Goal: Task Accomplishment & Management: Complete application form

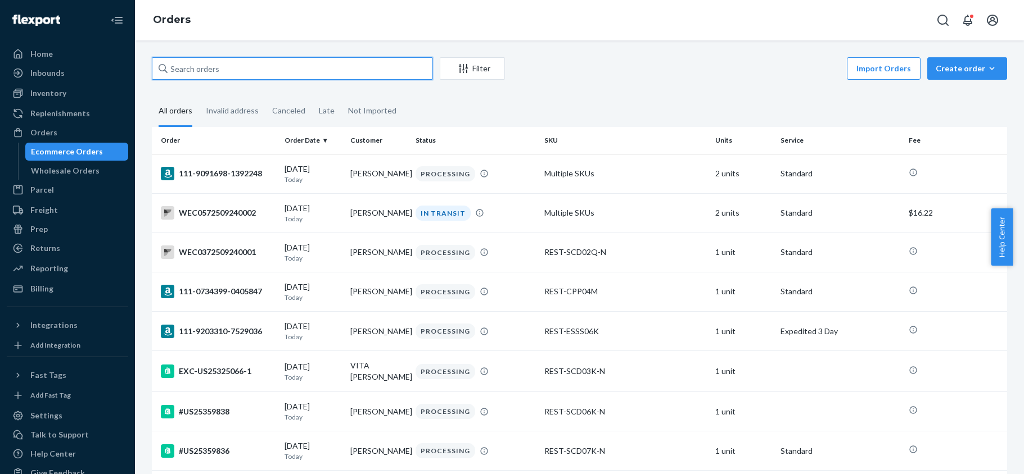
click at [233, 60] on input "text" at bounding box center [292, 68] width 281 height 22
paste input "US25359868"
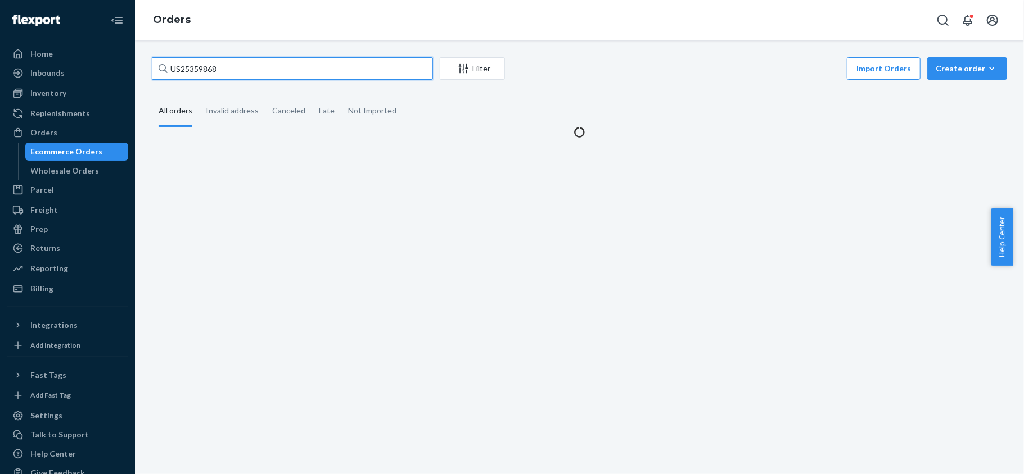
type input "US25359868"
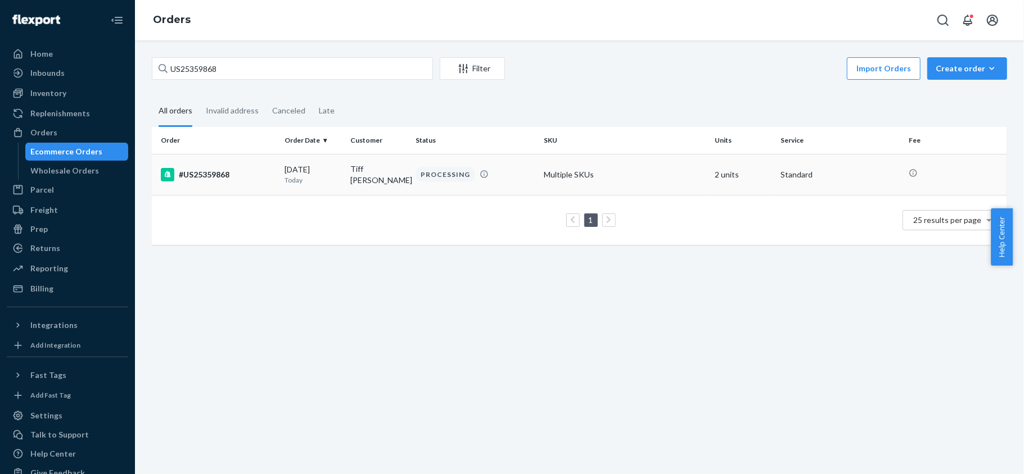
click at [239, 183] on td "#US25359868" at bounding box center [216, 174] width 128 height 41
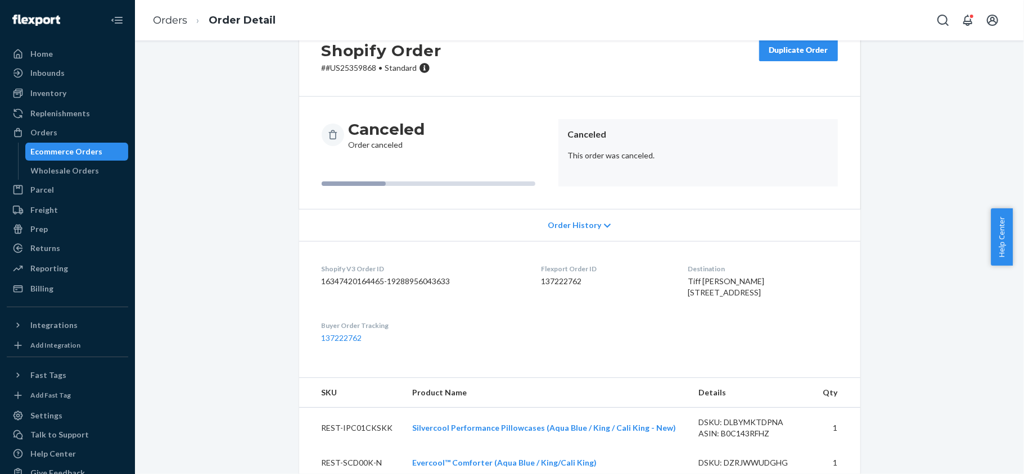
scroll to position [82, 0]
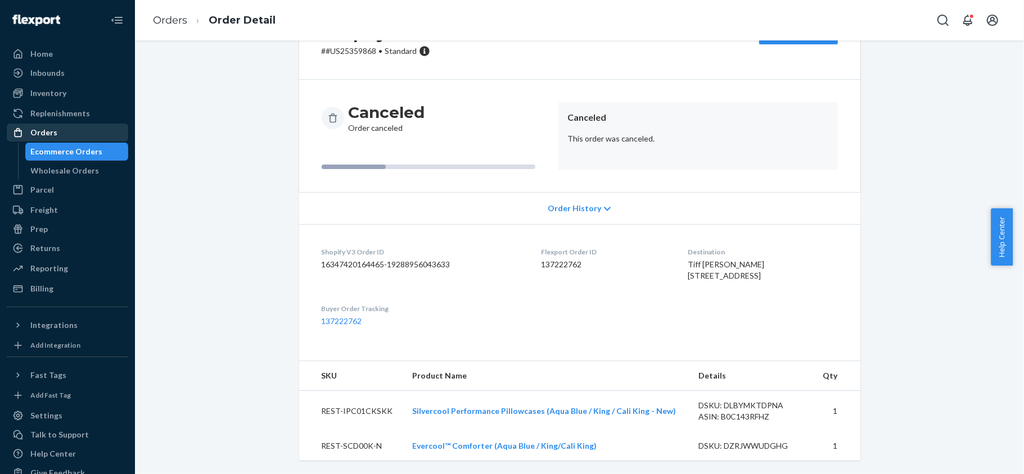
click at [75, 134] on div "Orders" at bounding box center [67, 133] width 119 height 16
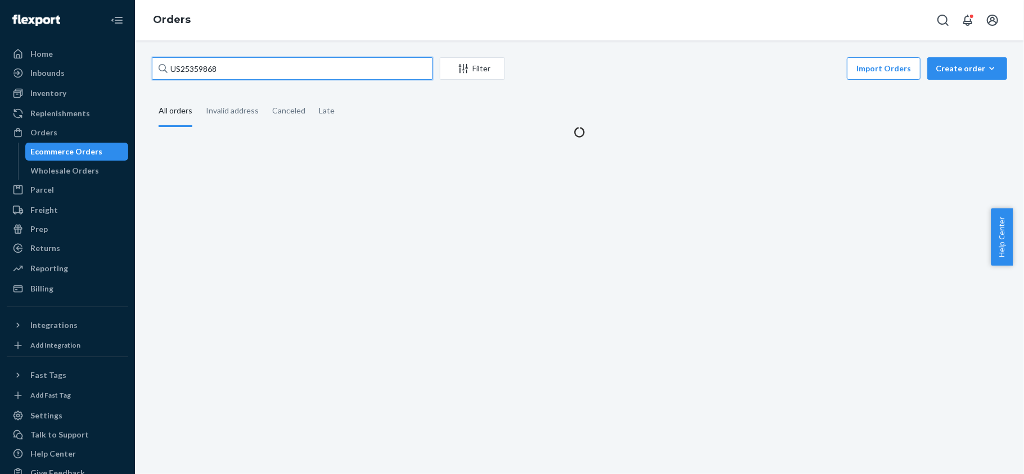
click at [247, 67] on input "US25359868" at bounding box center [292, 68] width 281 height 22
paste input "US25359879"
type input "US25359879"
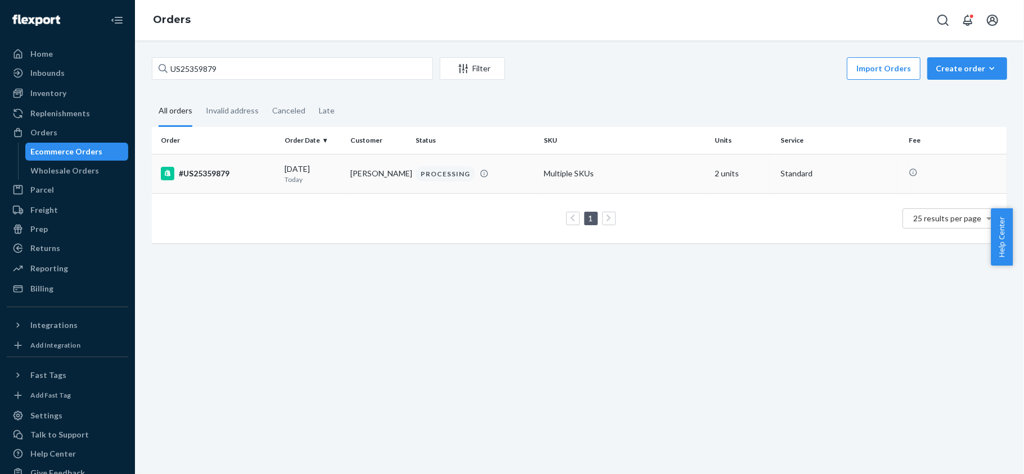
click at [252, 177] on div "#US25359879" at bounding box center [218, 173] width 115 height 13
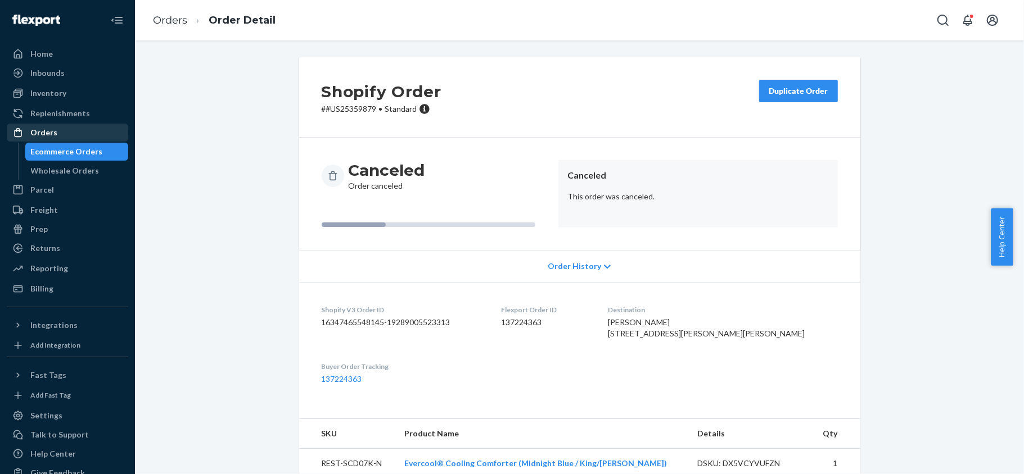
click at [52, 131] on div "Orders" at bounding box center [43, 132] width 27 height 11
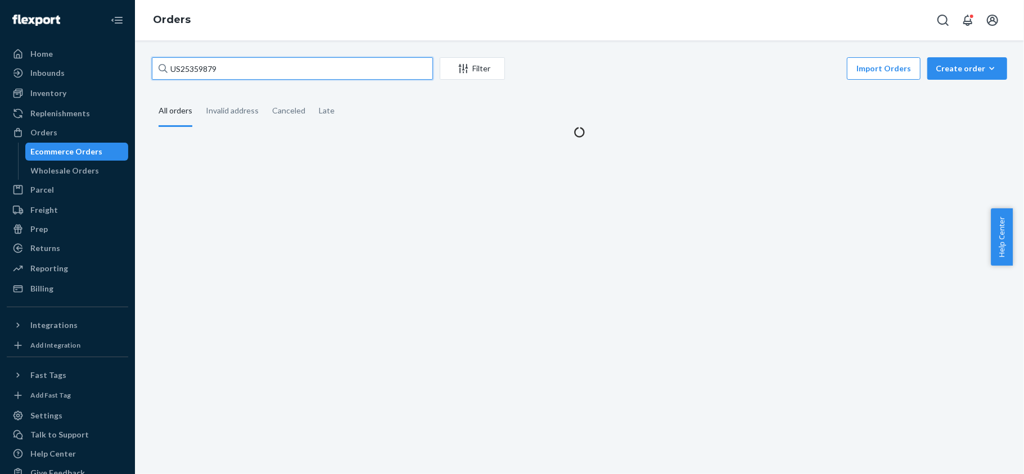
click at [239, 63] on input "US25359879" at bounding box center [292, 68] width 281 height 22
paste input "US25357502"
type input "US25357502"
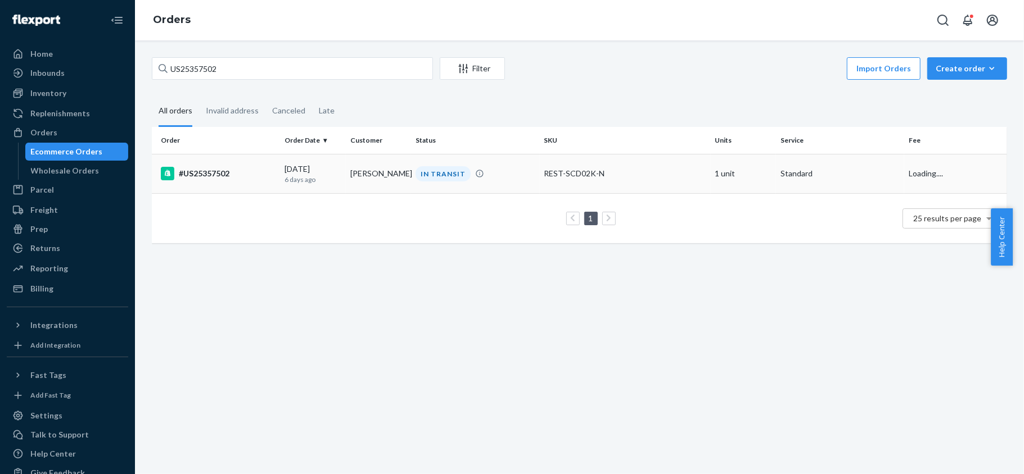
click at [252, 167] on div "#US25357502" at bounding box center [218, 173] width 115 height 13
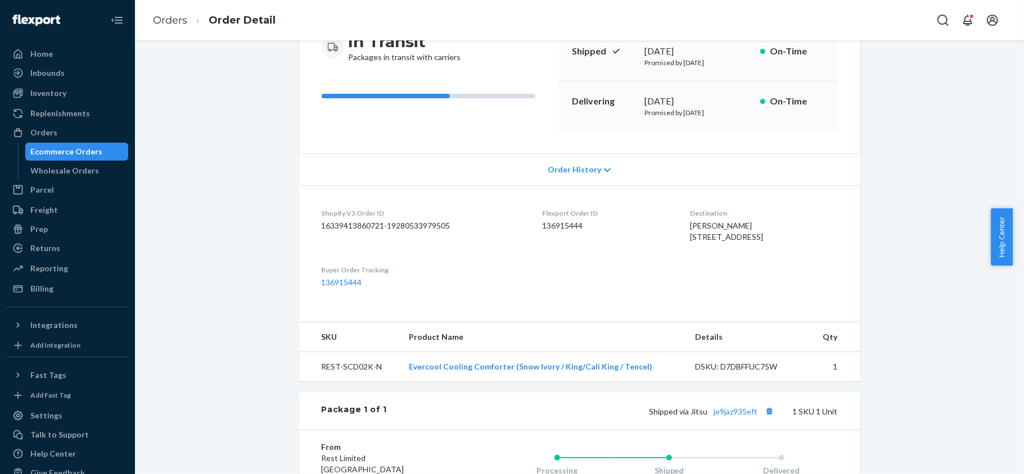
scroll to position [314, 0]
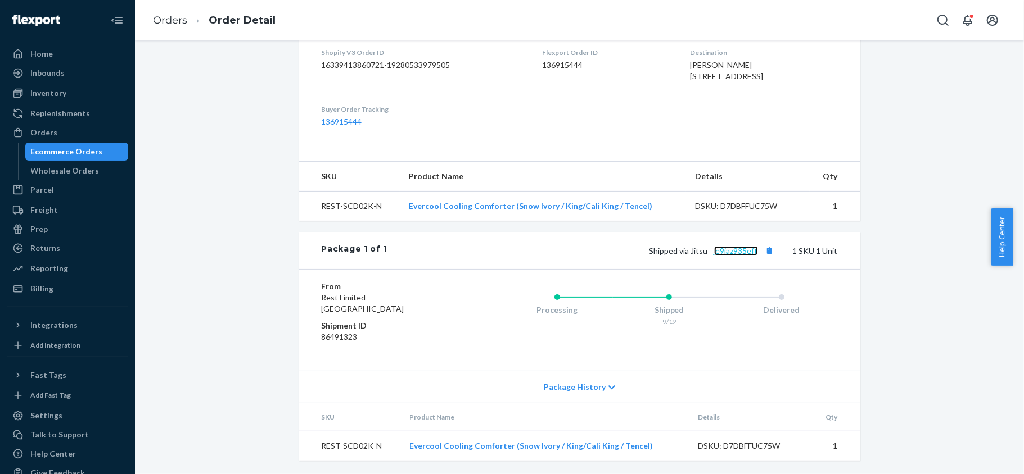
click at [736, 252] on link "je9jaz935eft" at bounding box center [736, 251] width 44 height 10
click at [62, 125] on div "Orders" at bounding box center [67, 133] width 119 height 16
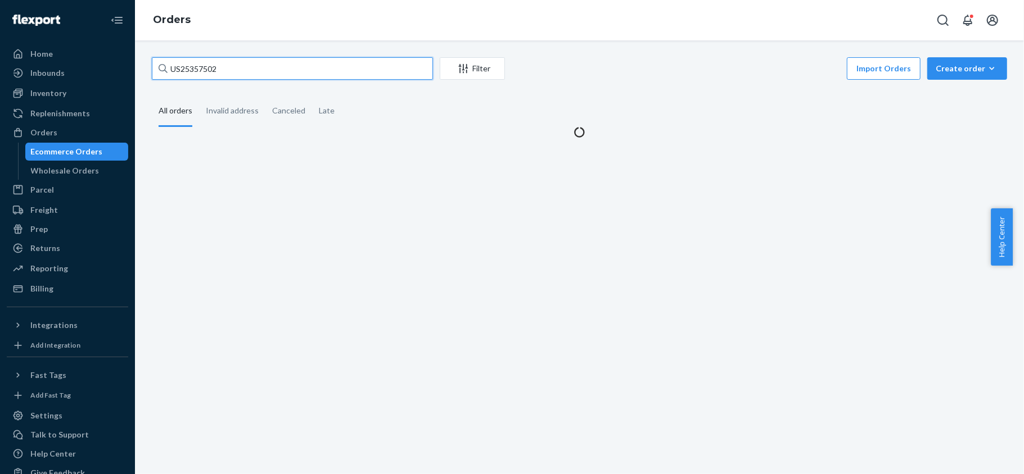
click at [210, 64] on input "US25357502" at bounding box center [292, 68] width 281 height 22
paste input "US25354704"
type input "US25354704"
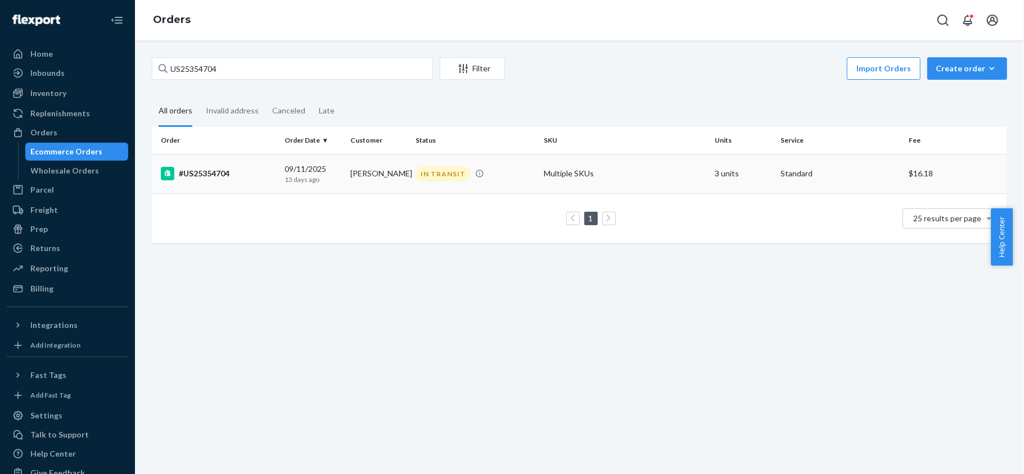
click at [275, 176] on td "#US25354704" at bounding box center [216, 173] width 128 height 39
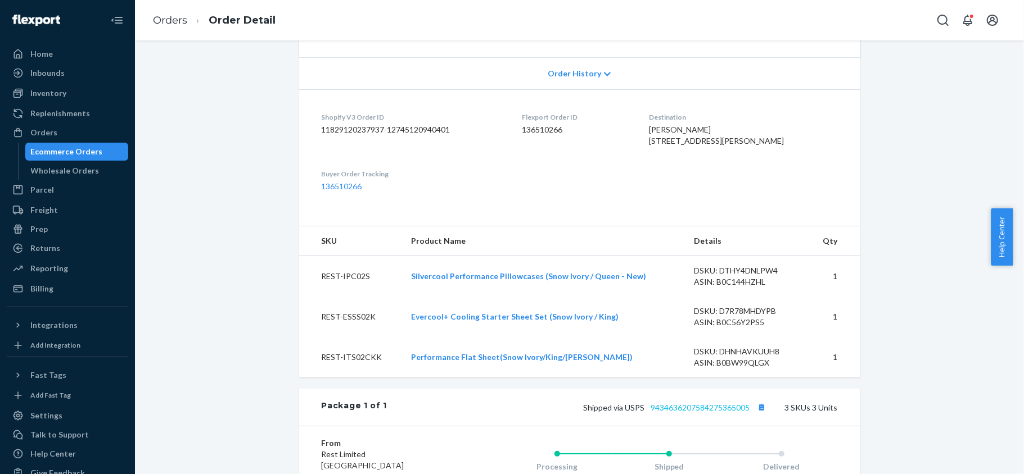
scroll to position [450, 0]
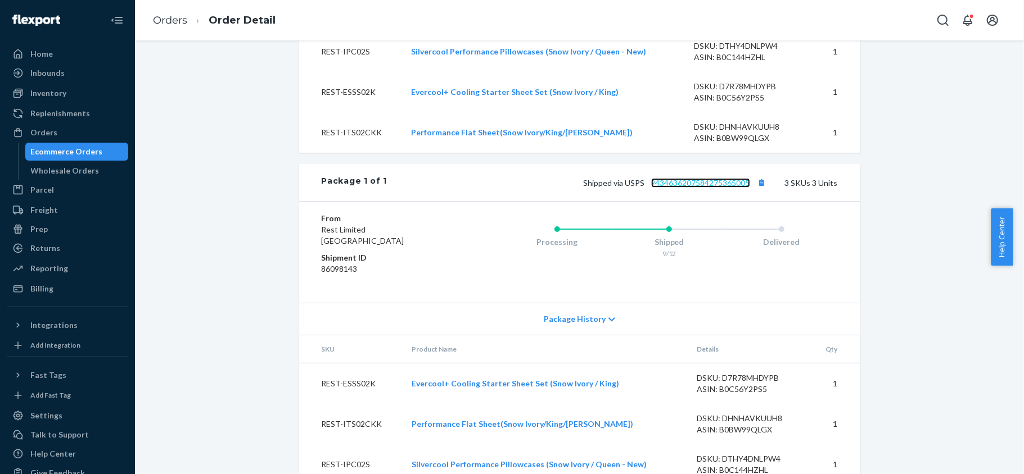
click at [691, 188] on link "9434636207584275365005" at bounding box center [700, 183] width 99 height 10
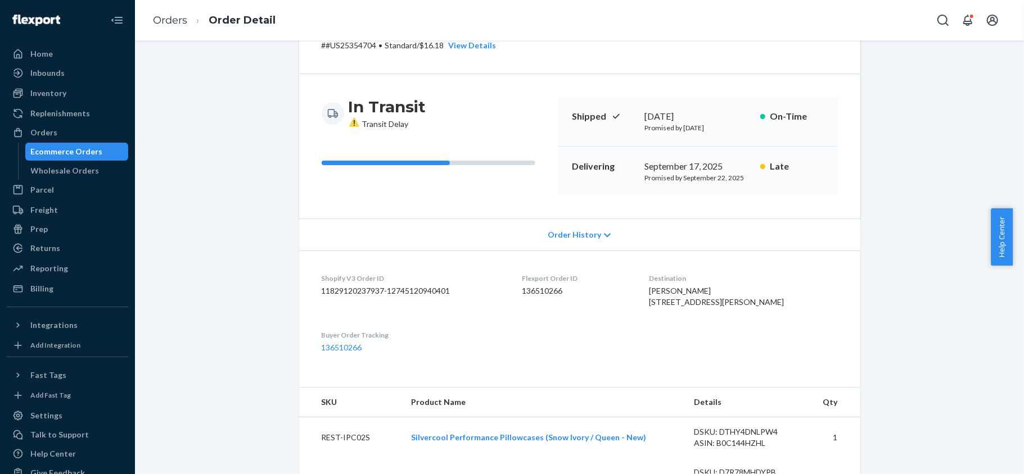
scroll to position [0, 0]
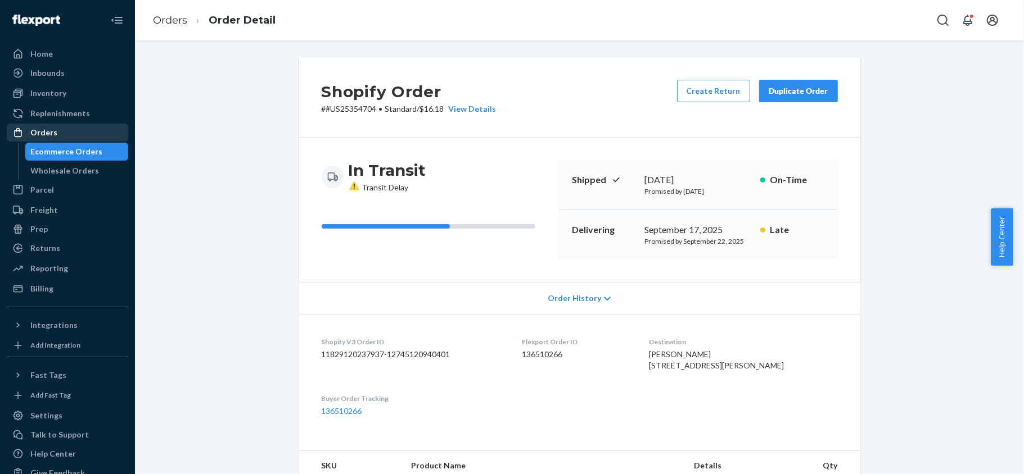
click at [110, 135] on div "Orders" at bounding box center [67, 133] width 119 height 16
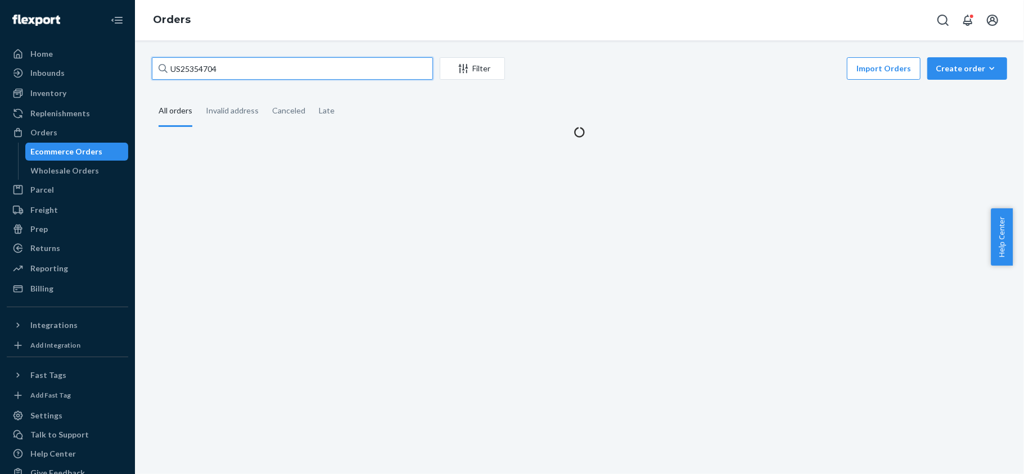
click at [246, 71] on input "US25354704" at bounding box center [292, 68] width 281 height 22
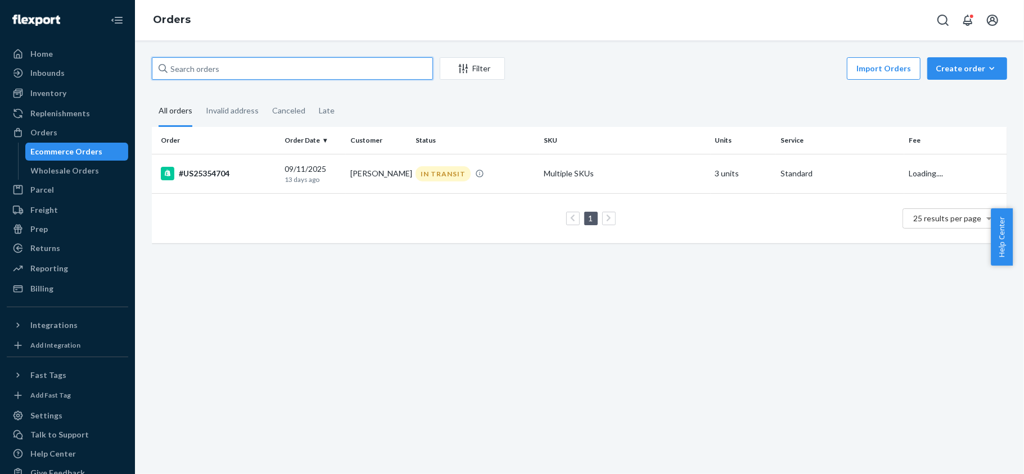
paste input "US25357471"
type input "US25357471"
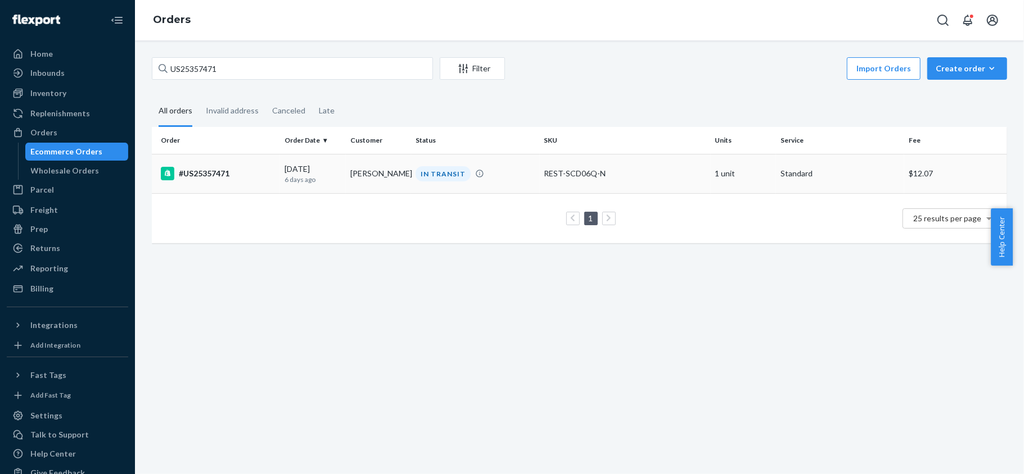
click at [255, 175] on div "#US25357471" at bounding box center [218, 173] width 115 height 13
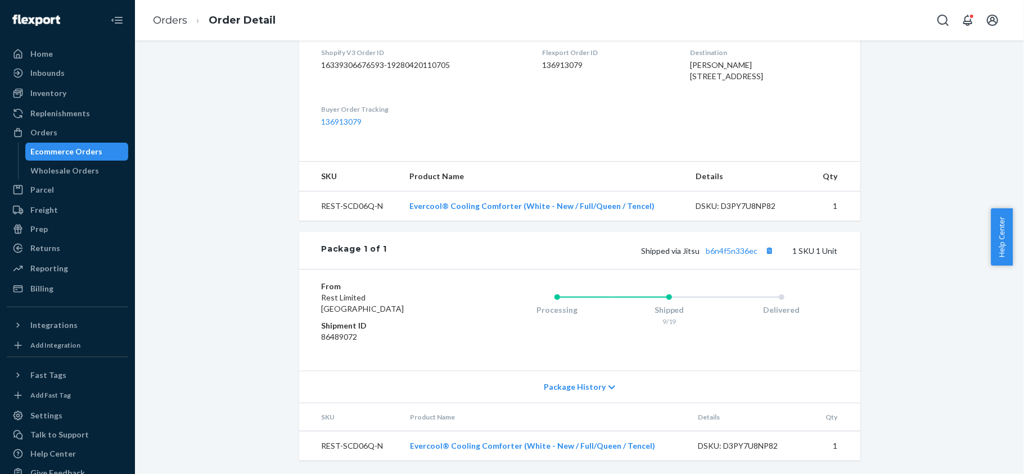
scroll to position [314, 0]
click at [729, 250] on link "b6n4f5n336ec" at bounding box center [732, 251] width 52 height 10
drag, startPoint x: 93, startPoint y: 130, endPoint x: 77, endPoint y: 134, distance: 16.1
click at [93, 131] on div "Orders" at bounding box center [67, 133] width 119 height 16
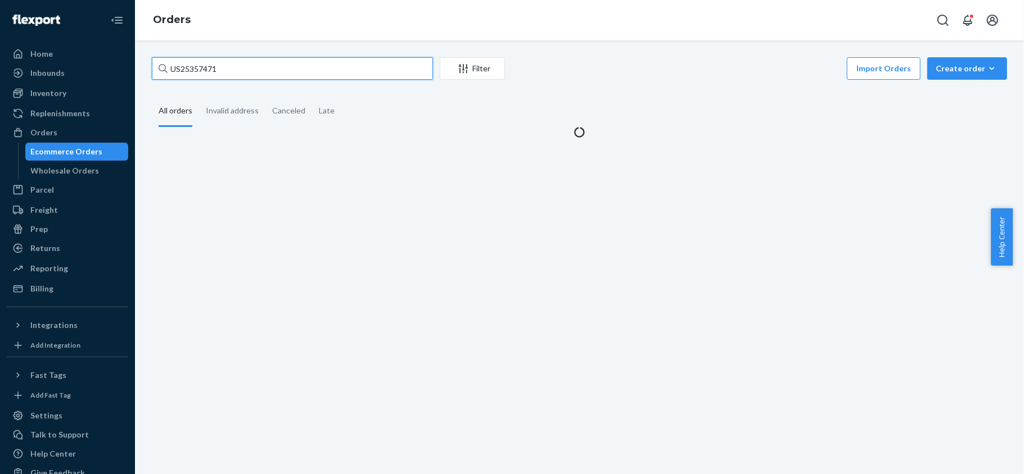
click at [235, 70] on input "US25357471" at bounding box center [292, 68] width 281 height 22
paste input "US25359842"
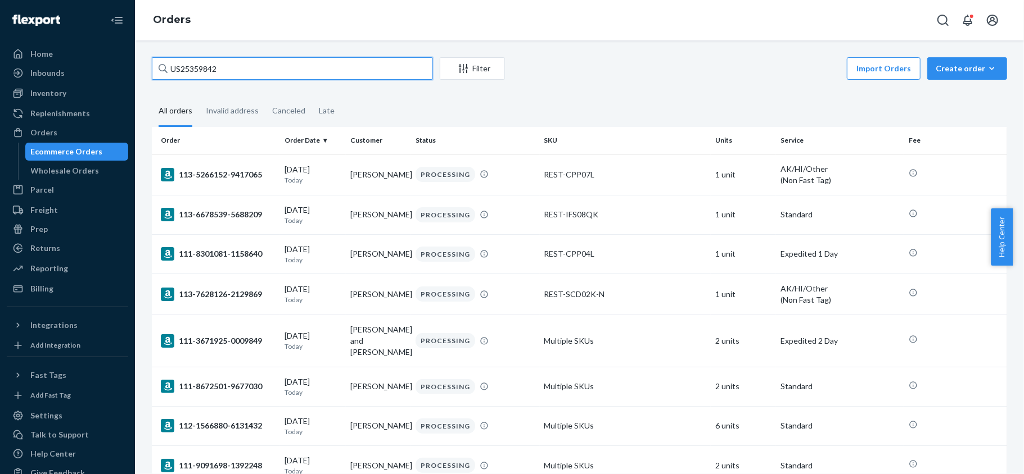
type input "US25359842"
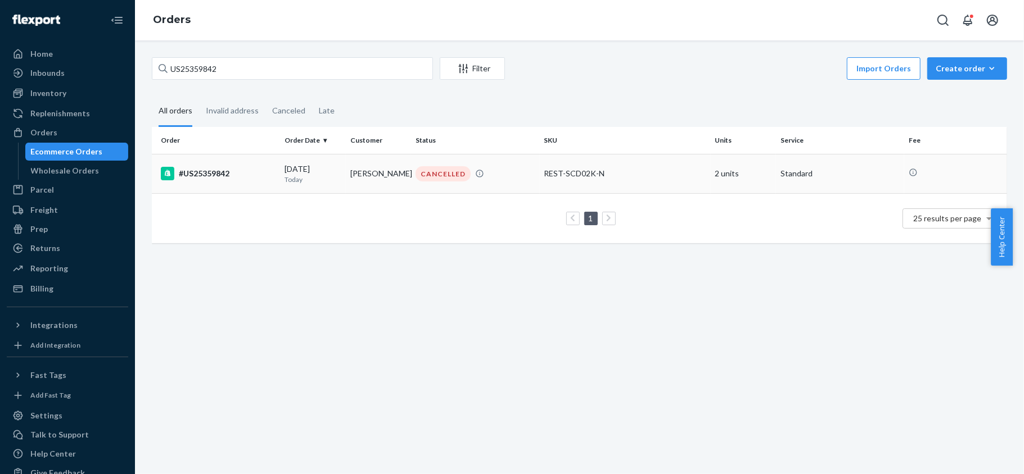
click at [313, 187] on td "[DATE] [DATE]" at bounding box center [313, 173] width 66 height 39
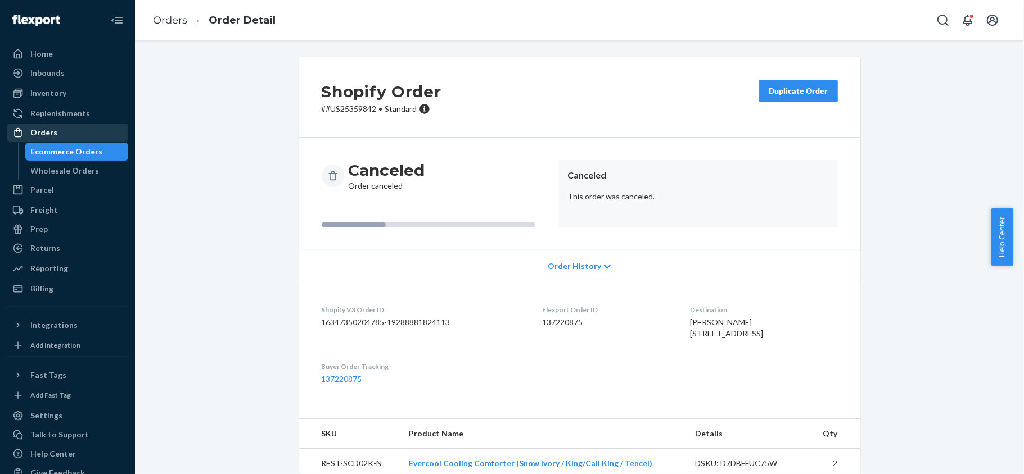
click at [102, 134] on div "Orders" at bounding box center [67, 133] width 119 height 16
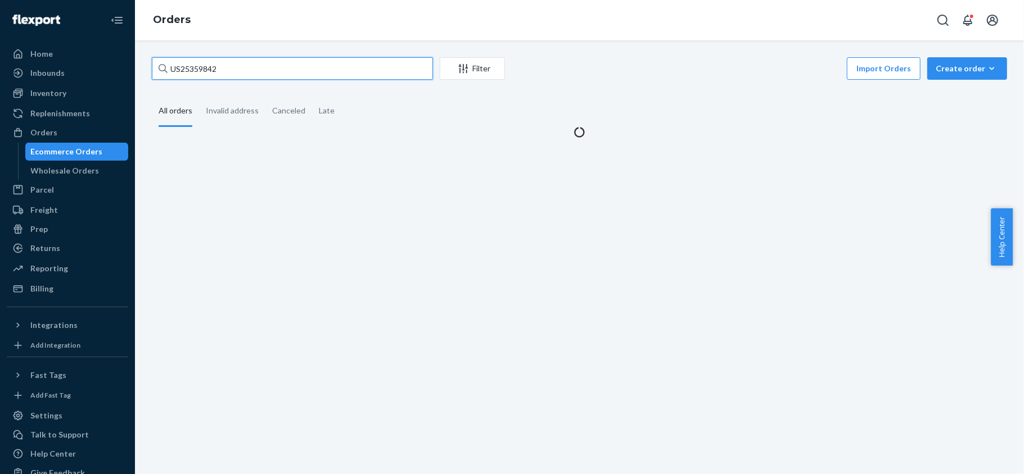
click at [237, 76] on input "US25359842" at bounding box center [292, 68] width 281 height 22
paste input "US25350697"
type input "US25350697"
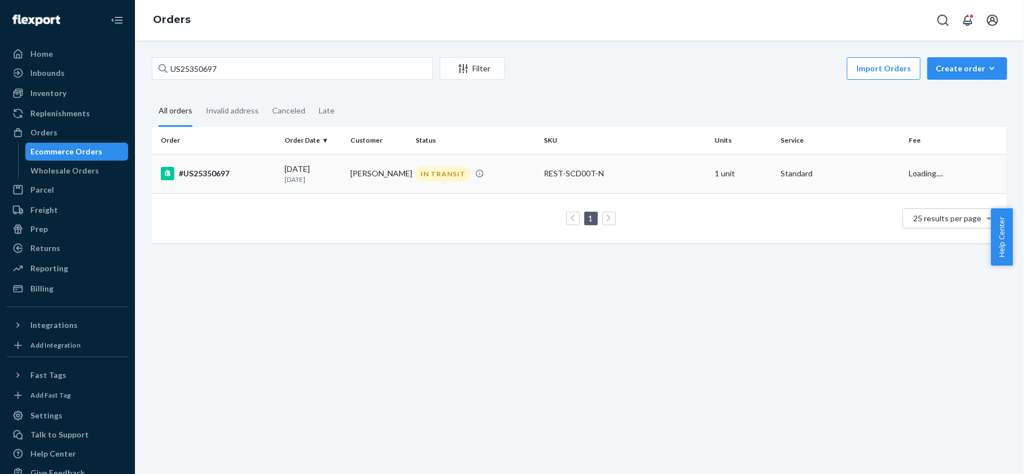
click at [248, 173] on div "#US25350697" at bounding box center [218, 173] width 115 height 13
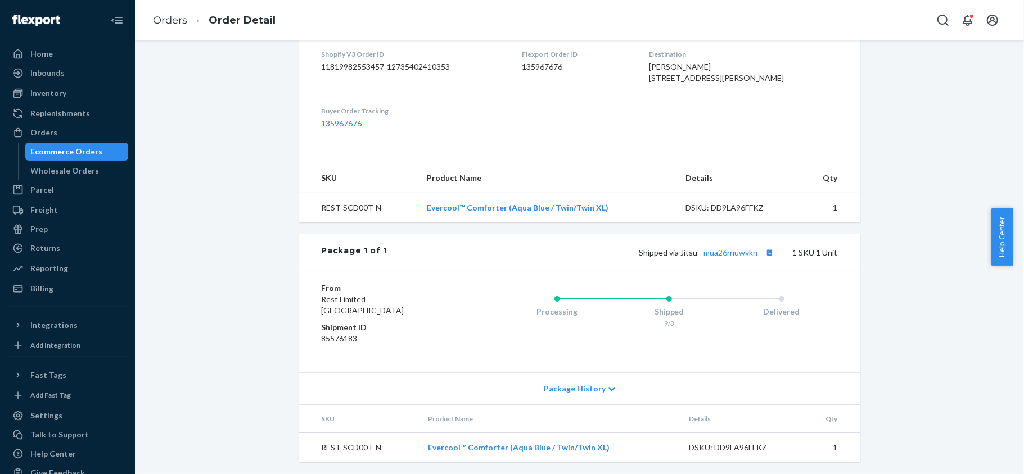
scroll to position [341, 0]
click at [722, 251] on link "mua26rnuwvkn" at bounding box center [731, 251] width 54 height 10
click at [97, 125] on div "Orders" at bounding box center [67, 133] width 119 height 16
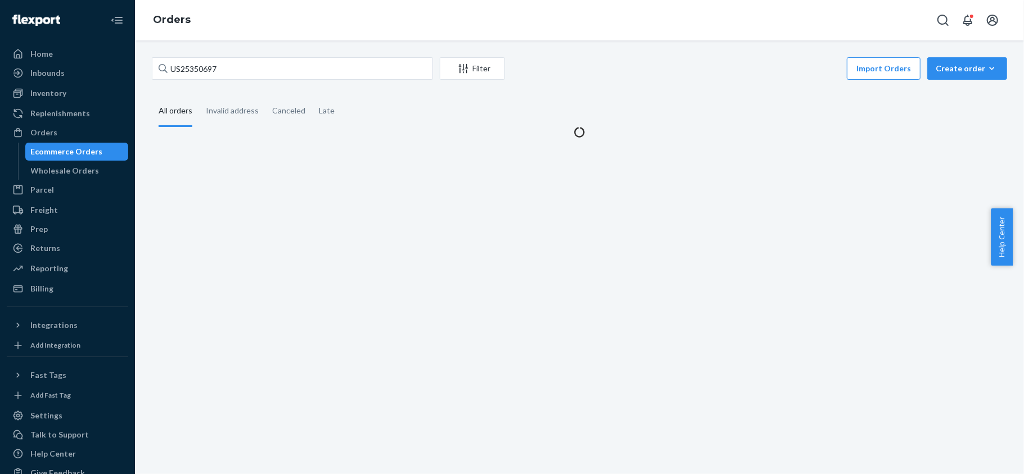
click at [241, 84] on div "US25350697 Filter Import Orders Create order Ecommerce order Removal order All …" at bounding box center [579, 97] width 872 height 80
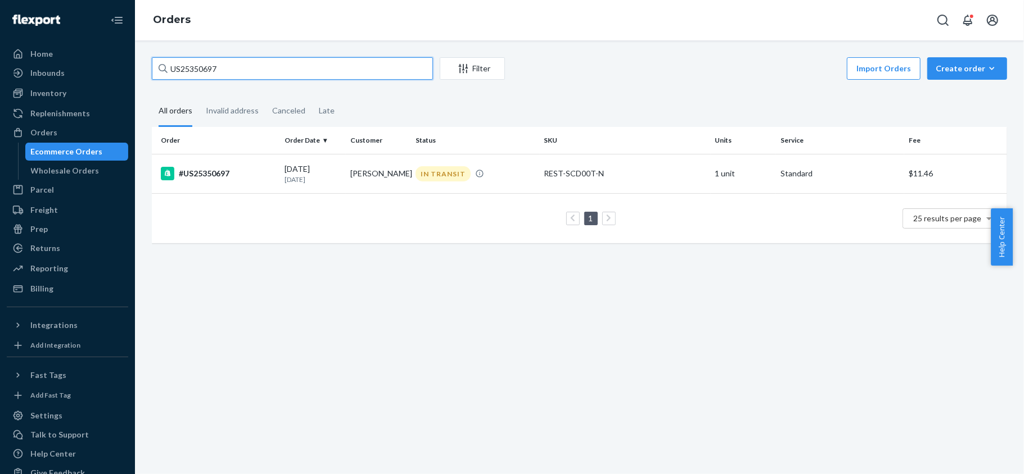
click at [250, 69] on input "US25350697" at bounding box center [292, 68] width 281 height 22
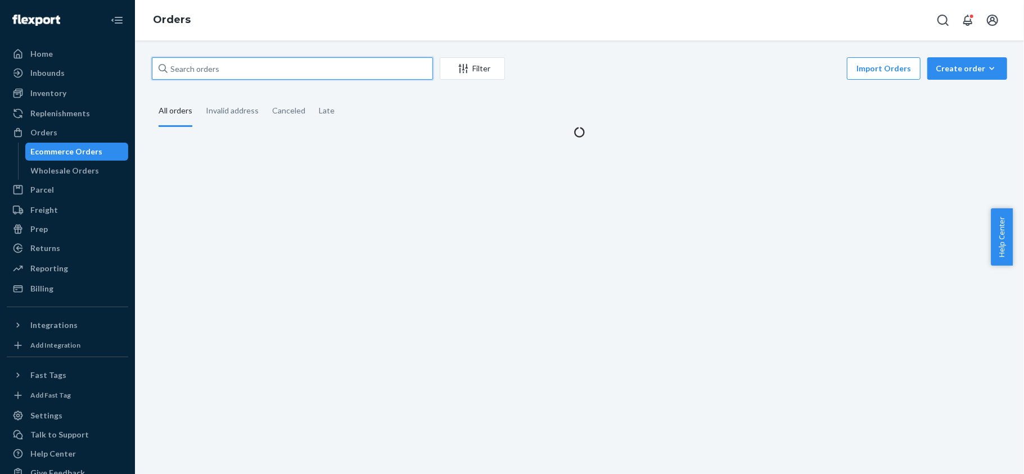
paste input "US25357489"
type input "US25357489"
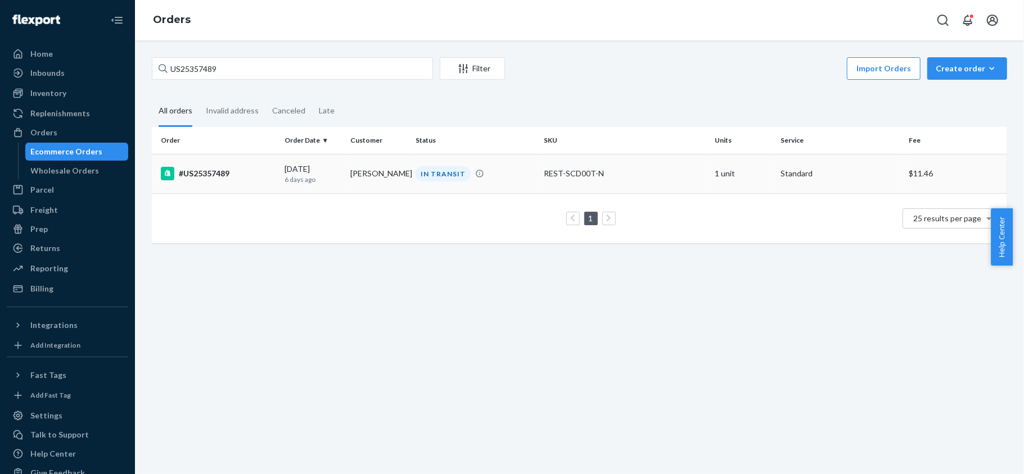
click at [232, 184] on td "#US25357489" at bounding box center [216, 173] width 128 height 39
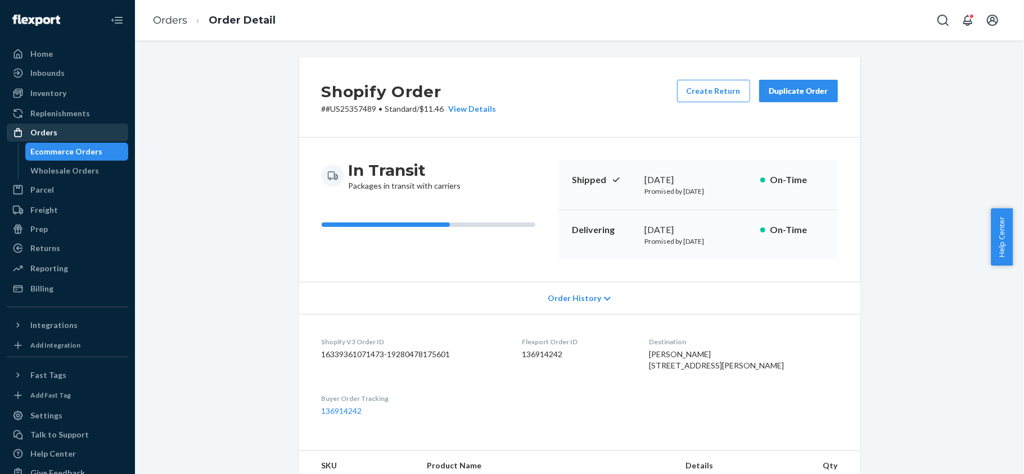
click at [67, 135] on div "Orders" at bounding box center [67, 133] width 119 height 16
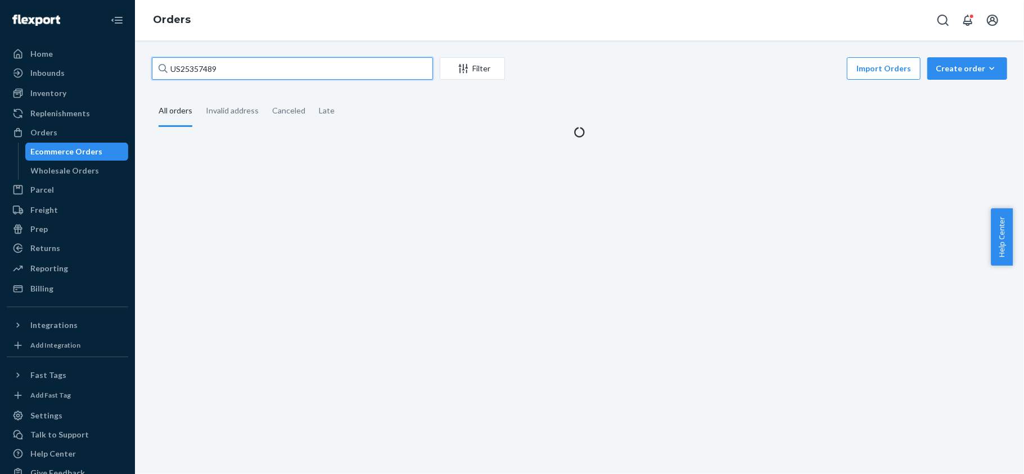
click at [259, 72] on input "US25357489" at bounding box center [292, 68] width 281 height 22
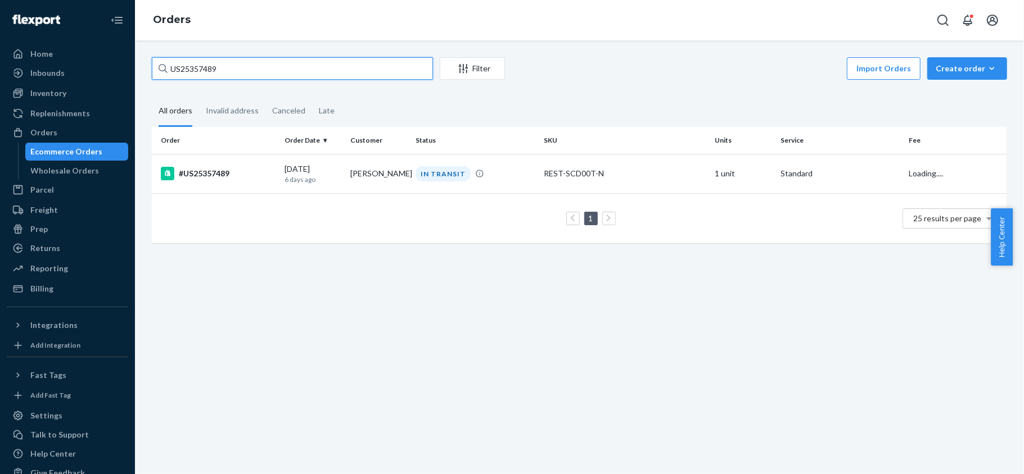
click at [259, 72] on input "US25357489" at bounding box center [292, 68] width 281 height 22
paste input "#US25350697"
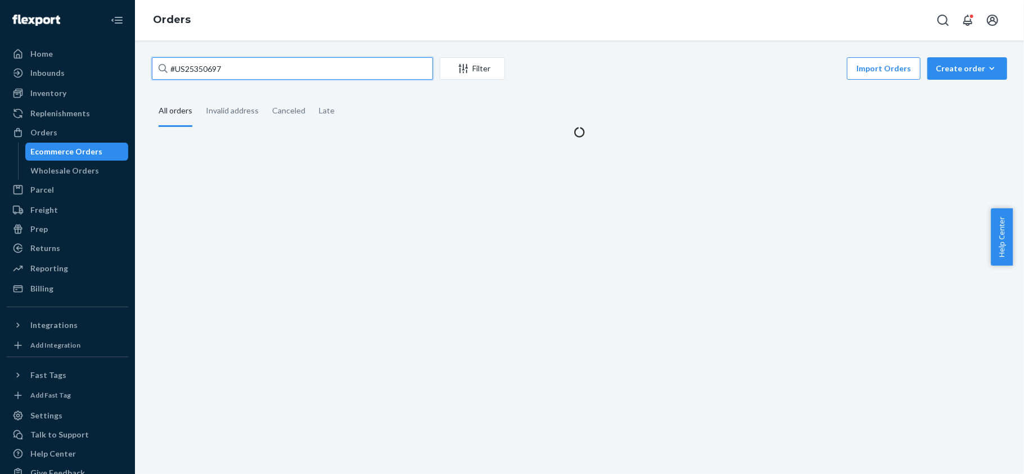
type input "#US25350697"
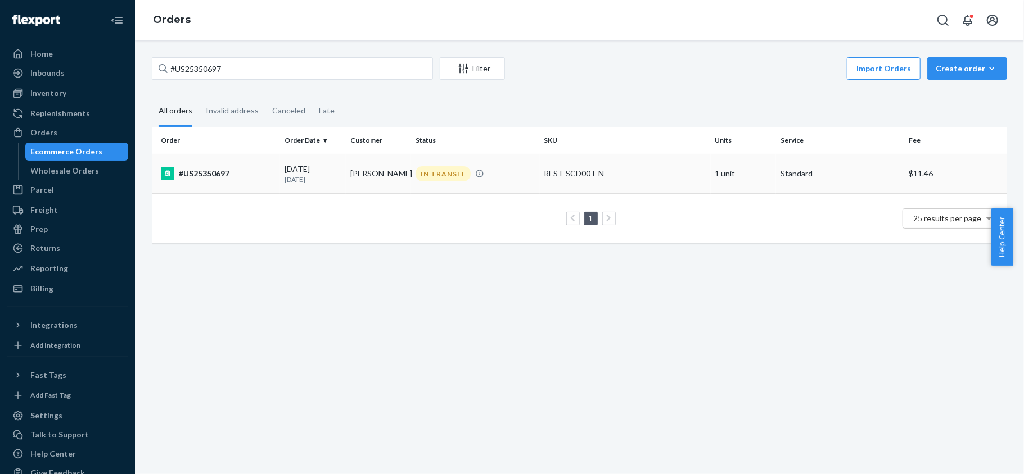
click at [239, 178] on div "#US25350697" at bounding box center [218, 173] width 115 height 13
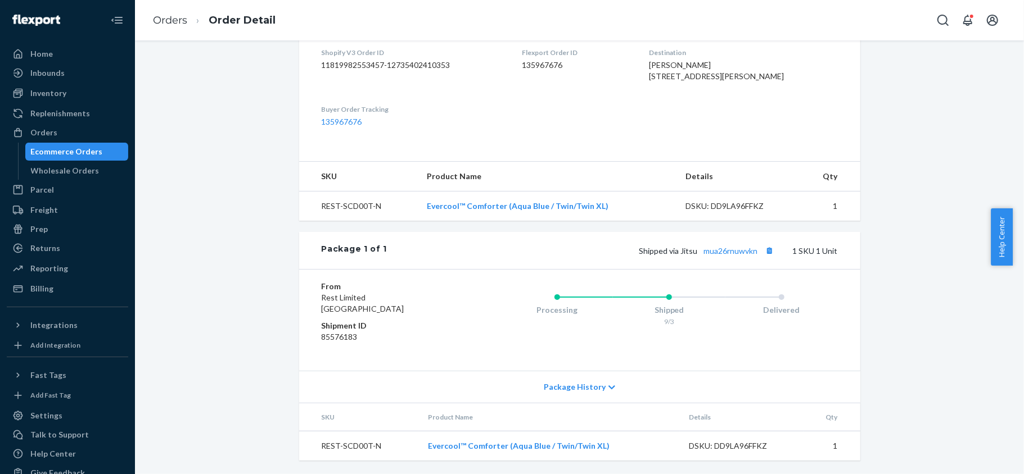
scroll to position [341, 0]
click at [731, 248] on link "mua26rnuwvkn" at bounding box center [731, 251] width 54 height 10
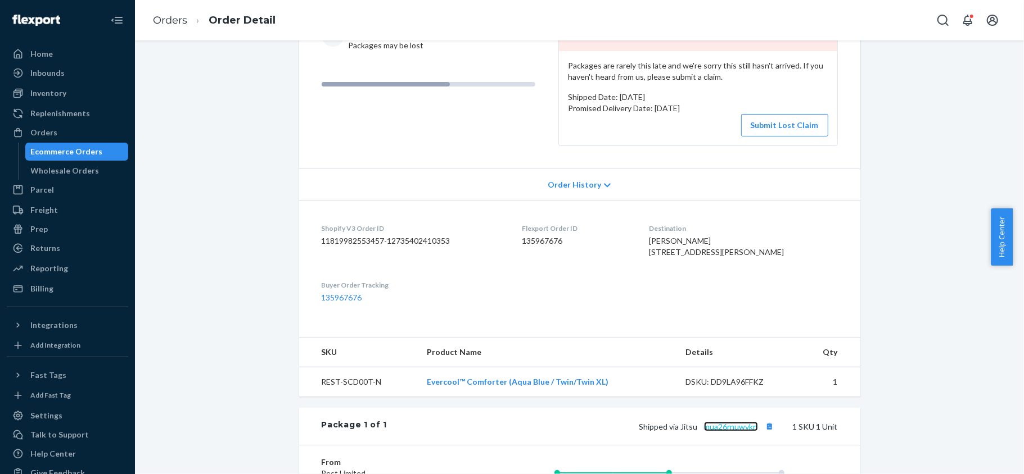
scroll to position [0, 0]
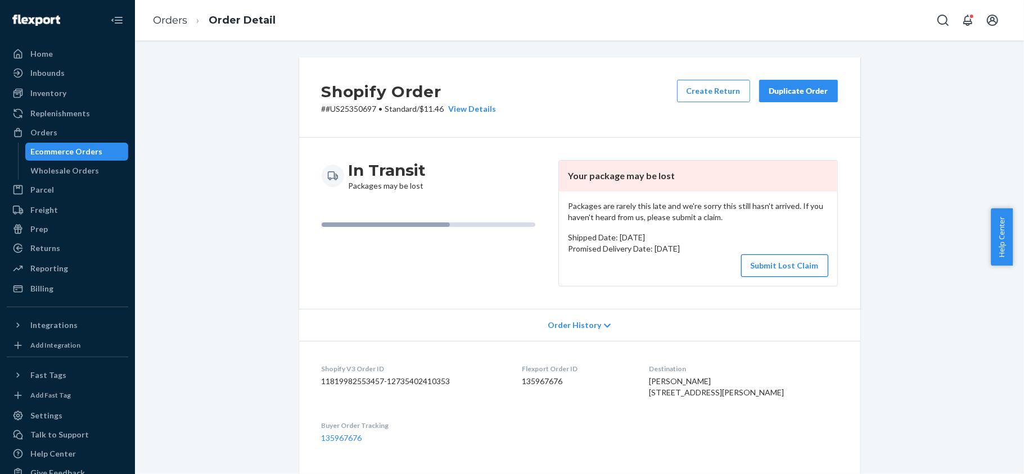
click at [780, 266] on button "Submit Lost Claim" at bounding box center [784, 266] width 87 height 22
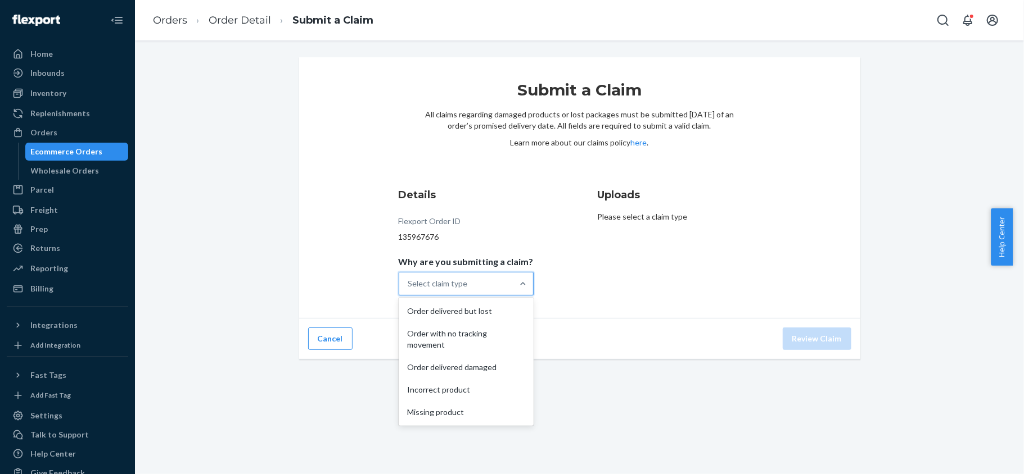
click at [527, 291] on div "Select claim type" at bounding box center [466, 284] width 135 height 24
click at [409, 289] on input "Why are you submitting a claim? option Order delivered but lost focused, 1 of 5…" at bounding box center [408, 283] width 1 height 11
click at [484, 333] on div "Order with no tracking movement" at bounding box center [466, 340] width 130 height 34
click at [409, 289] on input "Why are you submitting a claim? option Order with no tracking movement focused,…" at bounding box center [408, 283] width 1 height 11
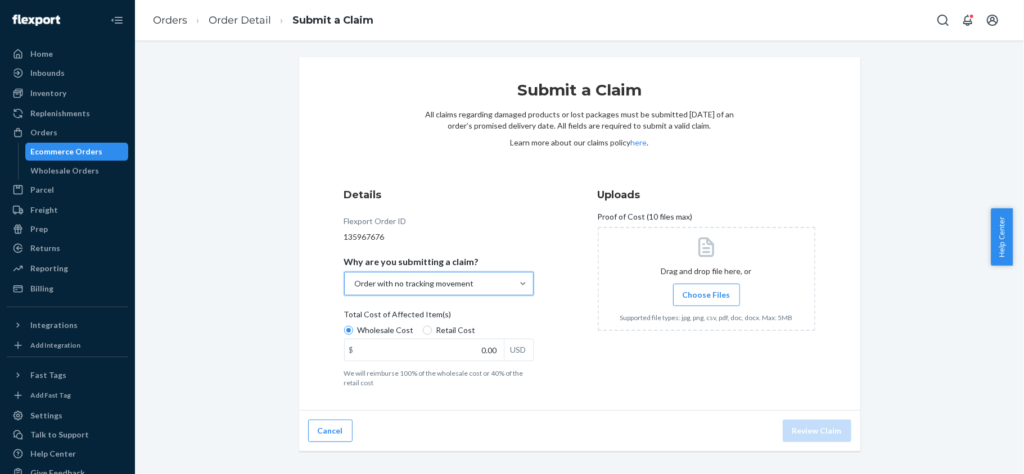
click at [437, 328] on span "Retail Cost" at bounding box center [455, 330] width 39 height 11
click at [432, 328] on input "Retail Cost" at bounding box center [427, 330] width 9 height 9
radio input "true"
radio input "false"
drag, startPoint x: 466, startPoint y: 352, endPoint x: 563, endPoint y: 352, distance: 97.2
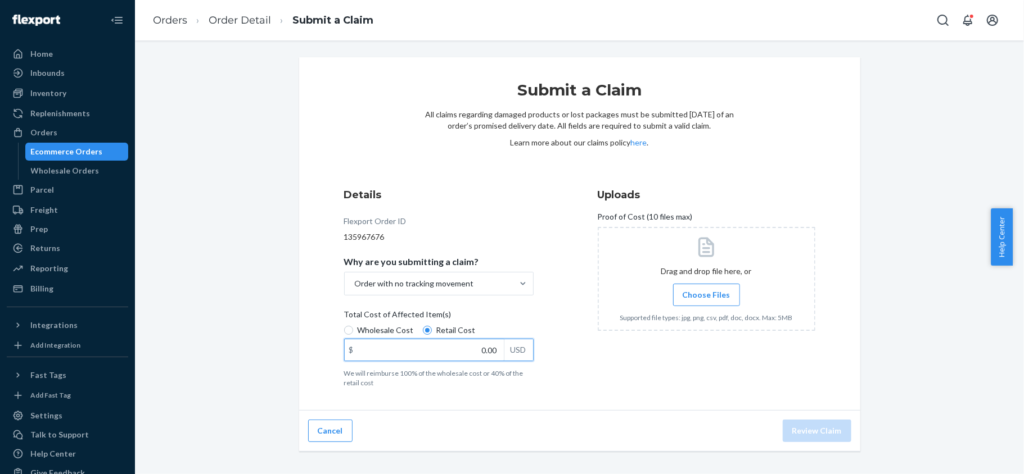
click at [563, 352] on div "Details Flexport Order ID 135967676 Why are you submitting a claim? Order with …" at bounding box center [579, 288] width 471 height 200
paste input "139"
type input "139.00"
click at [682, 302] on label "Choose Files" at bounding box center [706, 295] width 67 height 22
click at [706, 301] on input "Choose Files" at bounding box center [706, 295] width 1 height 12
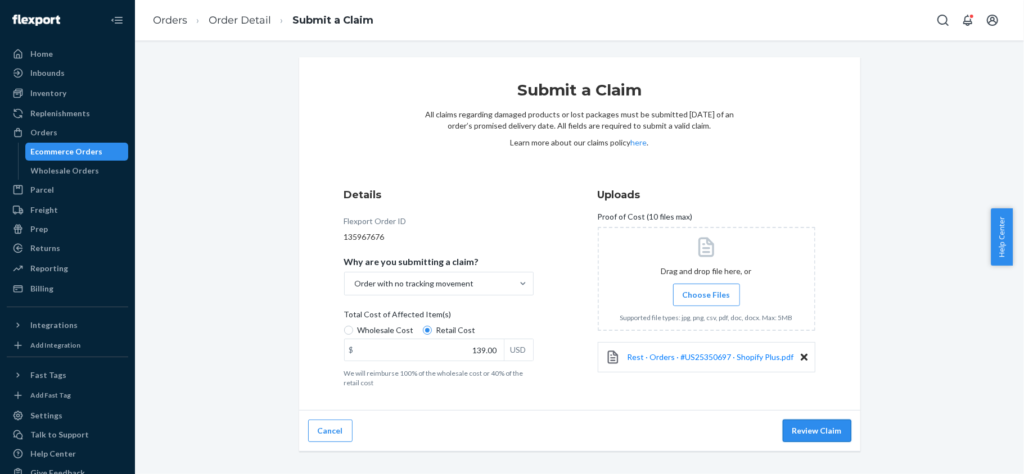
click at [831, 426] on button "Review Claim" at bounding box center [816, 431] width 69 height 22
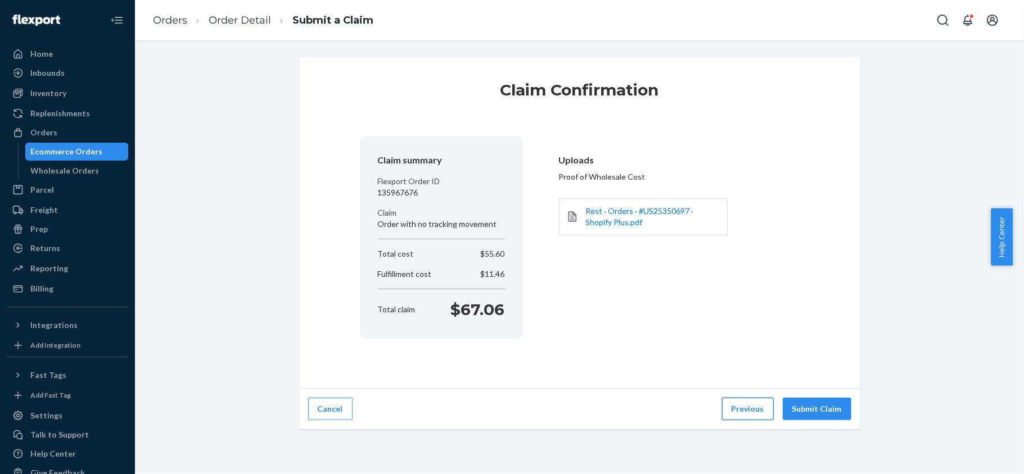
click at [743, 410] on button "Previous" at bounding box center [748, 409] width 52 height 22
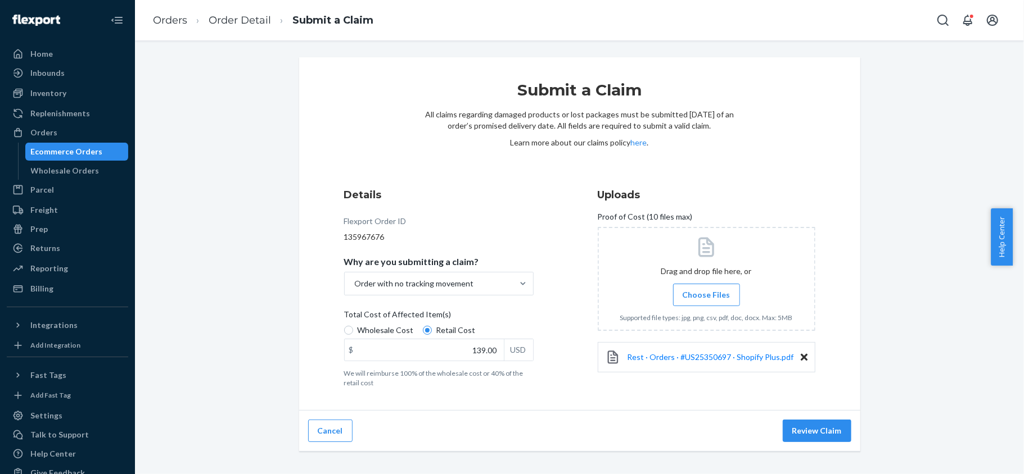
click at [813, 419] on div "Cancel Review Claim" at bounding box center [579, 431] width 561 height 41
click at [812, 435] on button "Review Claim" at bounding box center [816, 431] width 69 height 22
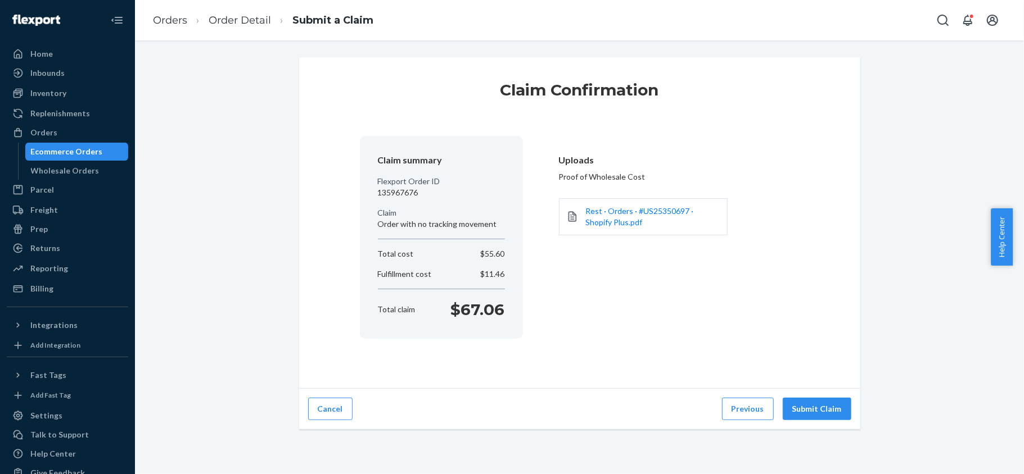
click at [809, 434] on div "Claim Confirmation Claim summary Flexport Order ID 135967676 Claim Order with n…" at bounding box center [579, 257] width 889 height 434
click at [798, 411] on button "Submit Claim" at bounding box center [816, 409] width 69 height 22
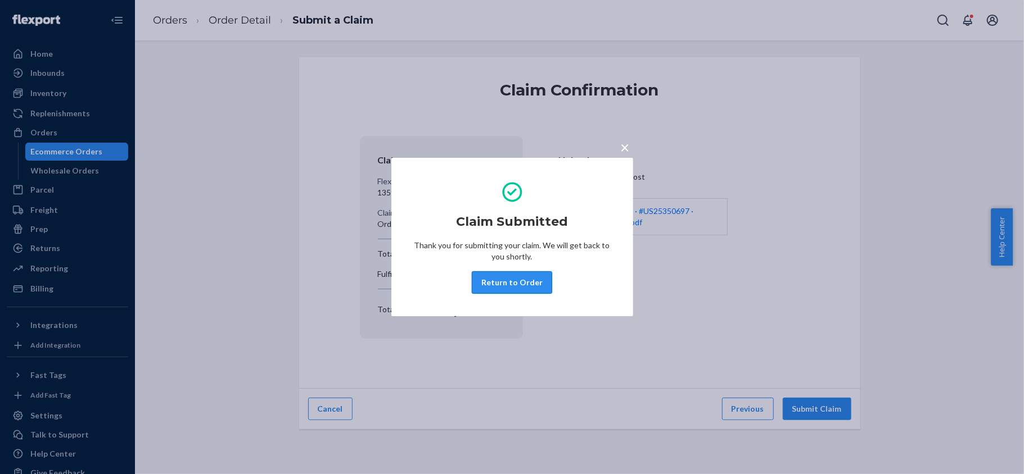
click at [492, 290] on button "Return to Order" at bounding box center [512, 283] width 80 height 22
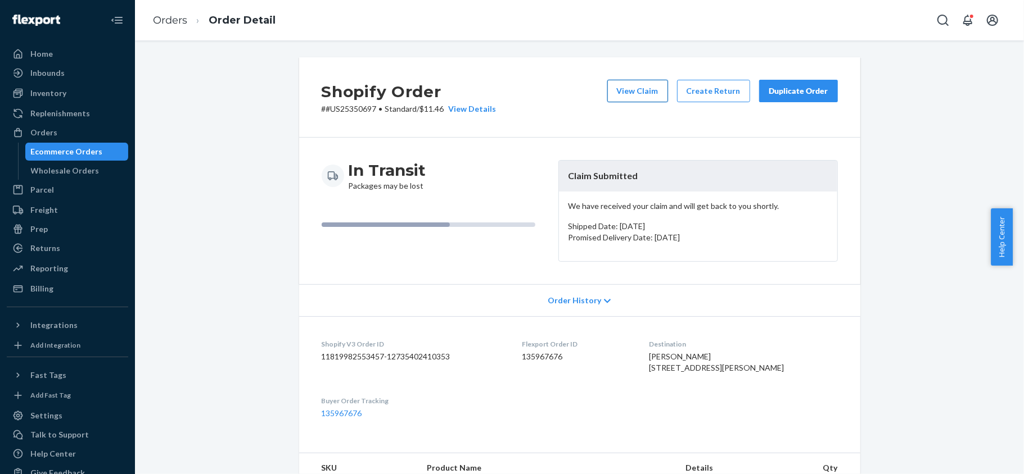
click at [632, 92] on button "View Claim" at bounding box center [637, 91] width 61 height 22
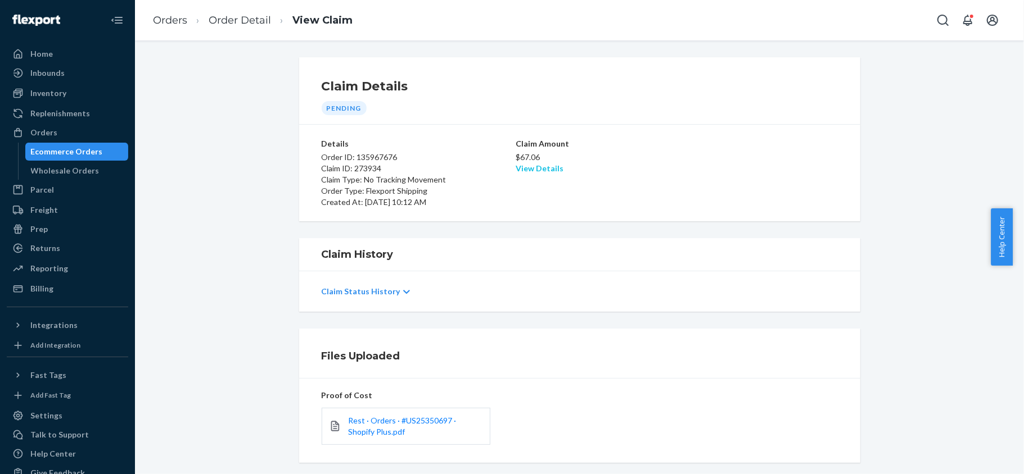
click at [542, 170] on link "View Details" at bounding box center [539, 169] width 48 height 10
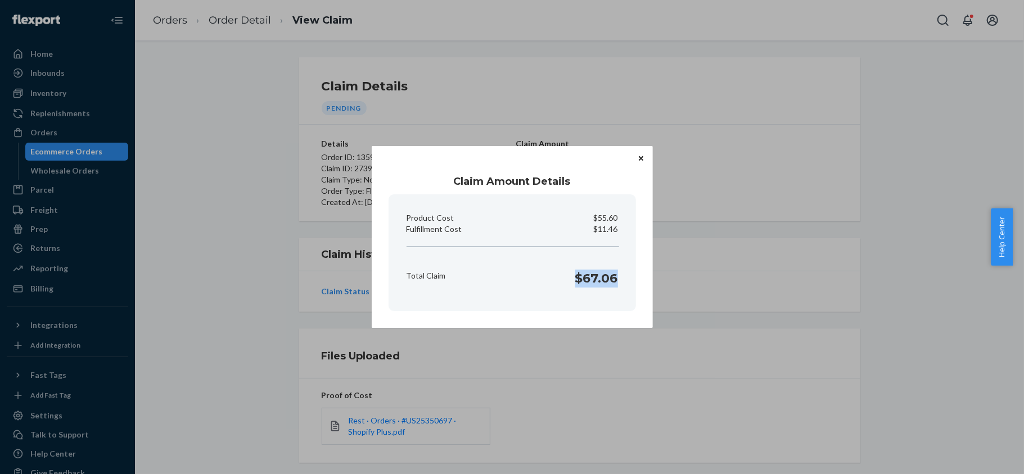
drag, startPoint x: 577, startPoint y: 279, endPoint x: 623, endPoint y: 282, distance: 46.2
click at [623, 282] on section "Product Cost $55.60 Fulfillment Cost $11.46 Total Claim $67.06" at bounding box center [511, 252] width 247 height 117
copy h1 "$67.06"
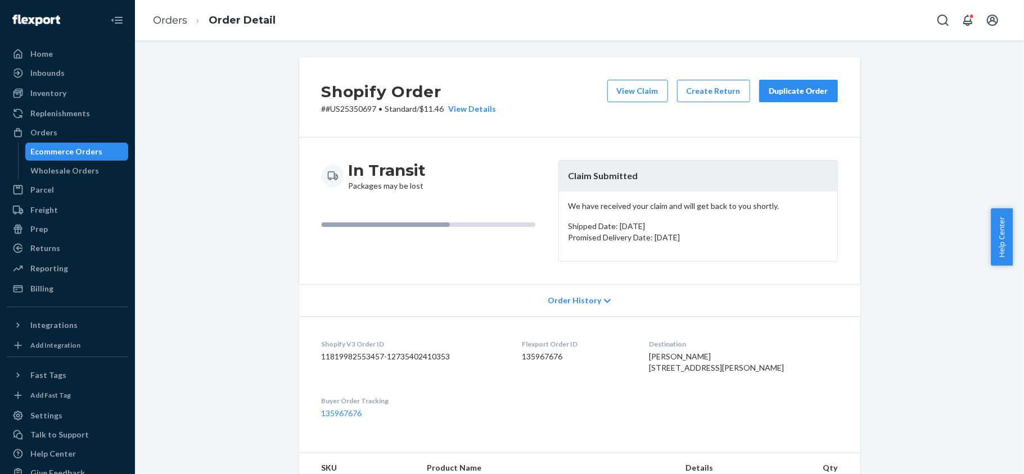
click at [557, 351] on dd "135967676" at bounding box center [576, 356] width 109 height 11
copy dd "135967676"
copy p "#US25350697"
drag, startPoint x: 372, startPoint y: 108, endPoint x: 322, endPoint y: 115, distance: 51.0
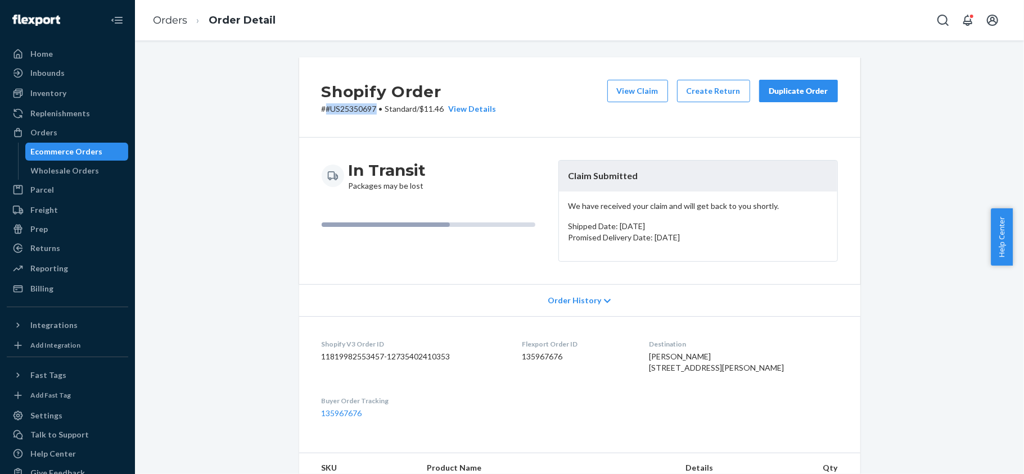
click at [322, 115] on div "Shopify Order # #US25350697 • Standard / $11.46 View Details View Claim Create …" at bounding box center [579, 97] width 561 height 80
click at [70, 133] on div "Orders" at bounding box center [67, 133] width 119 height 16
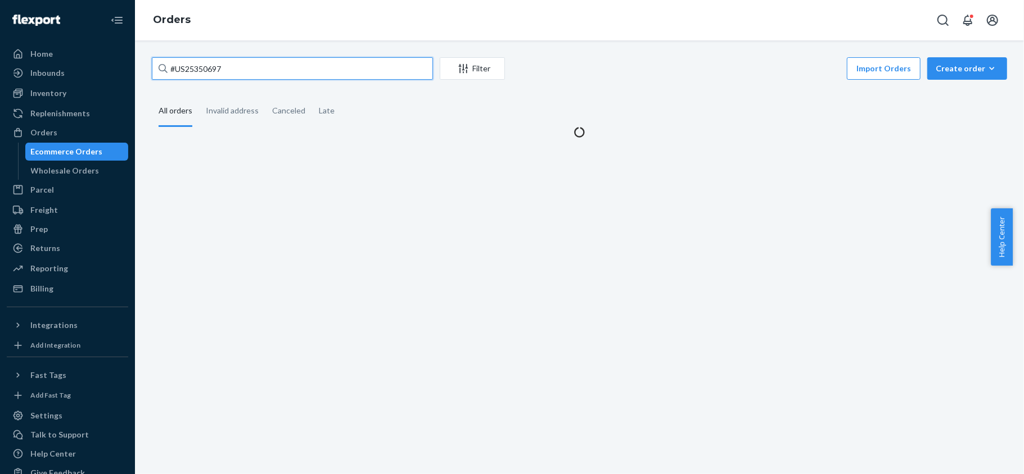
click at [235, 64] on input "#US25350697" at bounding box center [292, 68] width 281 height 22
paste input "US25357489"
type input "US25357489"
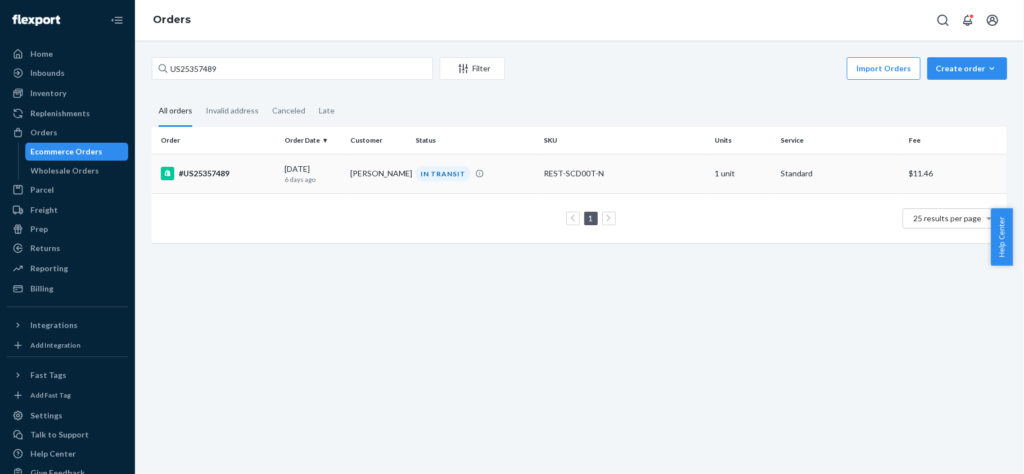
click at [270, 176] on div "#US25357489" at bounding box center [218, 173] width 115 height 13
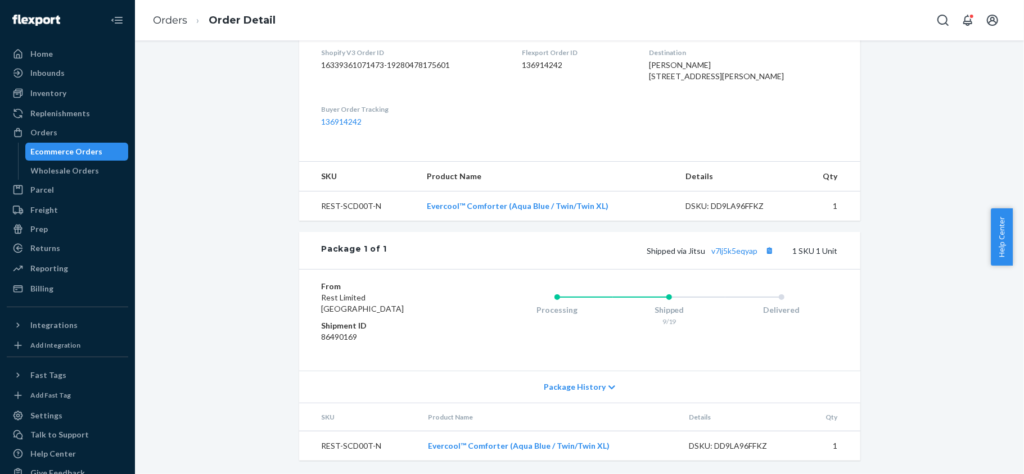
scroll to position [314, 0]
click at [714, 248] on link "v7lj5k5eqyap" at bounding box center [735, 251] width 46 height 10
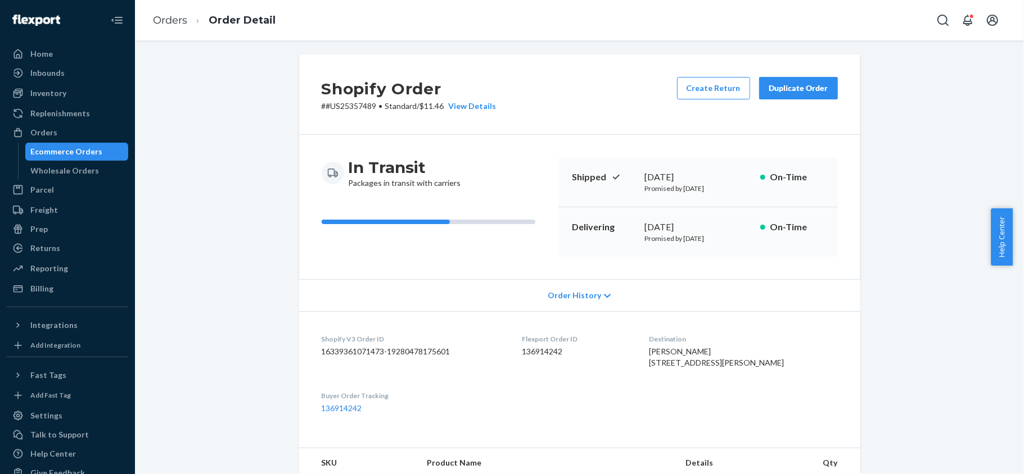
scroll to position [0, 0]
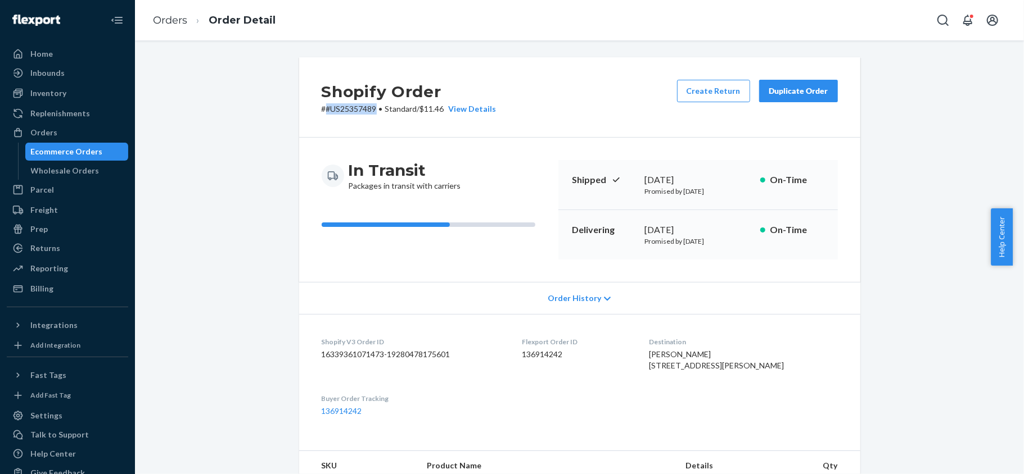
copy p "#US25357489"
drag, startPoint x: 370, startPoint y: 109, endPoint x: 320, endPoint y: 111, distance: 50.1
click at [322, 111] on p "# #US25357489 • Standard / $11.46 View Details" at bounding box center [409, 108] width 175 height 11
drag, startPoint x: 84, startPoint y: 129, endPoint x: 108, endPoint y: 118, distance: 26.7
click at [84, 130] on div "Orders" at bounding box center [67, 133] width 119 height 16
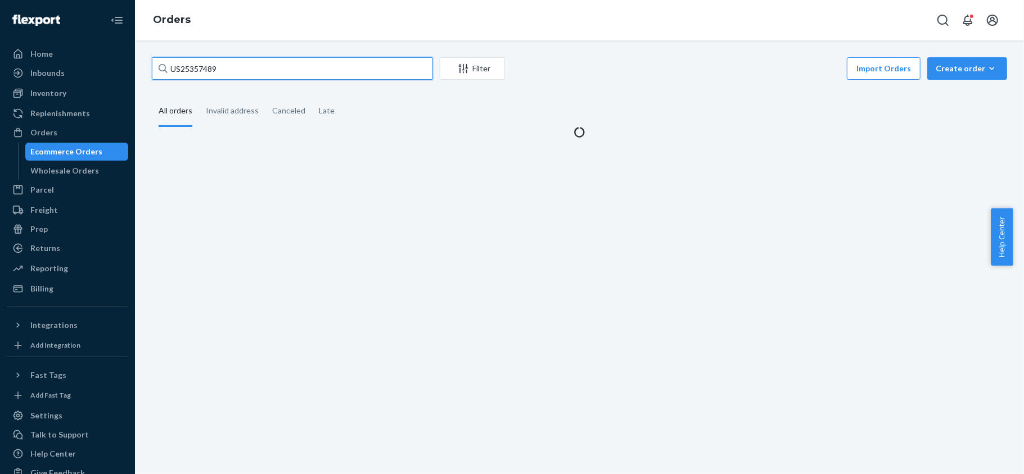
click at [236, 66] on input "US25357489" at bounding box center [292, 68] width 281 height 22
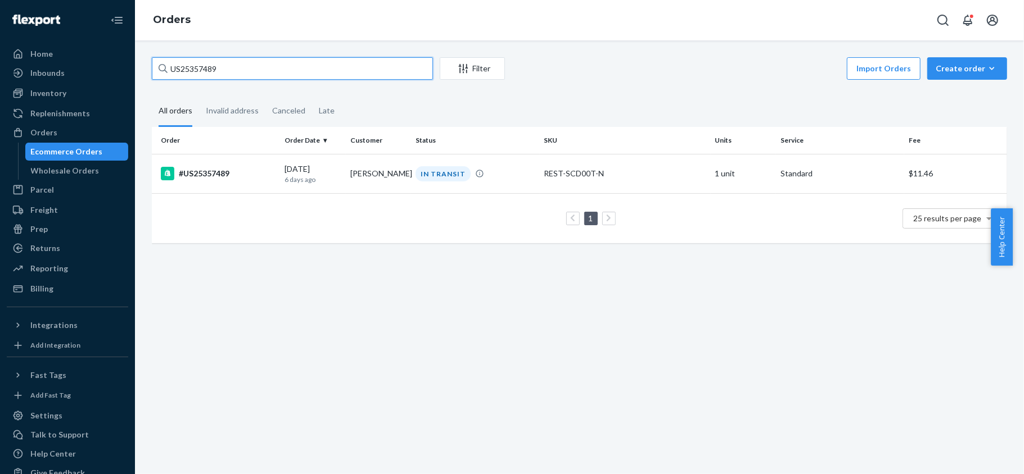
click at [236, 66] on input "US25357489" at bounding box center [292, 68] width 281 height 22
click at [236, 67] on input "US25357489" at bounding box center [292, 68] width 281 height 22
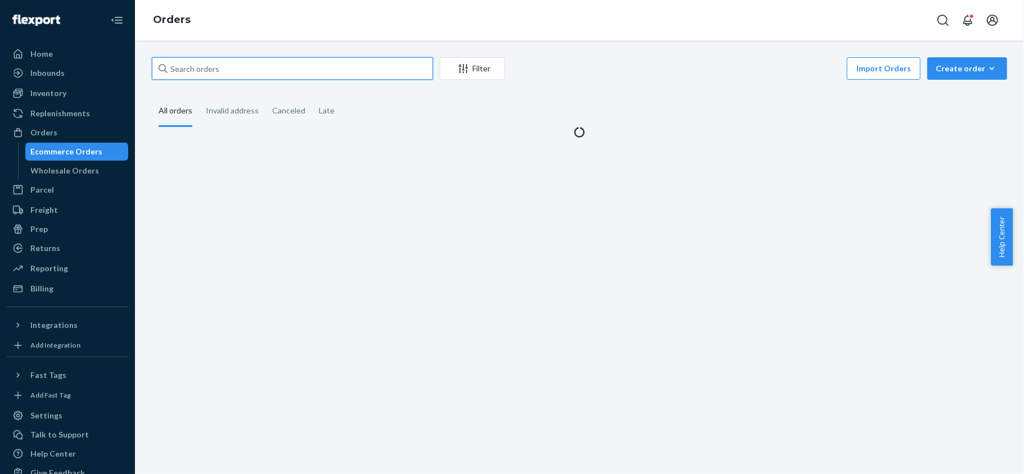
paste input "US25345565"
type input "US25345565"
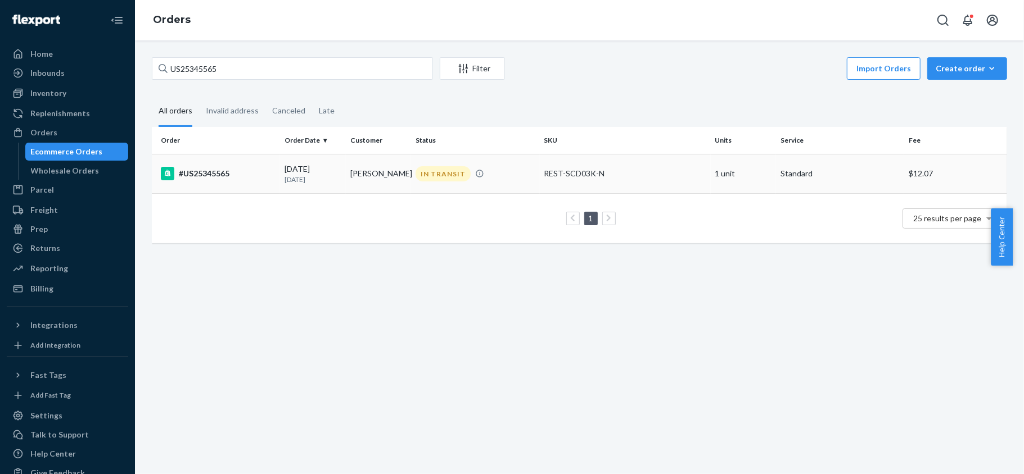
click at [228, 177] on div "#US25345565" at bounding box center [218, 173] width 115 height 13
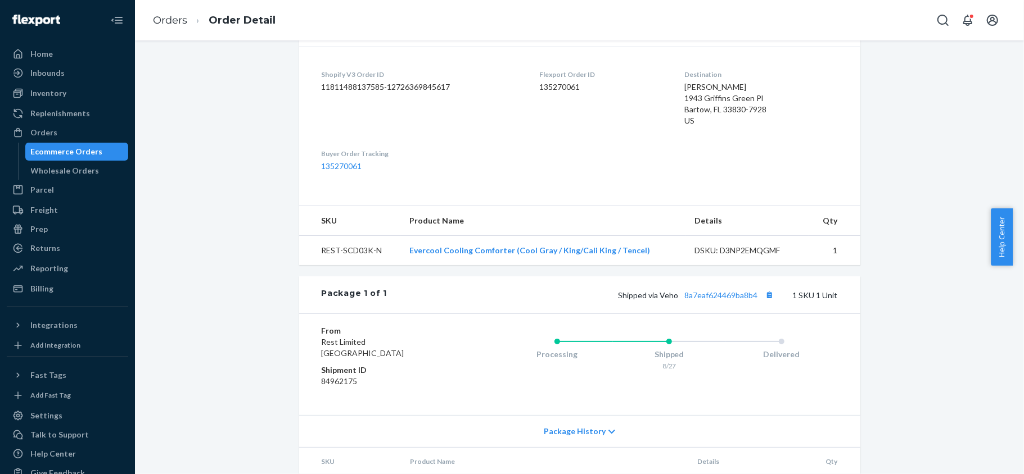
scroll to position [316, 0]
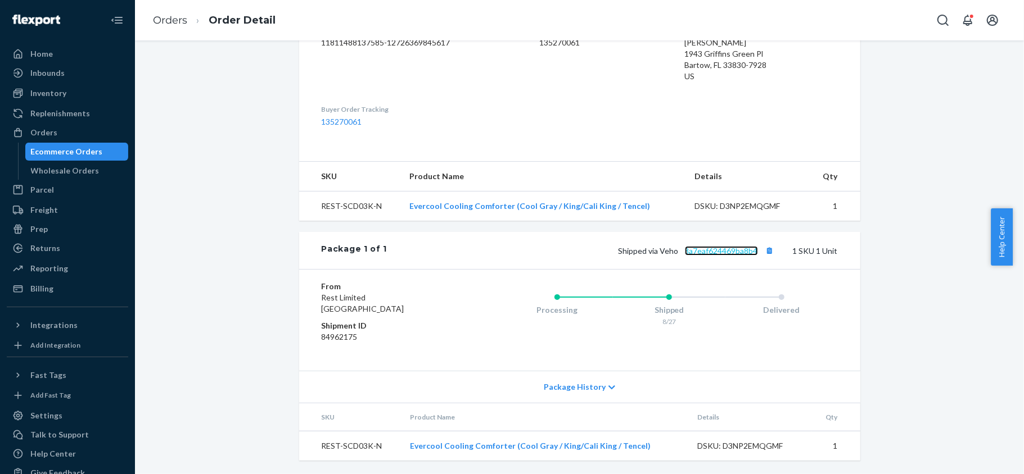
click at [709, 247] on link "8a7eaf624469ba8b4" at bounding box center [721, 251] width 73 height 10
click at [93, 137] on div "Orders" at bounding box center [67, 133] width 119 height 16
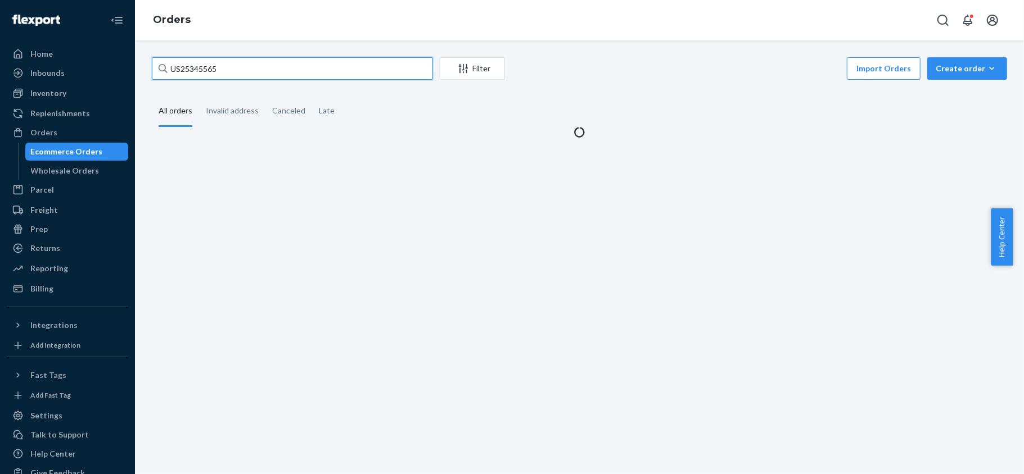
click at [246, 66] on input "US25345565" at bounding box center [292, 68] width 281 height 22
paste input "US25354618"
type input "US25354618"
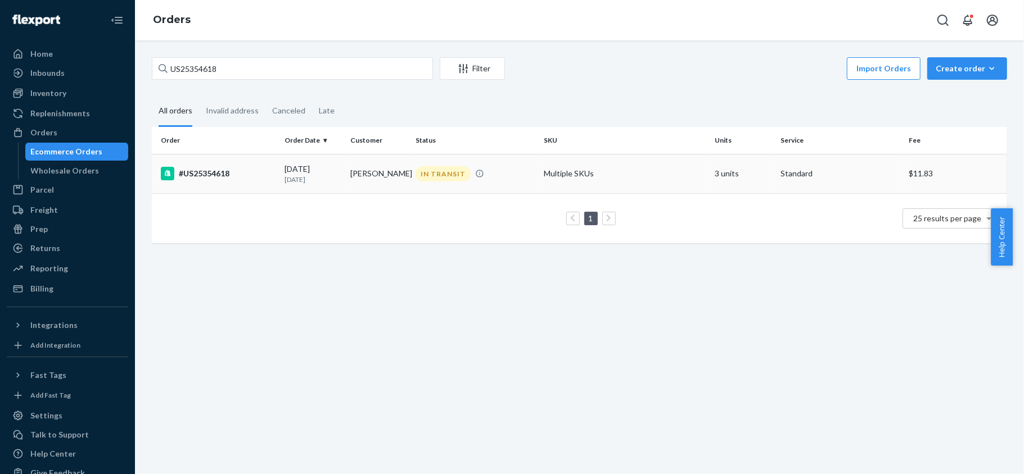
click at [256, 174] on div "#US25354618" at bounding box center [218, 173] width 115 height 13
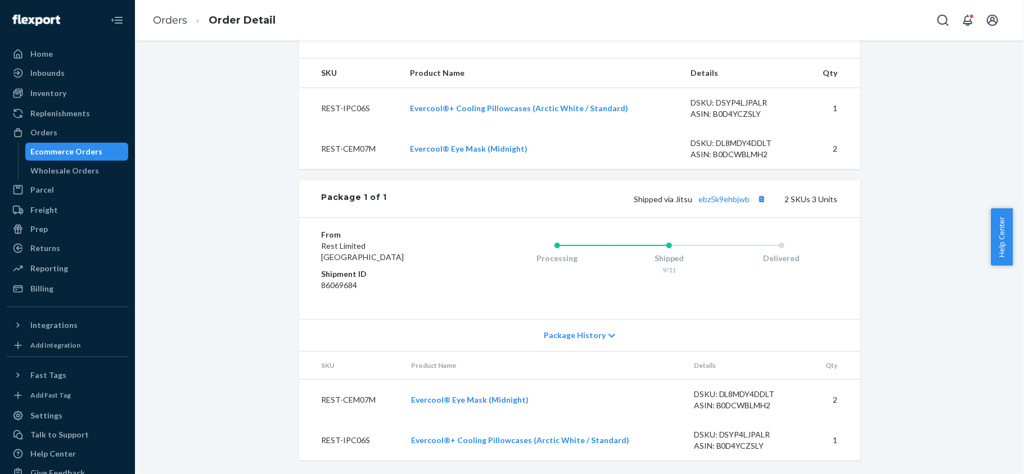
scroll to position [428, 0]
click at [714, 200] on link "ebz5k9ehbjwb" at bounding box center [724, 199] width 51 height 10
click at [47, 133] on div "Orders" at bounding box center [43, 132] width 27 height 11
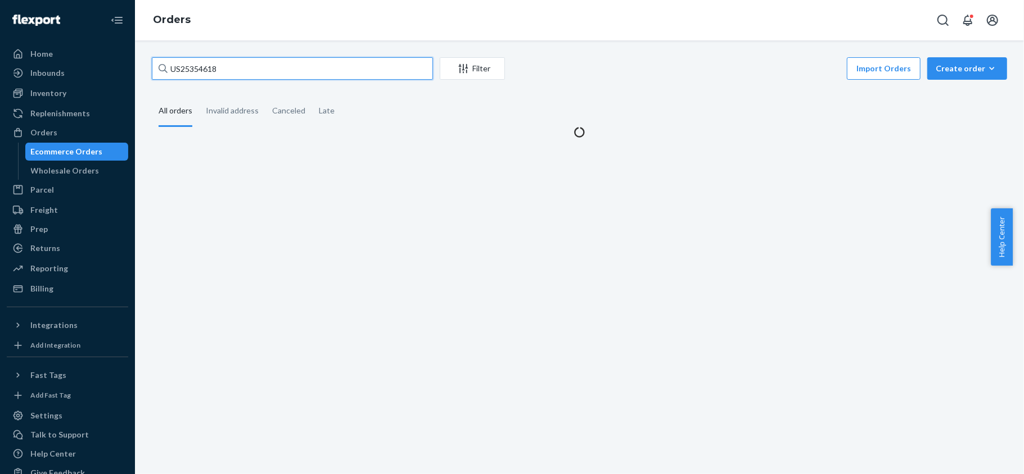
click at [223, 65] on input "US25354618" at bounding box center [292, 68] width 281 height 22
paste input "US25355472"
type input "US25355472"
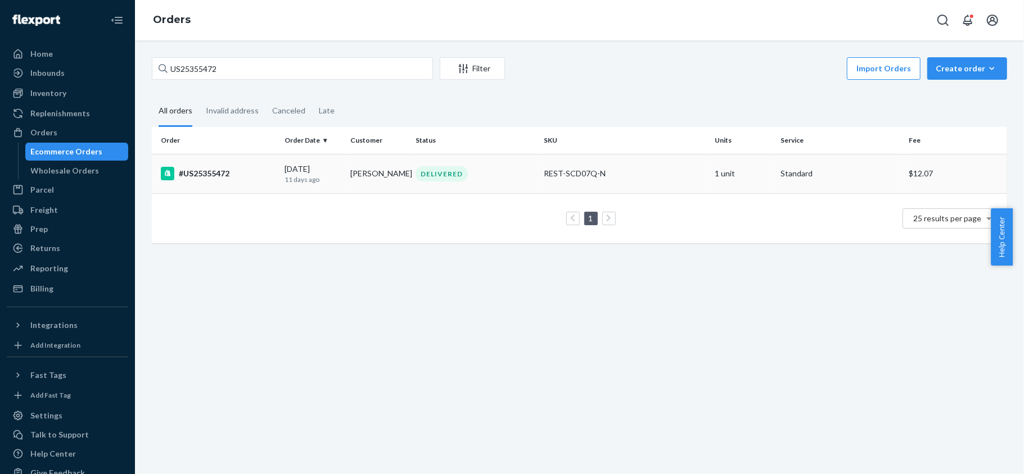
click at [239, 162] on td "#US25355472" at bounding box center [216, 173] width 128 height 39
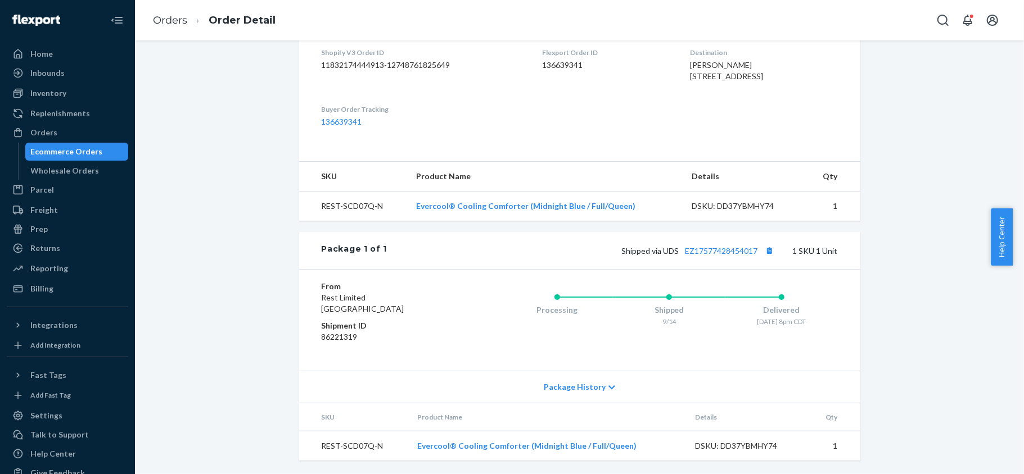
scroll to position [314, 0]
click at [702, 246] on link "EZ17577428454017" at bounding box center [721, 251] width 73 height 10
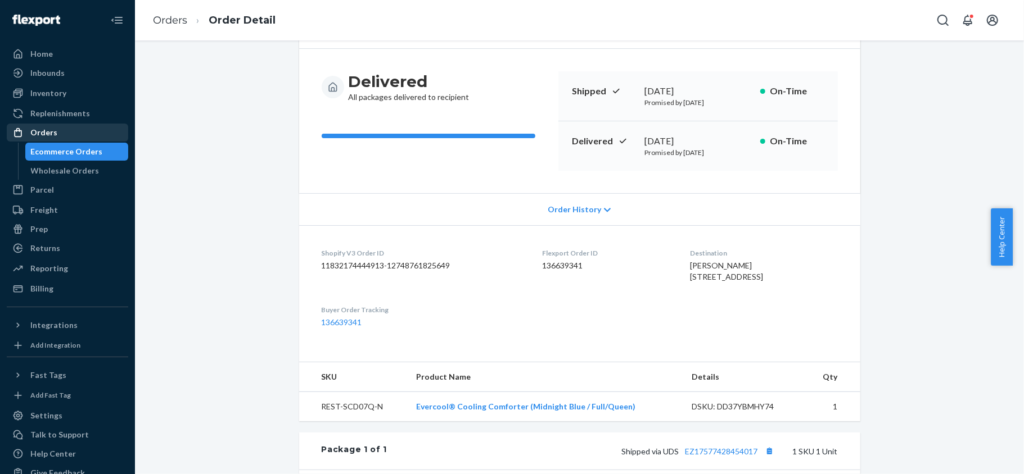
click at [60, 132] on div "Orders" at bounding box center [67, 133] width 119 height 16
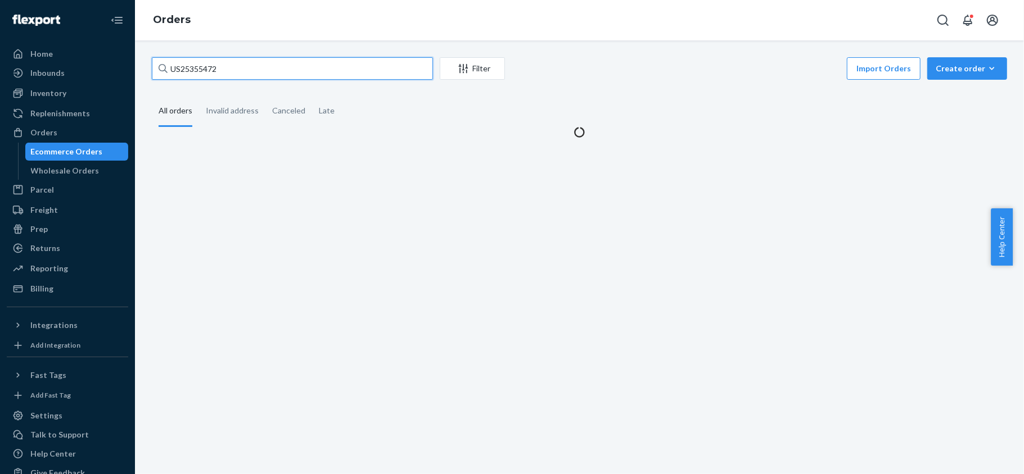
click at [217, 75] on input "US25355472" at bounding box center [292, 68] width 281 height 22
paste input "US25356622"
type input "US25356622"
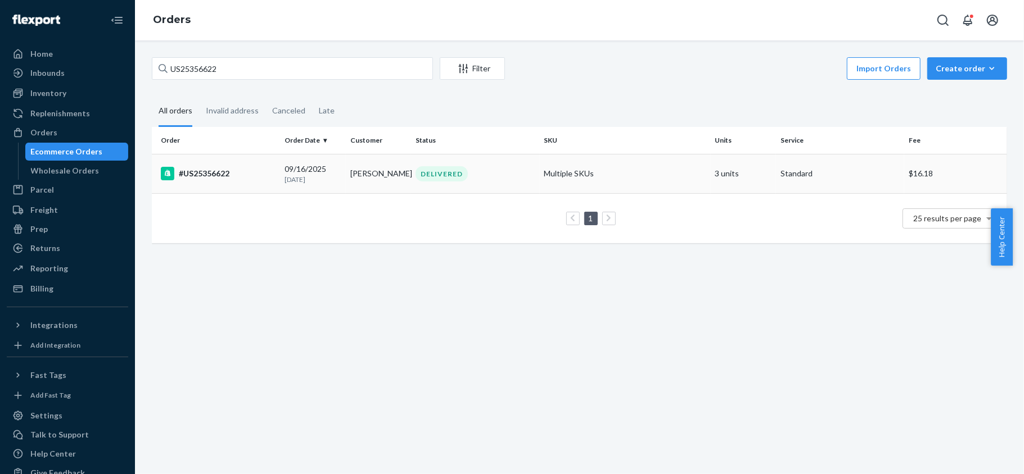
click at [234, 170] on div "#US25356622" at bounding box center [218, 173] width 115 height 13
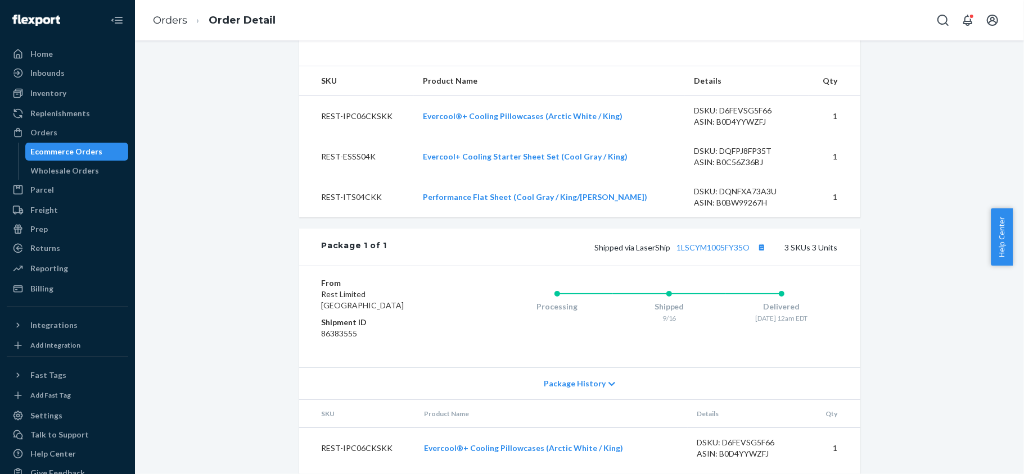
scroll to position [498, 0]
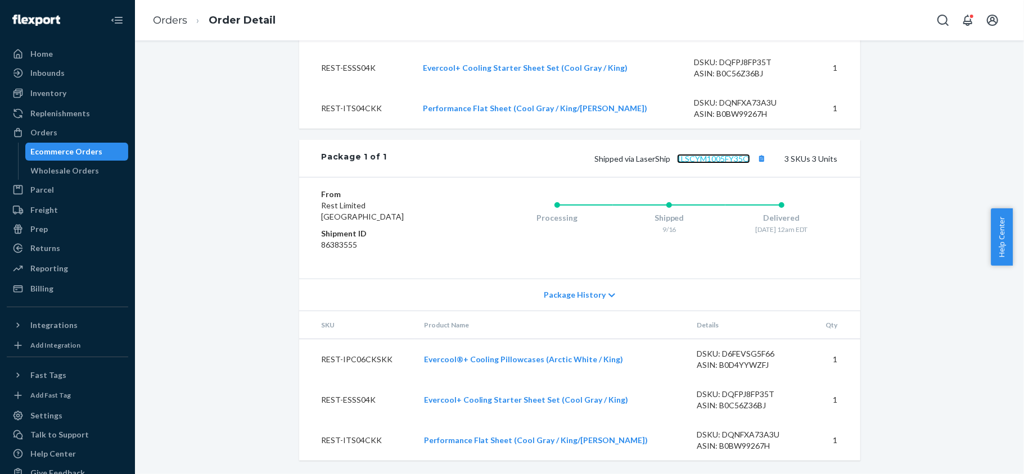
click at [706, 157] on link "1LSCYM1005FY35O" at bounding box center [713, 159] width 73 height 10
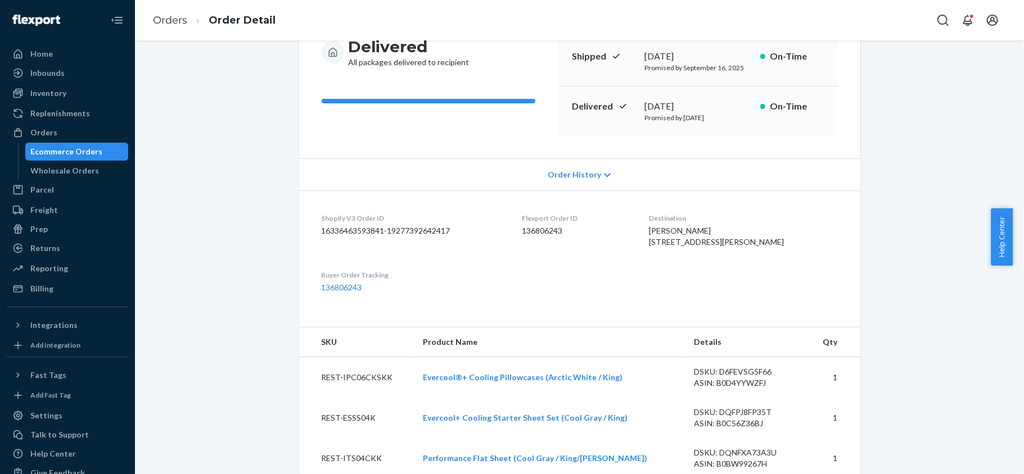
scroll to position [0, 0]
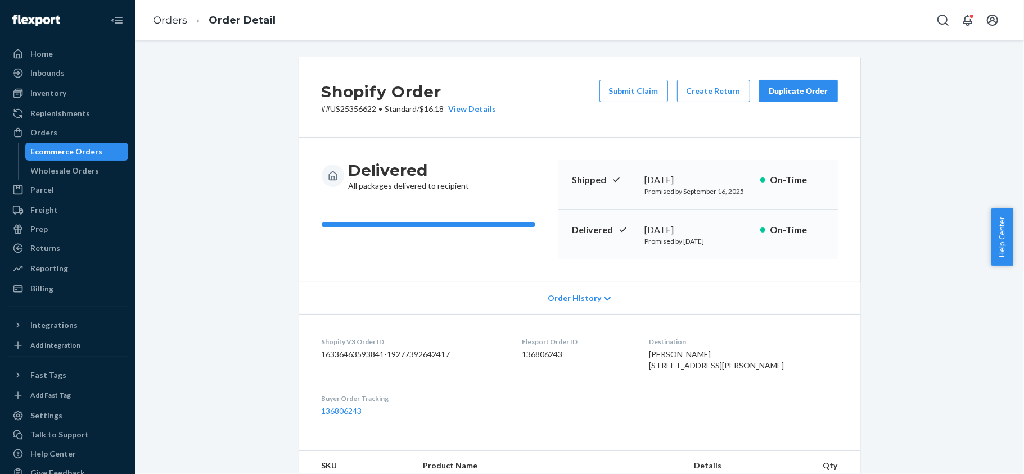
drag, startPoint x: 55, startPoint y: 136, endPoint x: 123, endPoint y: 106, distance: 74.0
click at [55, 137] on div "Orders" at bounding box center [67, 133] width 119 height 16
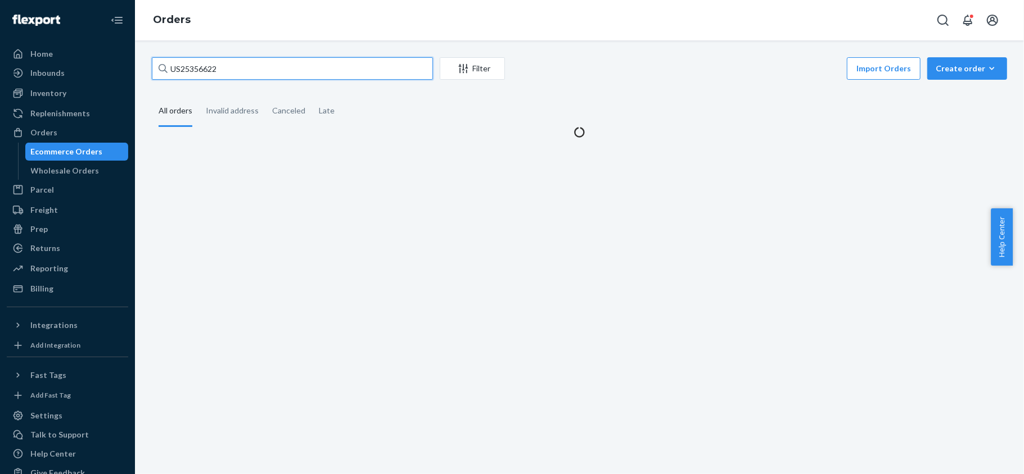
click at [237, 75] on input "US25356622" at bounding box center [292, 68] width 281 height 22
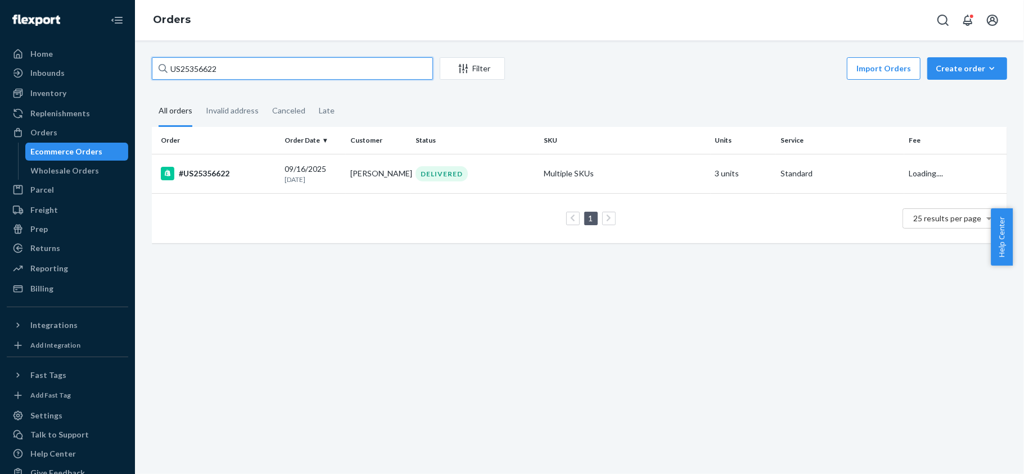
click at [237, 75] on input "US25356622" at bounding box center [292, 68] width 281 height 22
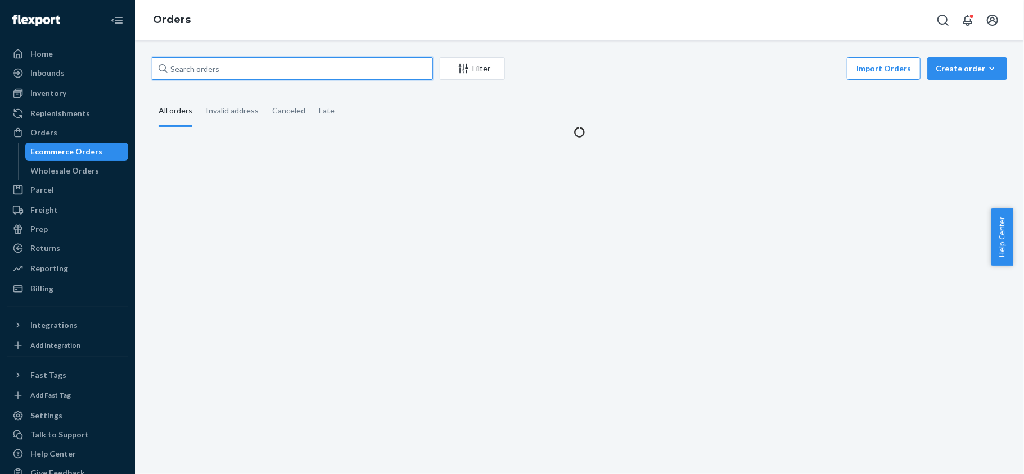
paste input "PD4771144"
type input "PD4771144"
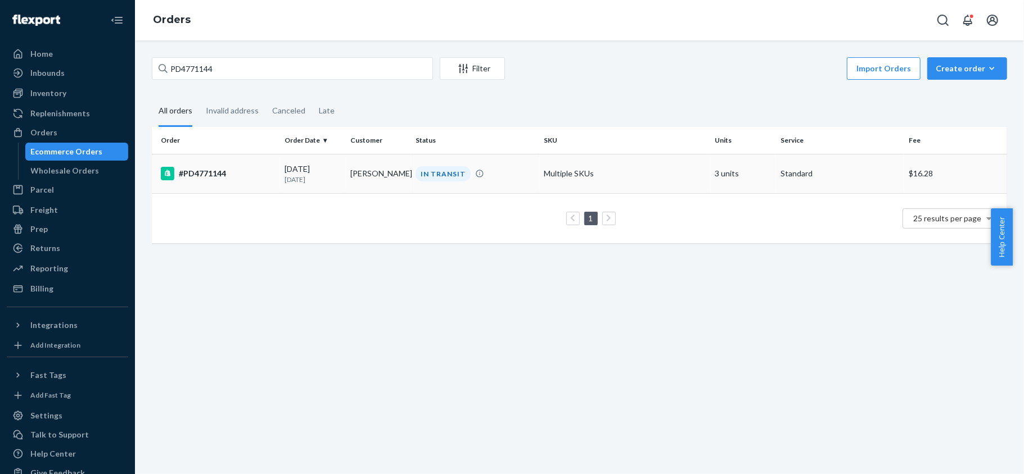
click at [262, 165] on td "#PD4771144" at bounding box center [216, 173] width 128 height 39
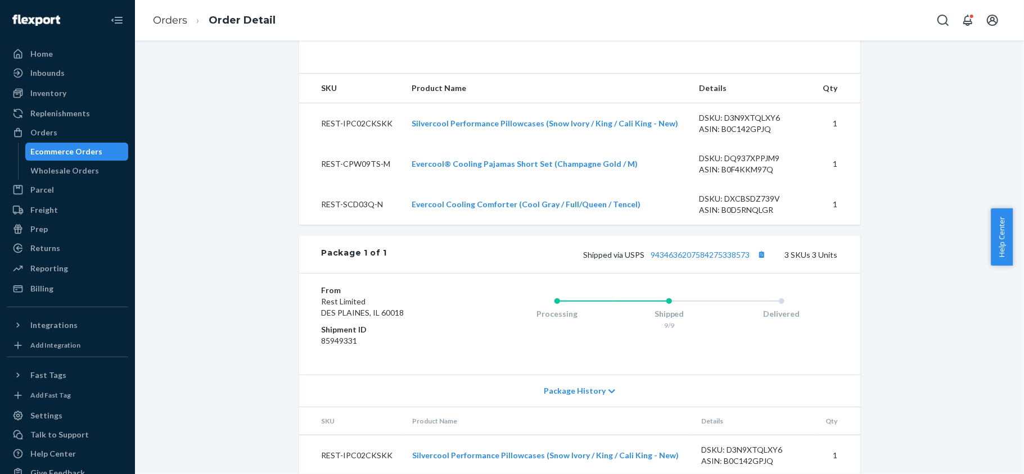
scroll to position [525, 0]
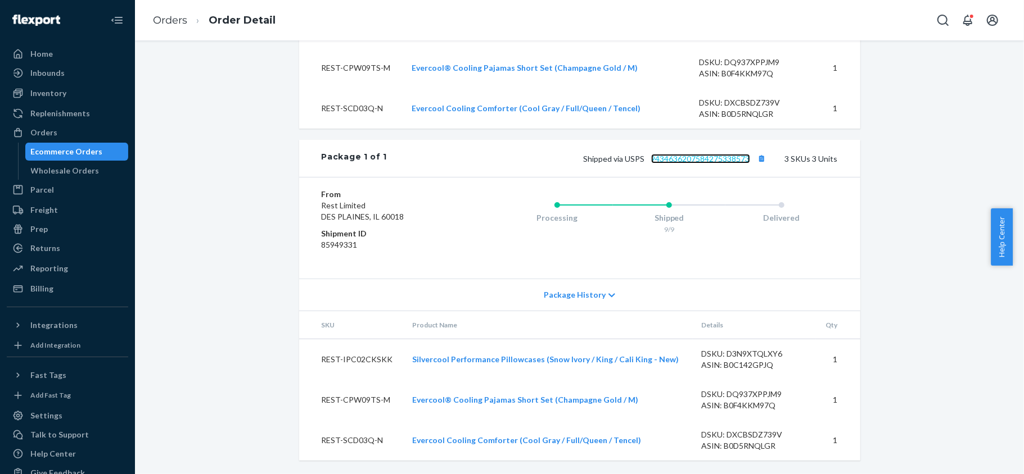
click at [702, 156] on link "9434636207584275338573" at bounding box center [700, 159] width 99 height 10
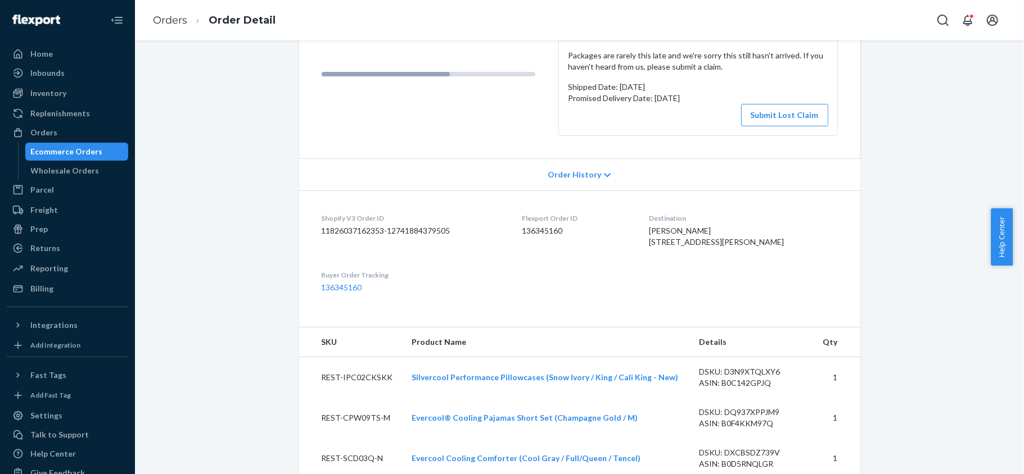
scroll to position [0, 0]
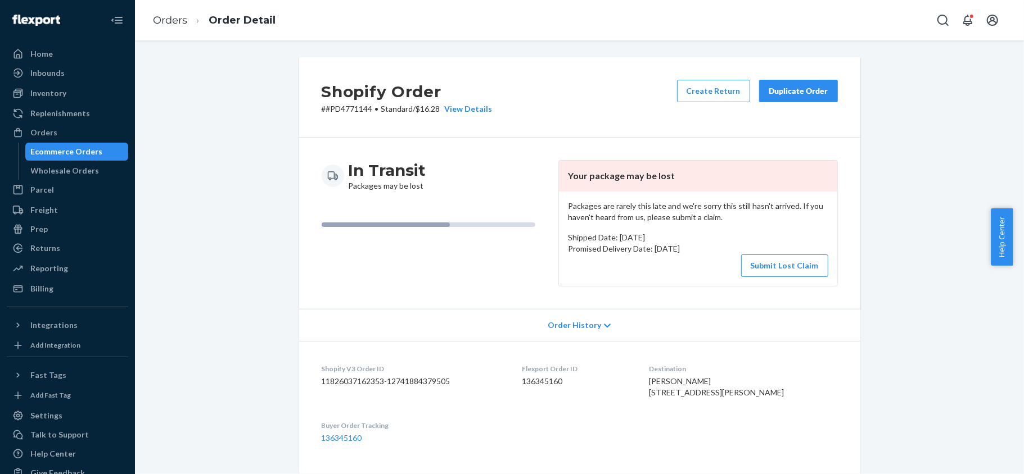
click at [758, 264] on button "Submit Lost Claim" at bounding box center [784, 266] width 87 height 22
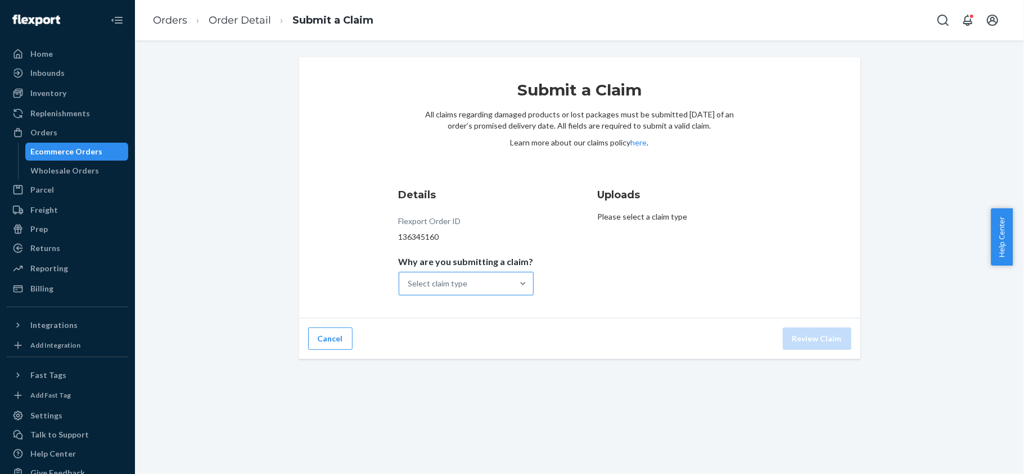
click at [486, 283] on div "Select claim type" at bounding box center [456, 284] width 114 height 22
click at [409, 283] on input "Why are you submitting a claim? Select claim type" at bounding box center [408, 283] width 1 height 11
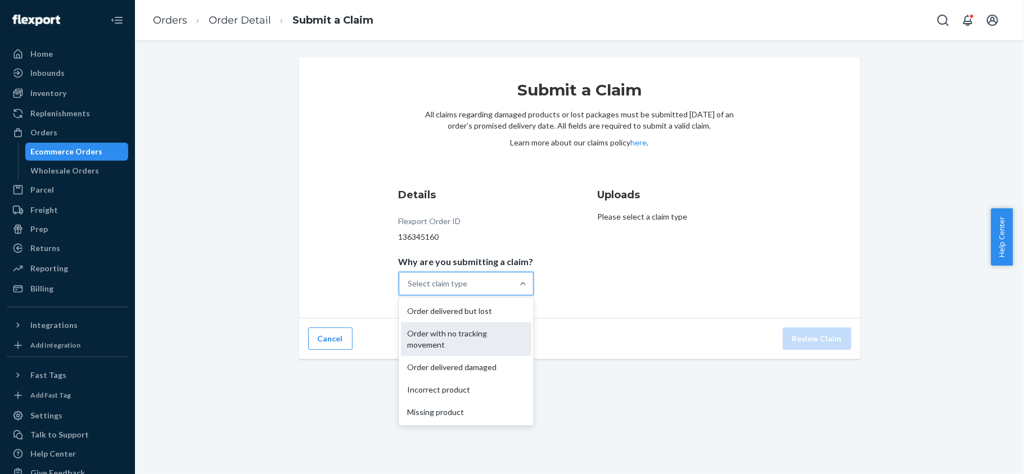
click at [485, 336] on div "Order with no tracking movement" at bounding box center [466, 340] width 130 height 34
click at [409, 289] on input "Why are you submitting a claim? option Order with no tracking movement focused,…" at bounding box center [408, 283] width 1 height 11
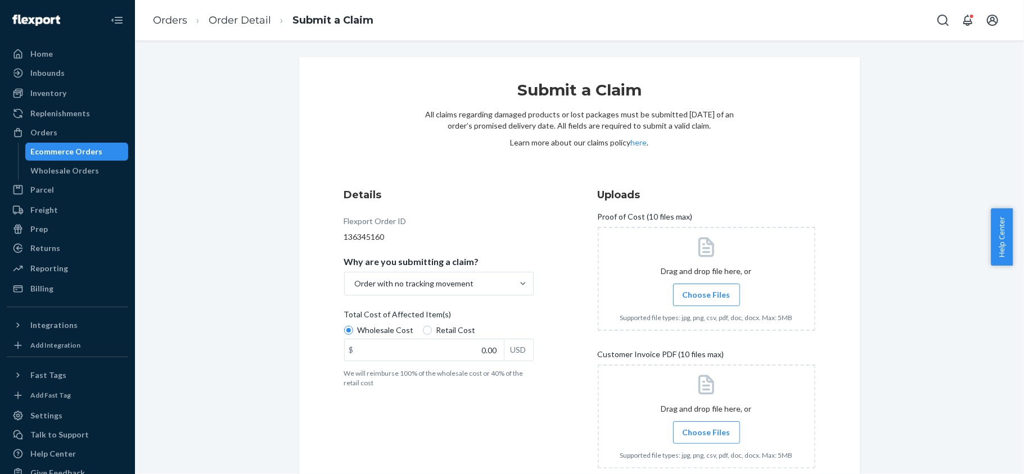
click at [454, 329] on span "Retail Cost" at bounding box center [455, 330] width 39 height 11
click at [432, 329] on input "Retail Cost" at bounding box center [427, 330] width 9 height 9
radio input "true"
radio input "false"
drag, startPoint x: 456, startPoint y: 353, endPoint x: 533, endPoint y: 354, distance: 76.5
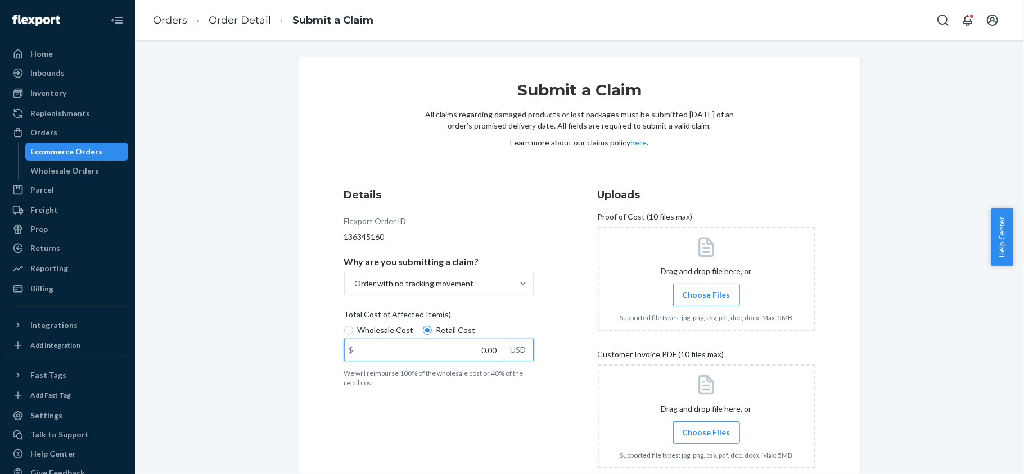
click at [533, 354] on div "Details Flexport Order ID 136345160 Why are you submitting a claim? Order with …" at bounding box center [453, 340] width 218 height 318
paste input "34"
type input "340.00"
click at [698, 295] on span "Choose Files" at bounding box center [706, 294] width 48 height 11
click at [706, 295] on input "Choose Files" at bounding box center [706, 295] width 1 height 12
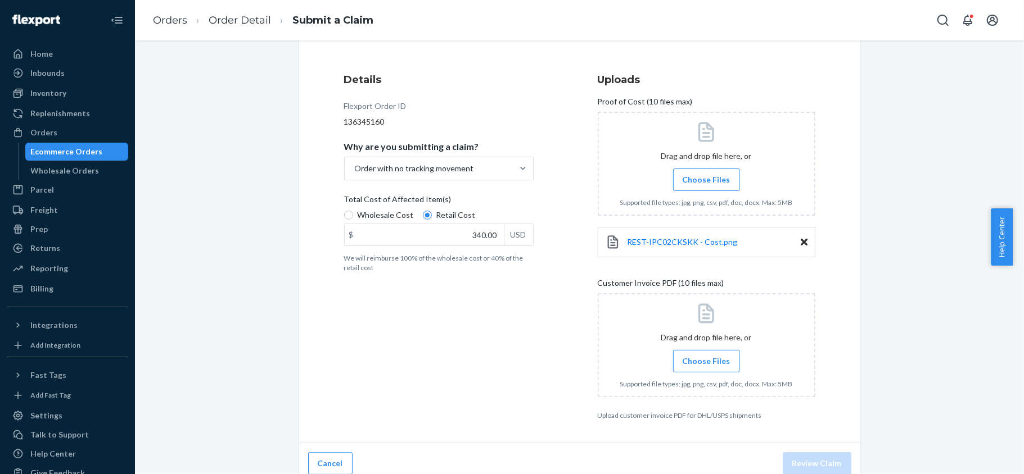
scroll to position [126, 0]
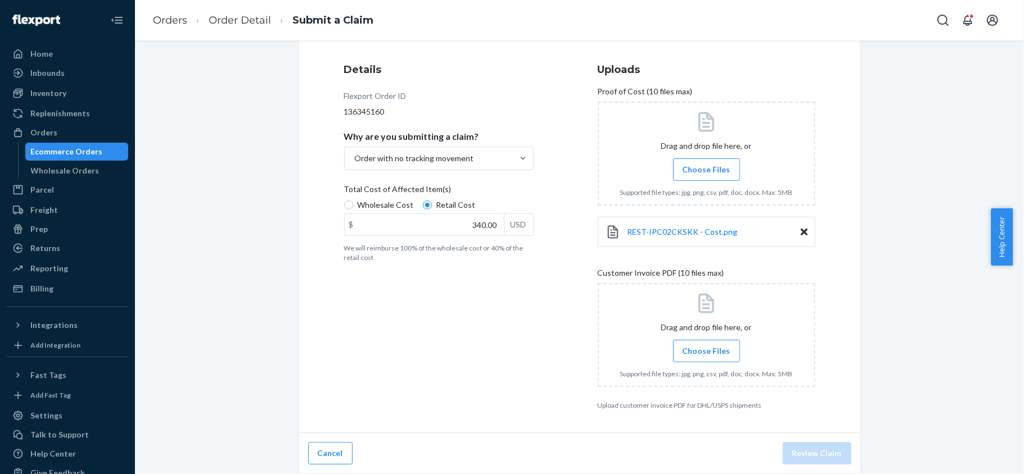
click at [695, 167] on span "Choose Files" at bounding box center [706, 169] width 48 height 11
click at [706, 167] on input "Choose Files" at bounding box center [706, 170] width 1 height 12
click at [705, 341] on label "Choose Files" at bounding box center [706, 351] width 67 height 22
click at [706, 345] on input "Choose Files" at bounding box center [706, 351] width 1 height 12
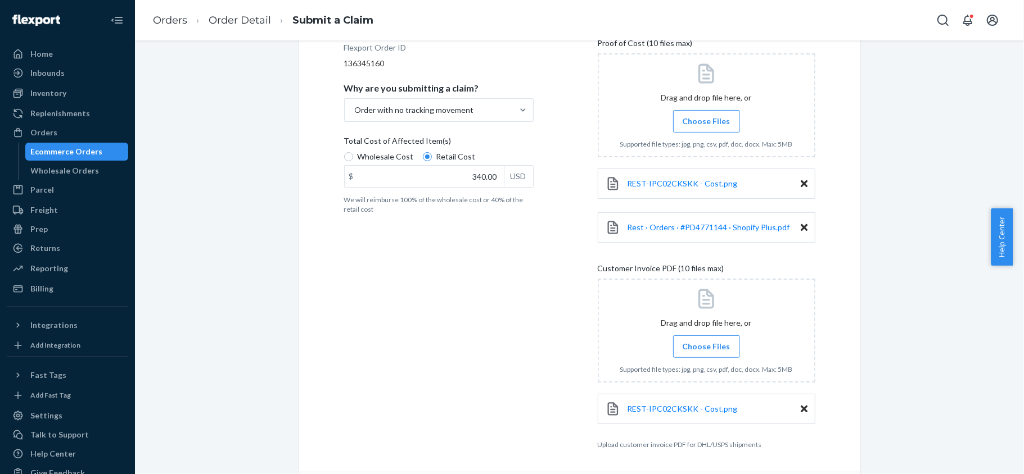
scroll to position [201, 0]
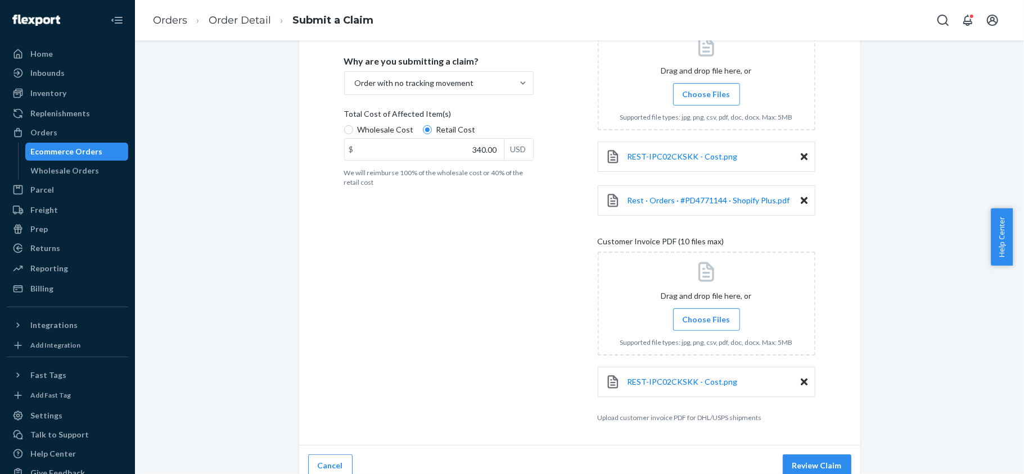
click at [800, 383] on icon at bounding box center [803, 382] width 7 height 7
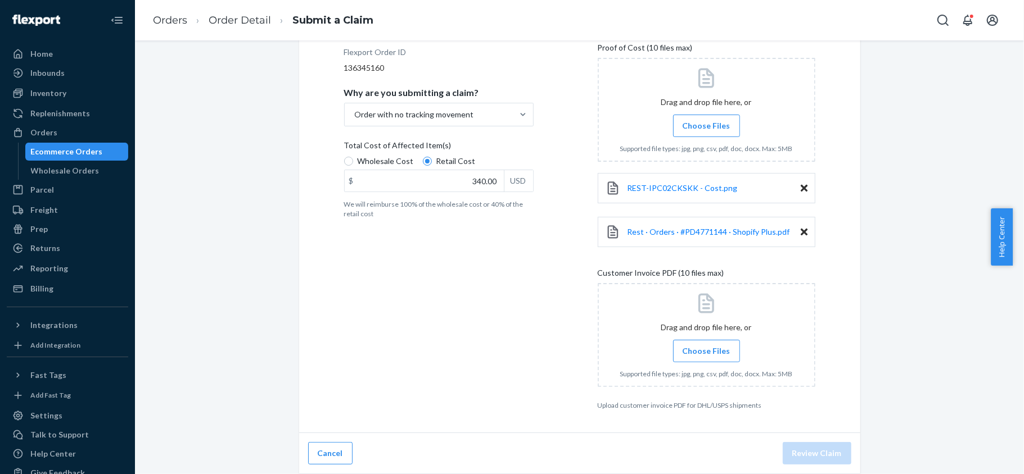
scroll to position [170, 0]
click at [697, 349] on span "Choose Files" at bounding box center [706, 351] width 48 height 11
click at [706, 349] on input "Choose Files" at bounding box center [706, 351] width 1 height 12
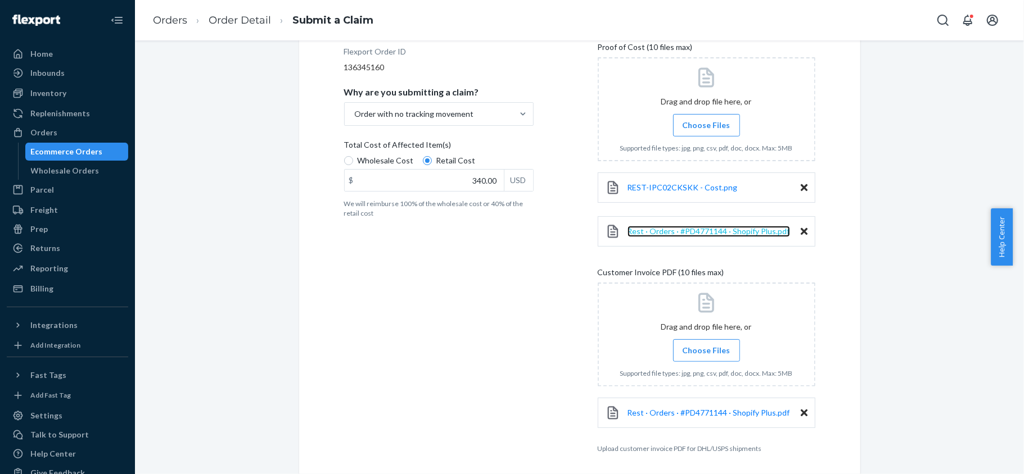
click at [711, 232] on span "Rest · Orders · #PD4771144 · Shopify Plus.pdf" at bounding box center [708, 232] width 162 height 10
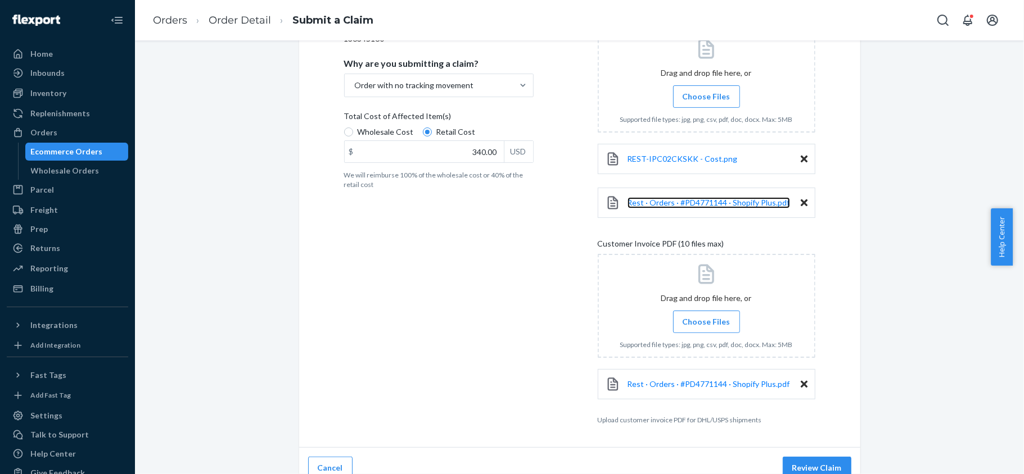
scroll to position [214, 0]
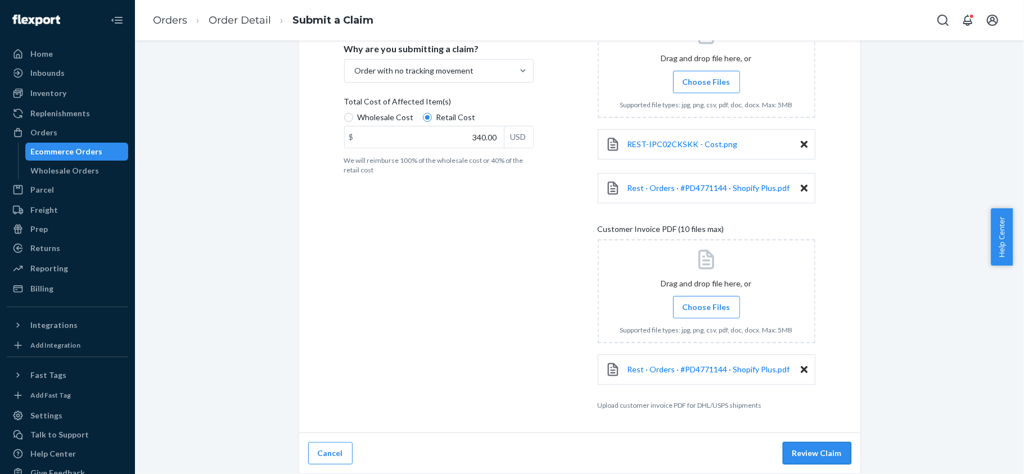
click at [827, 456] on button "Review Claim" at bounding box center [816, 453] width 69 height 22
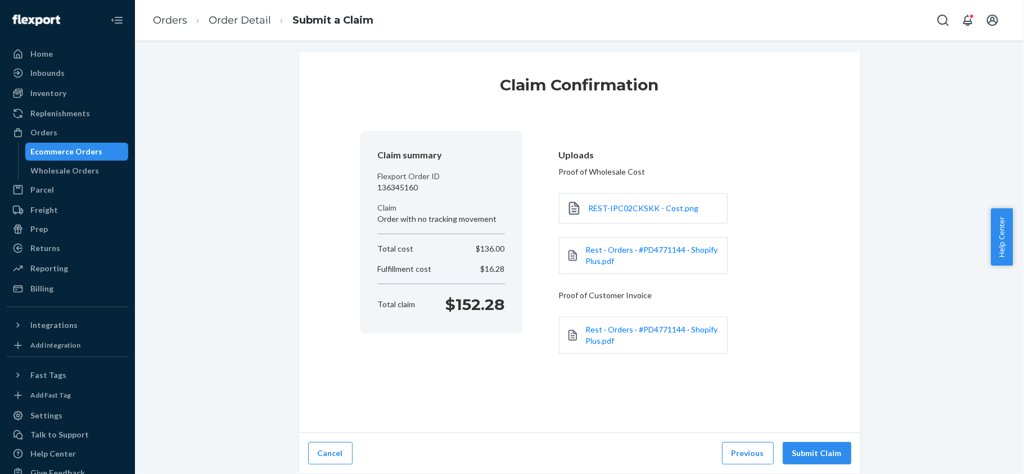
scroll to position [7, 0]
click at [825, 454] on button "Submit Claim" at bounding box center [816, 453] width 69 height 22
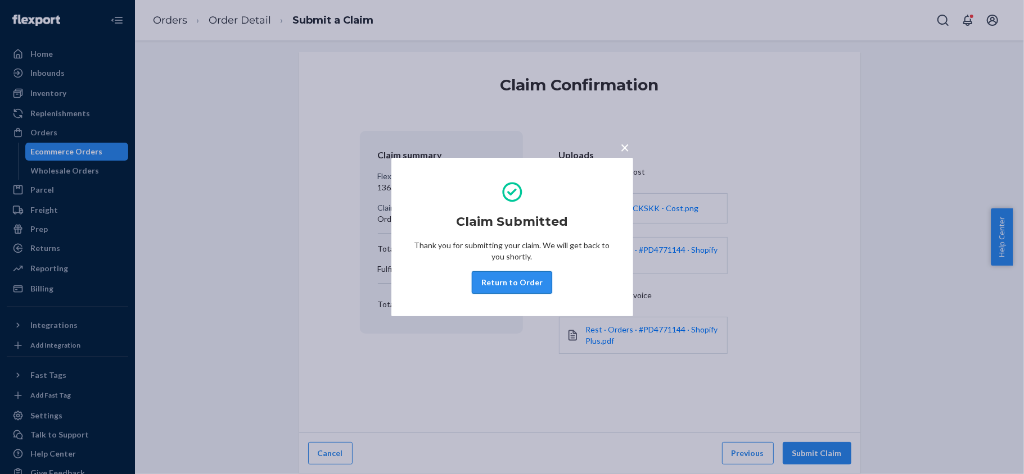
click at [504, 277] on button "Return to Order" at bounding box center [512, 283] width 80 height 22
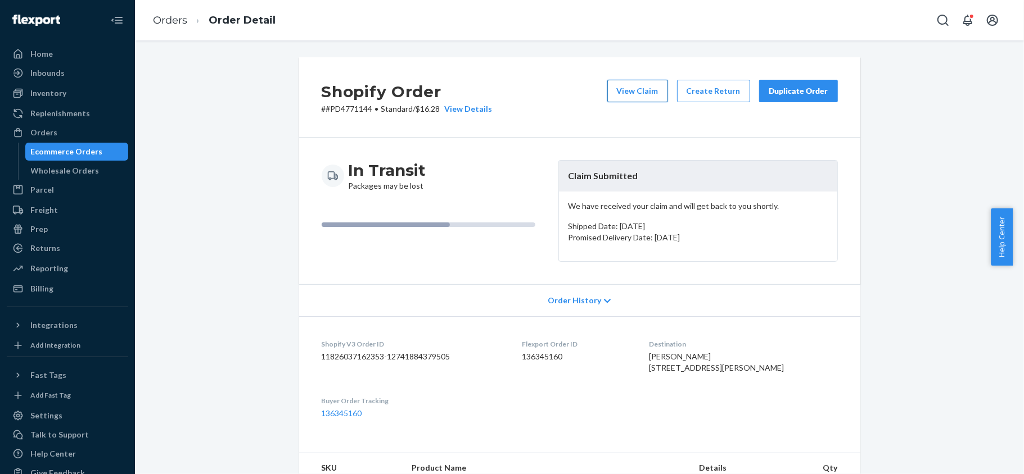
click at [632, 95] on button "View Claim" at bounding box center [637, 91] width 61 height 22
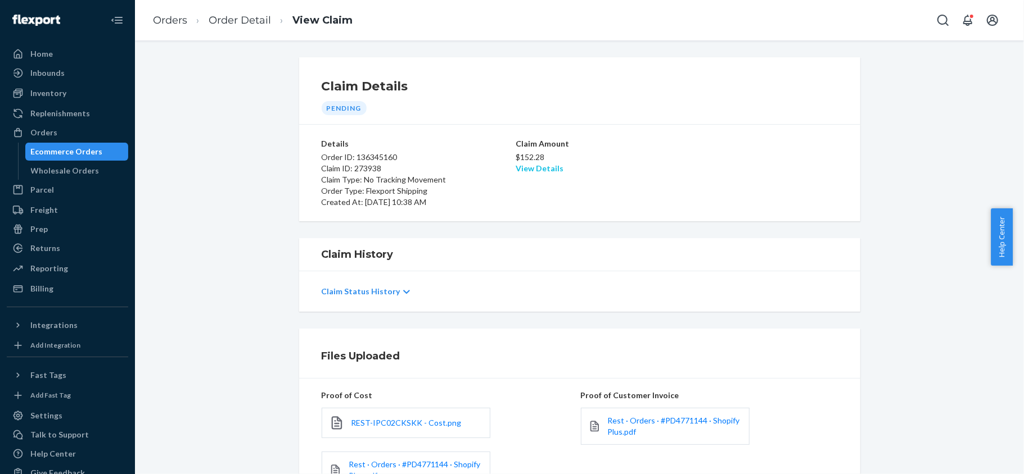
click at [544, 168] on link "View Details" at bounding box center [539, 169] width 48 height 10
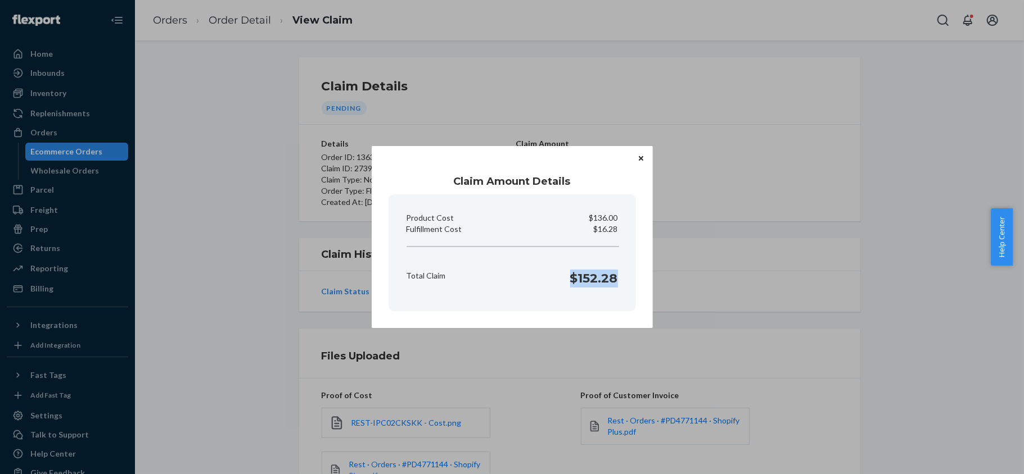
copy h1 "$152.28"
drag, startPoint x: 565, startPoint y: 272, endPoint x: 617, endPoint y: 282, distance: 52.7
click at [617, 282] on div "Total Claim $152.28" at bounding box center [512, 276] width 220 height 35
drag, startPoint x: 596, startPoint y: 232, endPoint x: 625, endPoint y: 232, distance: 28.7
click at [625, 232] on section "Product Cost $136.00 Fulfillment Cost $16.28 Total Claim $152.28" at bounding box center [511, 252] width 247 height 117
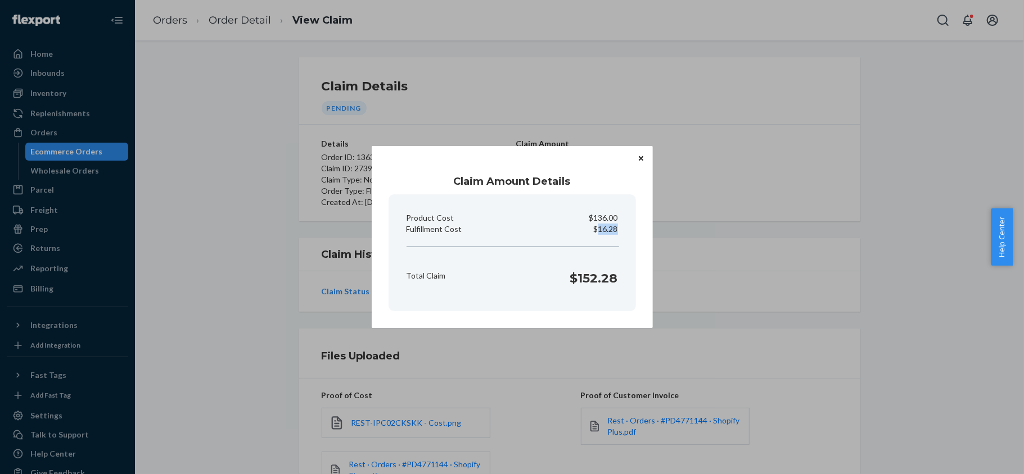
copy p "16.28"
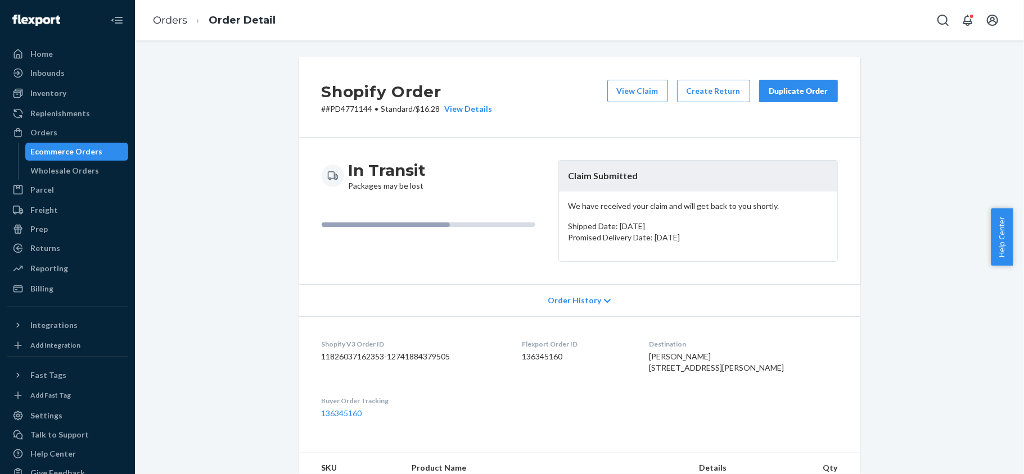
click at [538, 360] on dd "136345160" at bounding box center [576, 356] width 109 height 11
copy dd "136345160"
drag, startPoint x: 367, startPoint y: 108, endPoint x: 320, endPoint y: 113, distance: 46.9
click at [322, 113] on p "# #PD4771144 • Standard / $16.28 View Details" at bounding box center [407, 108] width 171 height 11
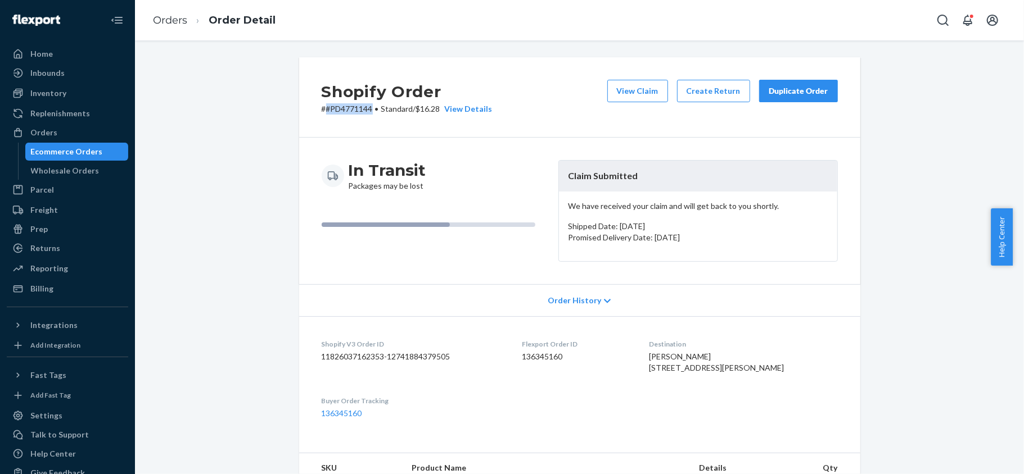
copy p "#PD4771144"
click at [72, 125] on div "Orders" at bounding box center [67, 133] width 119 height 16
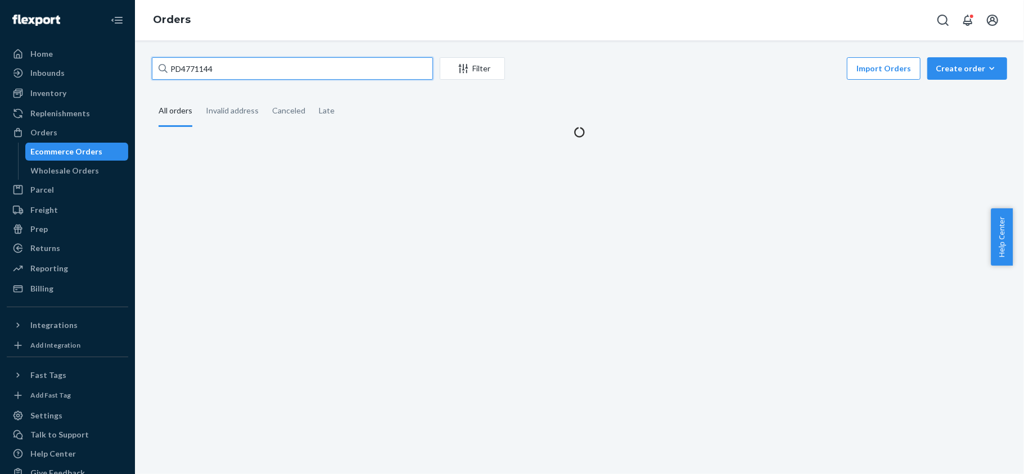
click at [234, 69] on input "PD4771144" at bounding box center [292, 68] width 281 height 22
paste input "US25355343"
type input "US25355343"
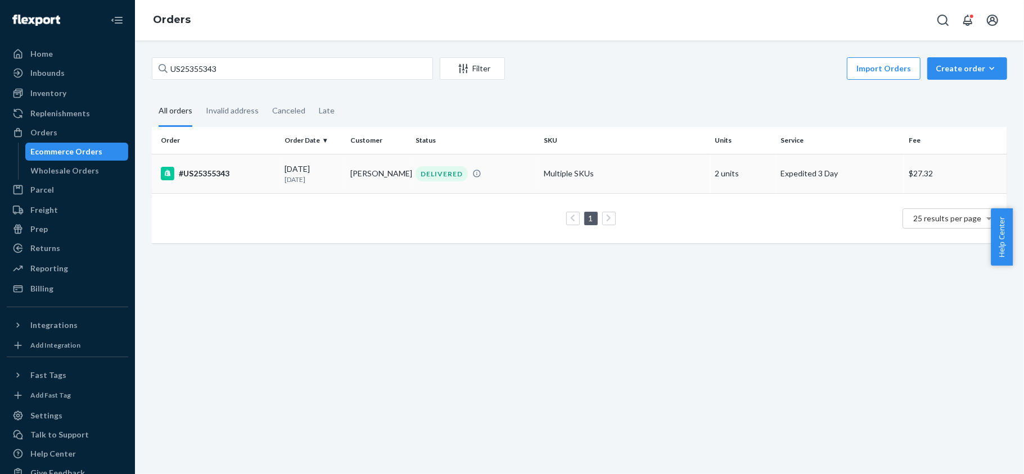
click at [216, 175] on div "#US25355343" at bounding box center [218, 173] width 115 height 13
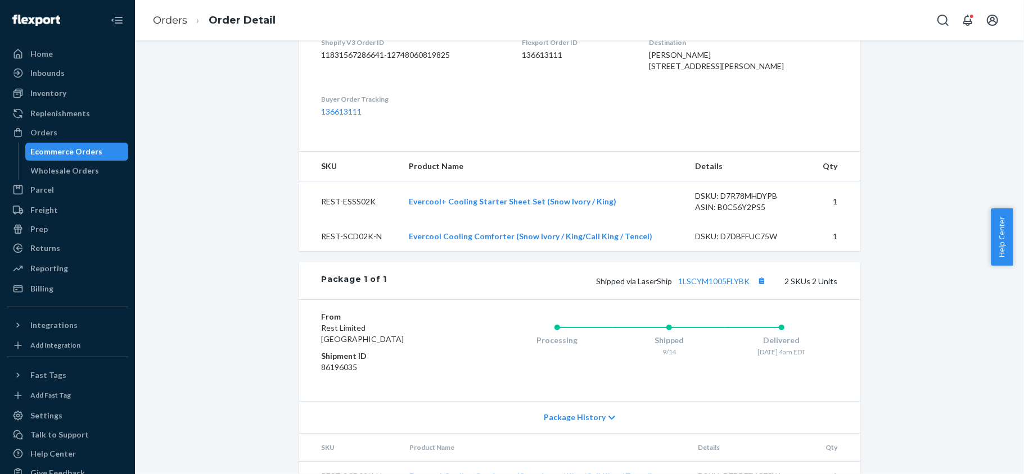
scroll to position [395, 0]
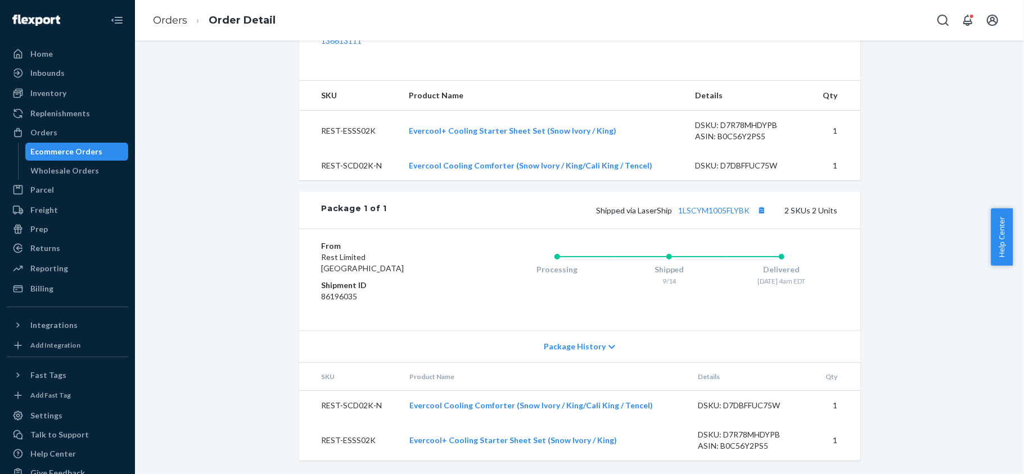
click at [704, 215] on div "Shipped via LaserShip 1LSCYM1005FLYBK 2 SKUs 2 Units" at bounding box center [612, 210] width 450 height 15
click at [704, 212] on link "1LSCYM1005FLYBK" at bounding box center [713, 211] width 71 height 10
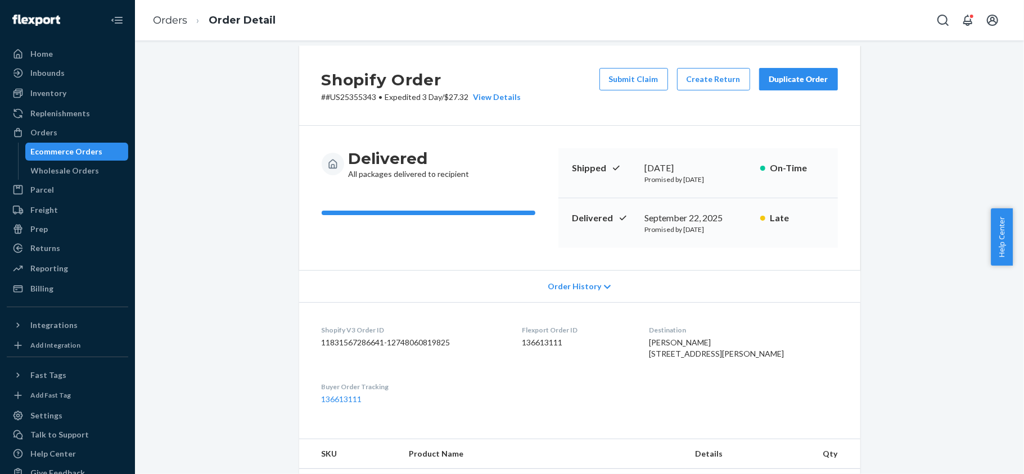
scroll to position [0, 0]
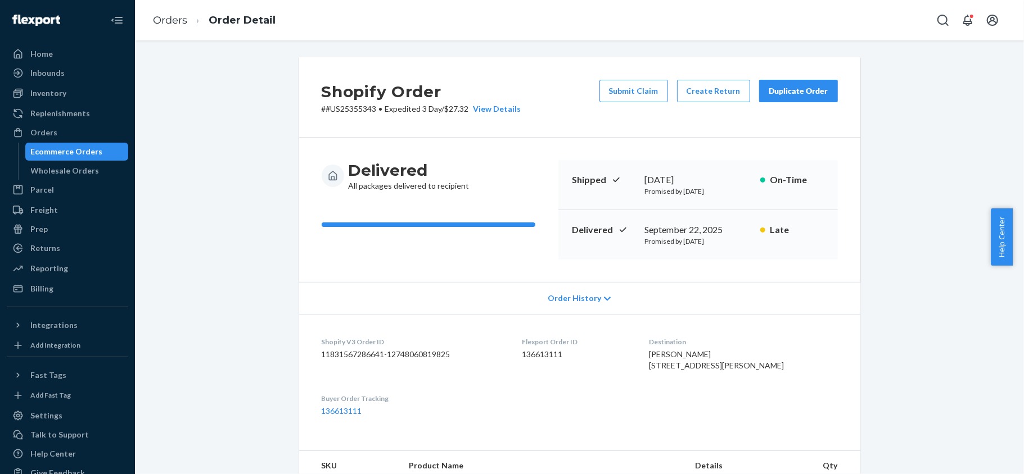
drag, startPoint x: 89, startPoint y: 124, endPoint x: 124, endPoint y: 117, distance: 36.1
click at [89, 125] on div "Orders" at bounding box center [67, 133] width 119 height 16
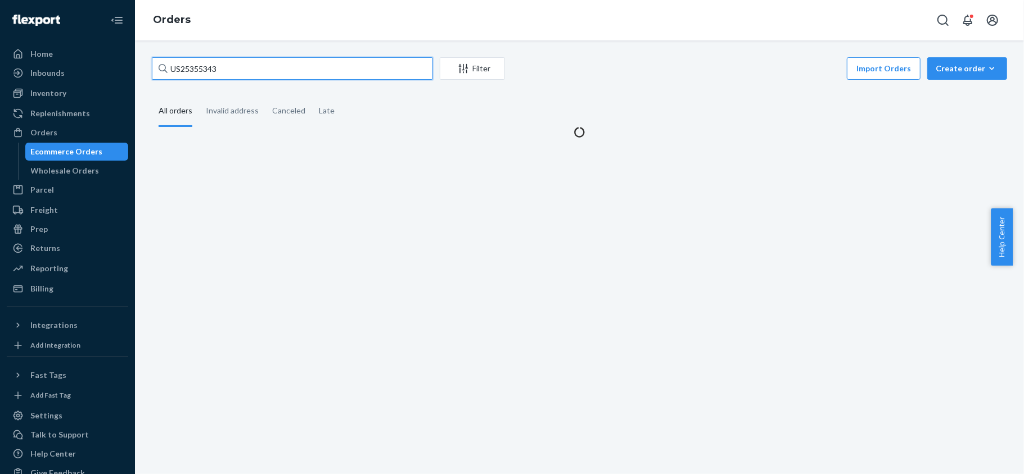
click at [233, 63] on input "US25355343" at bounding box center [292, 68] width 281 height 22
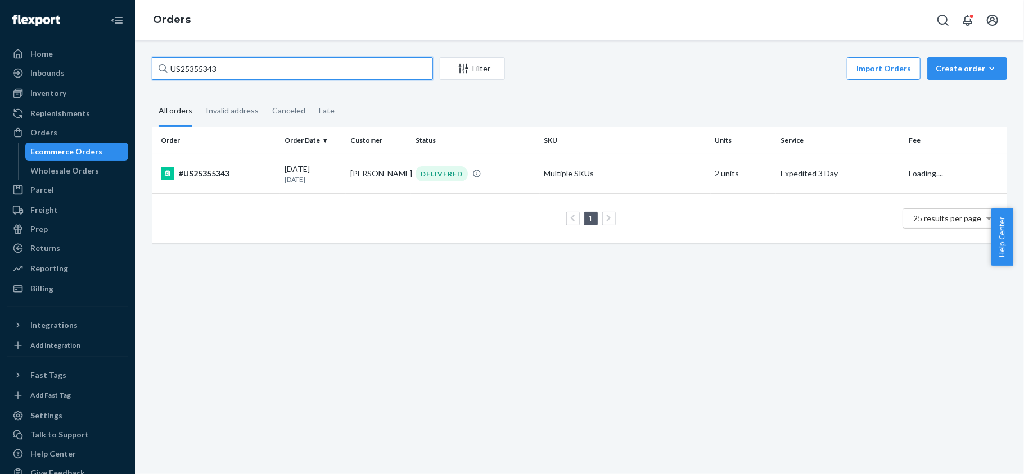
click at [233, 63] on input "US25355343" at bounding box center [292, 68] width 281 height 22
paste input "US25322841"
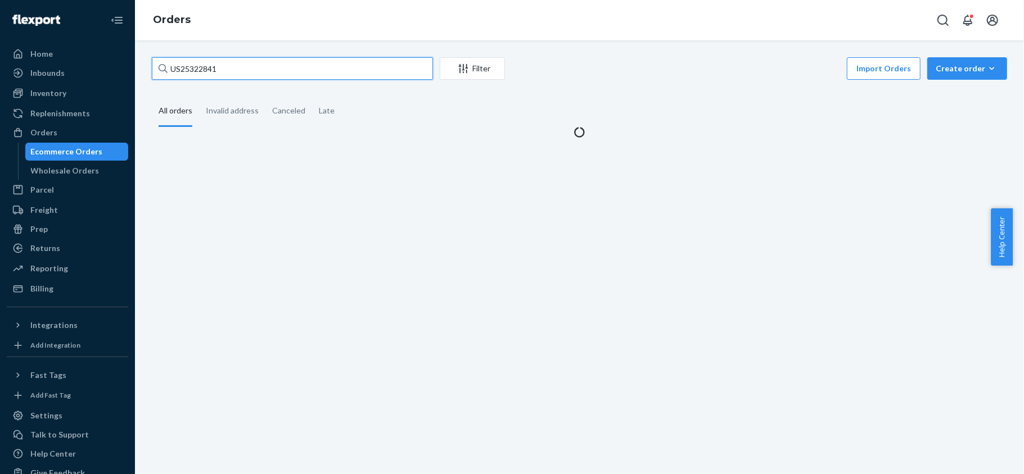
type input "US25322841"
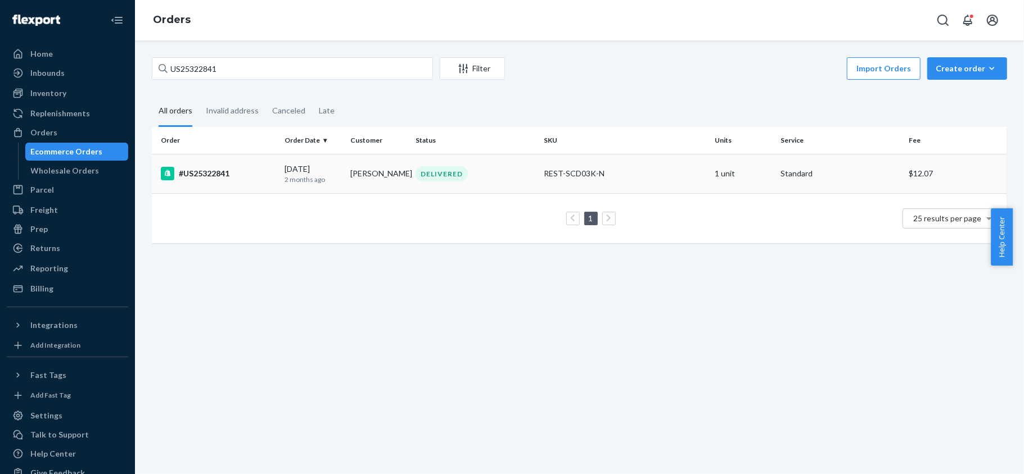
click at [241, 170] on div "#US25322841" at bounding box center [218, 173] width 115 height 13
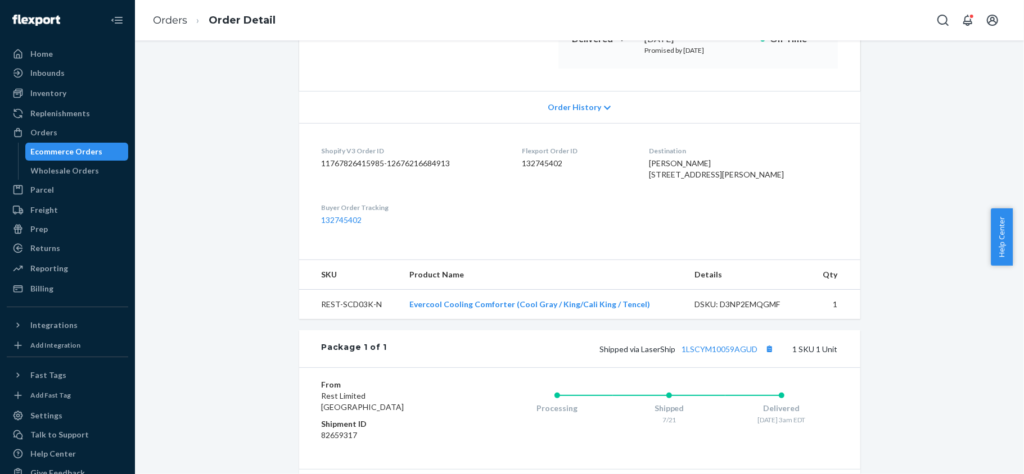
scroll to position [314, 0]
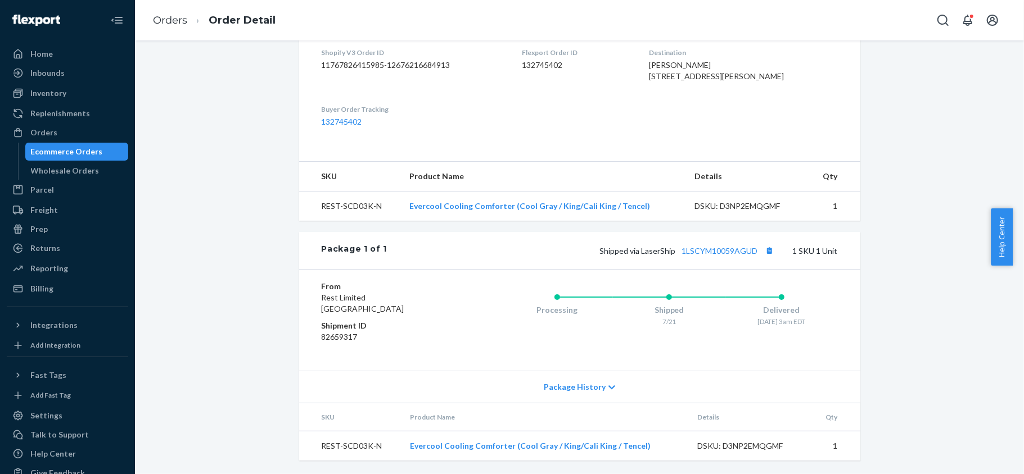
click at [718, 255] on div "Shipped via LaserShip 1LSCYM10059AGUD 1 SKU 1 Unit" at bounding box center [612, 250] width 450 height 15
click at [718, 250] on link "1LSCYM10059AGUD" at bounding box center [720, 251] width 76 height 10
click at [52, 134] on div "Orders" at bounding box center [43, 132] width 27 height 11
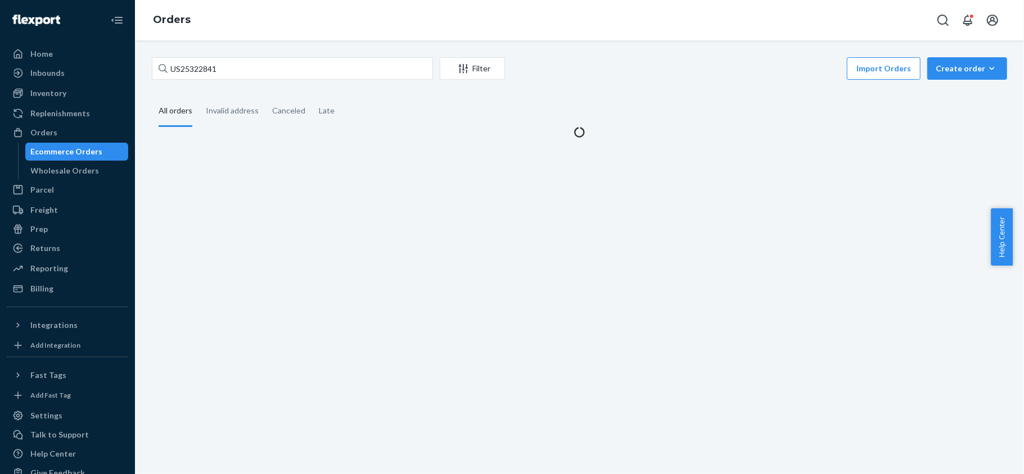
click at [215, 55] on div "US25322841 Filter Import Orders Create order Ecommerce order Removal order All …" at bounding box center [579, 257] width 889 height 434
click at [212, 63] on input "US25322841" at bounding box center [292, 68] width 281 height 22
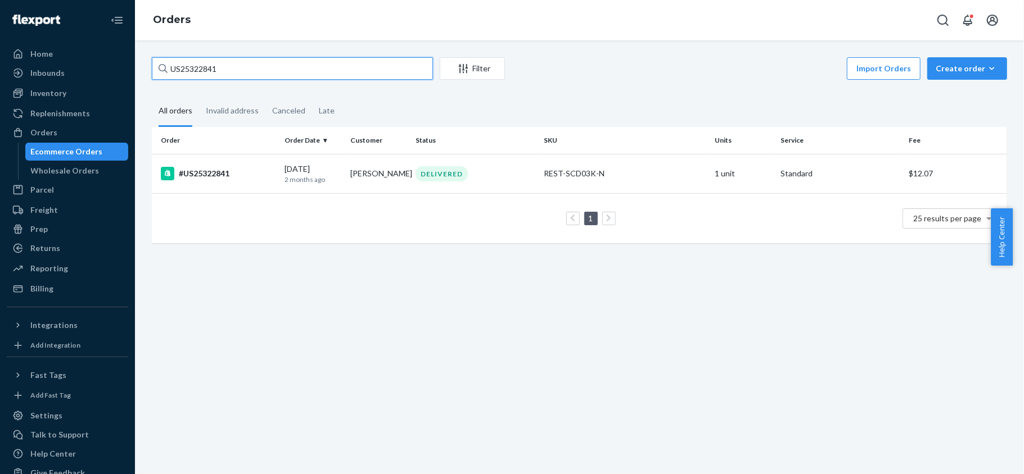
click at [212, 63] on input "US25322841" at bounding box center [292, 68] width 281 height 22
paste input "US25356659"
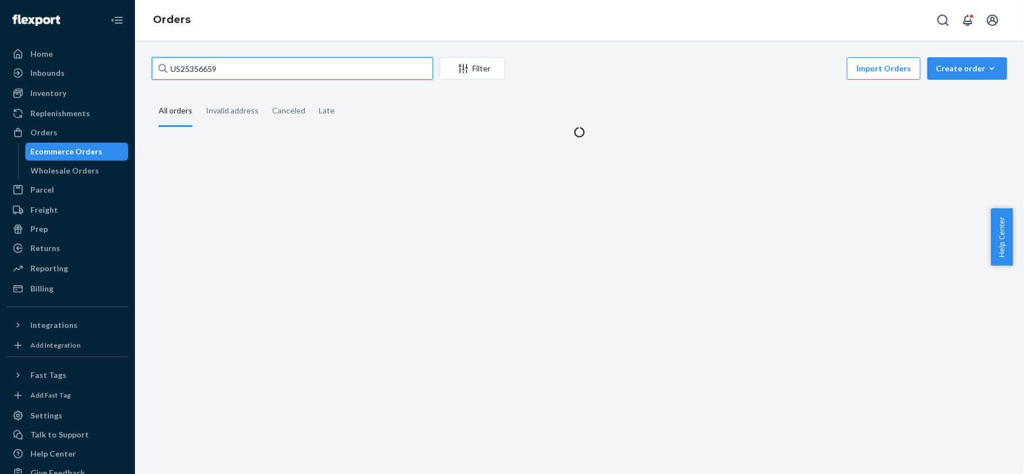
type input "US25356659"
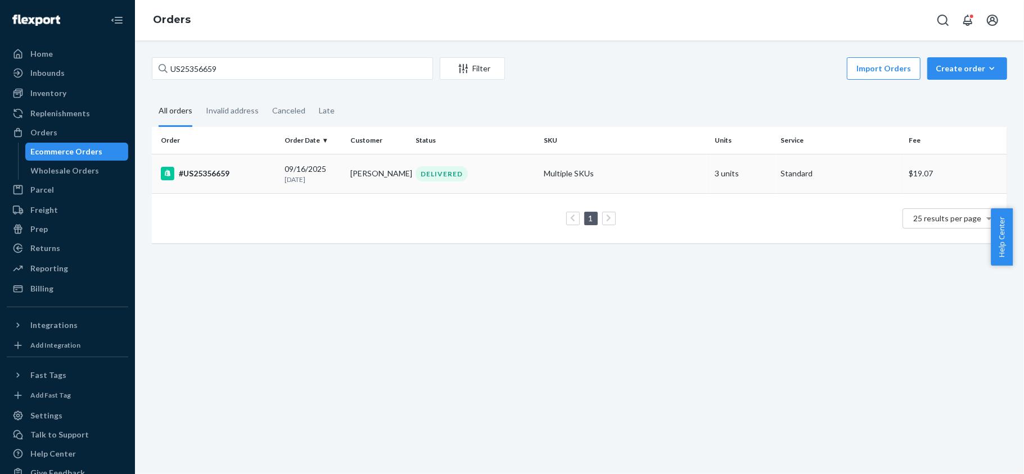
click at [232, 176] on div "#US25356659" at bounding box center [218, 173] width 115 height 13
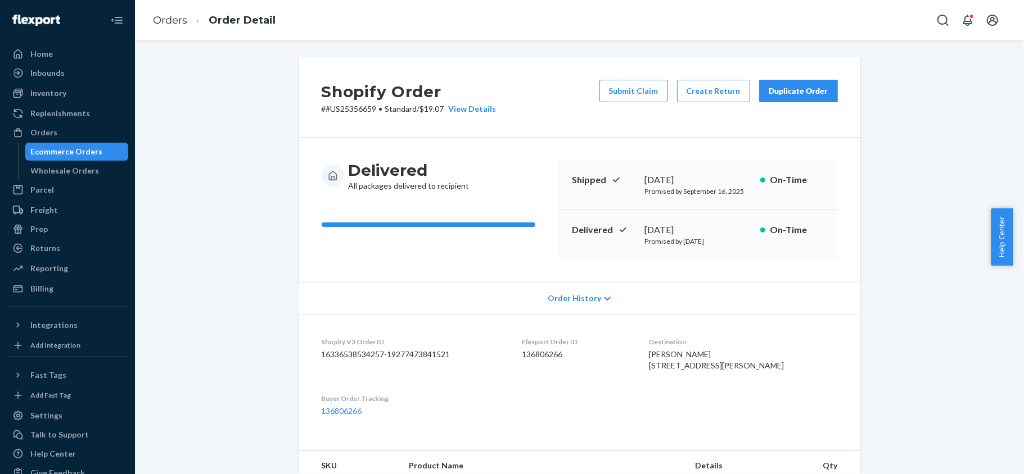
drag, startPoint x: 70, startPoint y: 132, endPoint x: 142, endPoint y: 82, distance: 87.2
click at [70, 132] on div "Orders" at bounding box center [67, 133] width 119 height 16
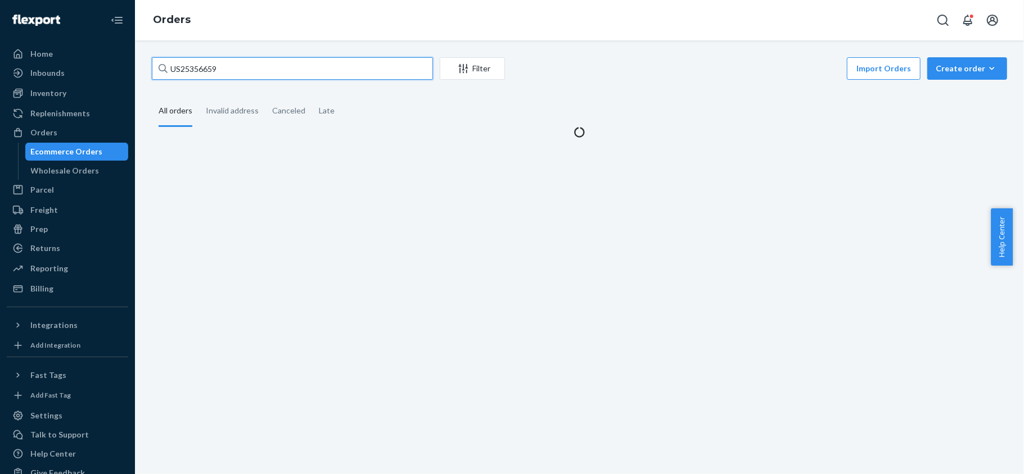
click at [238, 67] on input "US25356659" at bounding box center [292, 68] width 281 height 22
paste input "PD2303649"
type input "PD2303649"
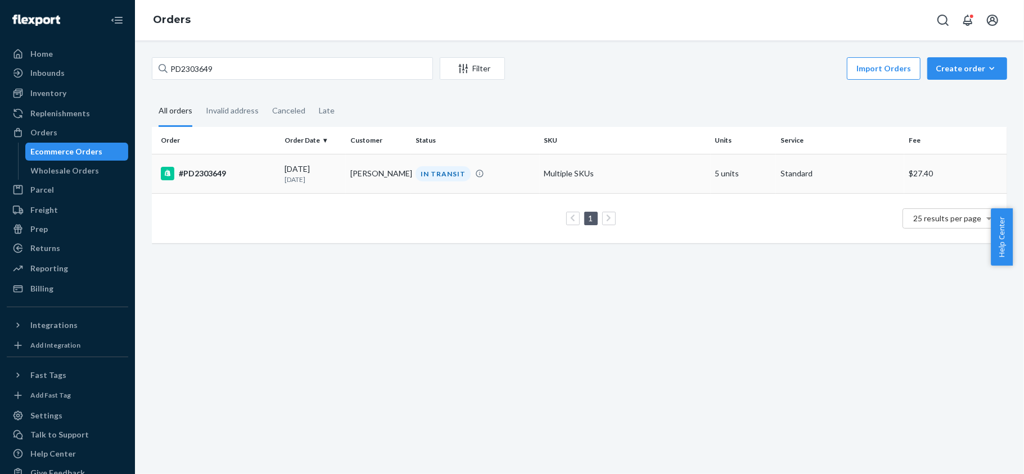
click at [224, 167] on div "#PD2303649" at bounding box center [218, 173] width 115 height 13
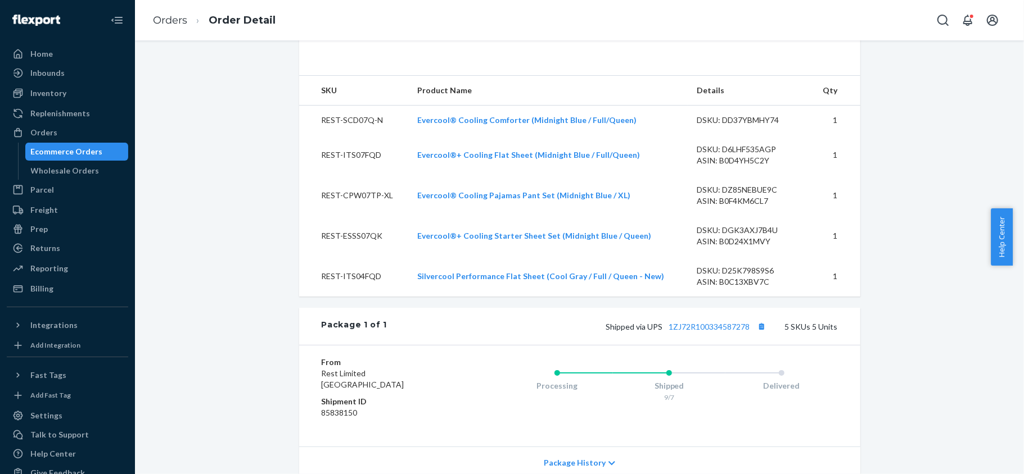
scroll to position [524, 0]
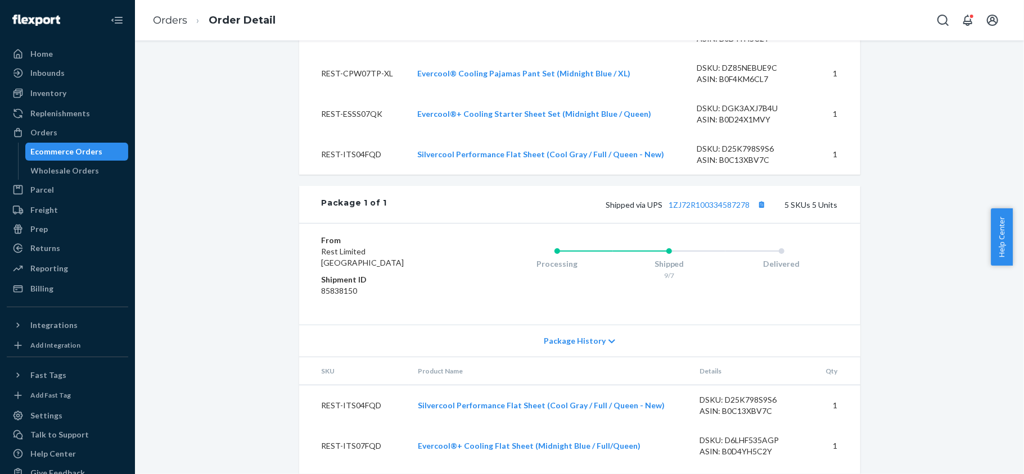
click at [705, 223] on div "Package 1 of 1 Shipped via UPS 1ZJ72R100334587278 5 SKUs 5 Units" at bounding box center [579, 204] width 561 height 37
click at [705, 212] on div "Shipped via UPS 1ZJ72R100334587278 5 SKUs 5 Units" at bounding box center [612, 204] width 450 height 15
click at [705, 210] on link "1ZJ72R100334587278" at bounding box center [709, 205] width 81 height 10
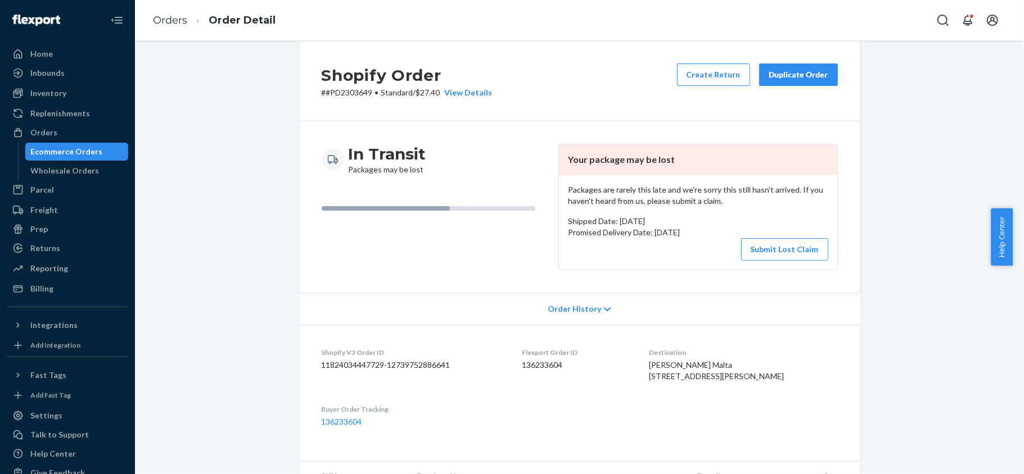
scroll to position [0, 0]
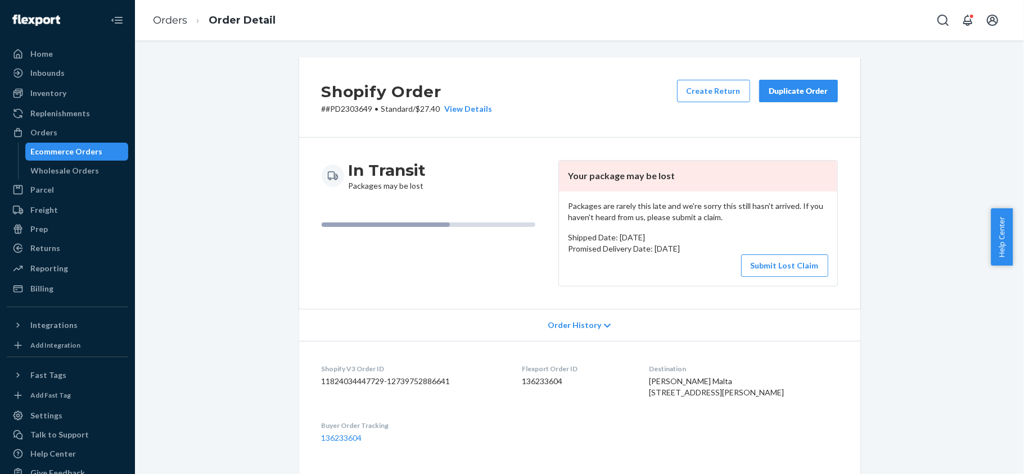
drag, startPoint x: 772, startPoint y: 266, endPoint x: 689, endPoint y: 196, distance: 108.9
click at [772, 266] on button "Submit Lost Claim" at bounding box center [784, 266] width 87 height 22
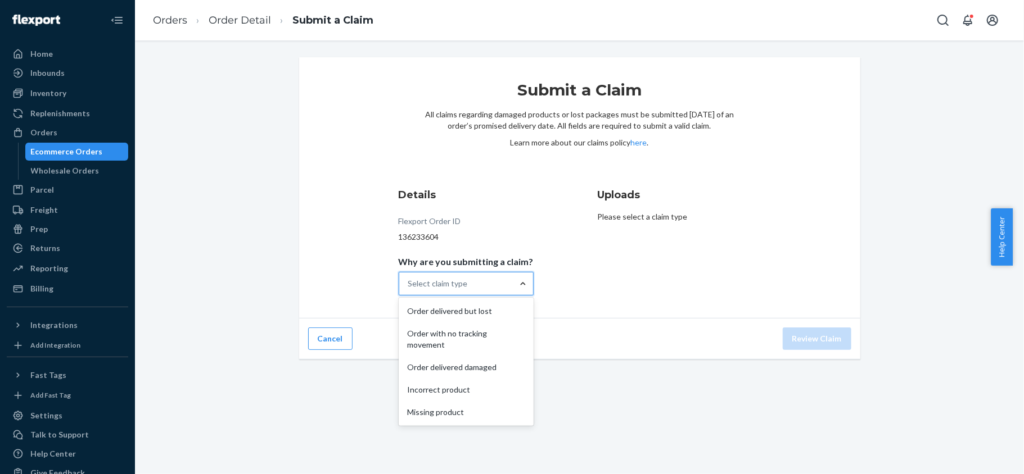
click at [513, 277] on div at bounding box center [523, 284] width 20 height 22
click at [409, 278] on input "Why are you submitting a claim? option Order delivered but lost focused, 1 of 5…" at bounding box center [408, 283] width 1 height 11
click at [495, 336] on div "Order with no tracking movement" at bounding box center [466, 340] width 130 height 34
click at [409, 289] on input "Why are you submitting a claim? option Order with no tracking movement focused,…" at bounding box center [408, 283] width 1 height 11
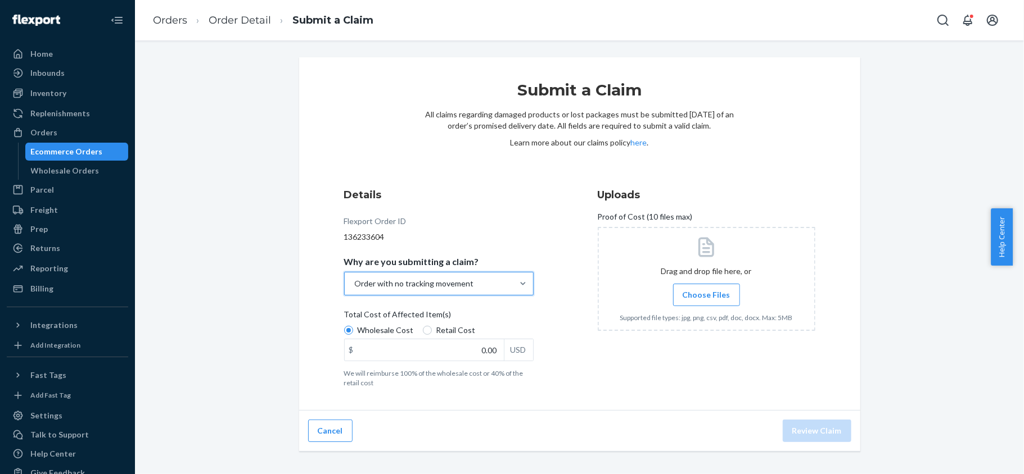
click at [448, 327] on span "Retail Cost" at bounding box center [455, 330] width 39 height 11
click at [432, 327] on input "Retail Cost" at bounding box center [427, 330] width 9 height 9
radio input "true"
radio input "false"
drag, startPoint x: 442, startPoint y: 342, endPoint x: 533, endPoint y: 345, distance: 91.1
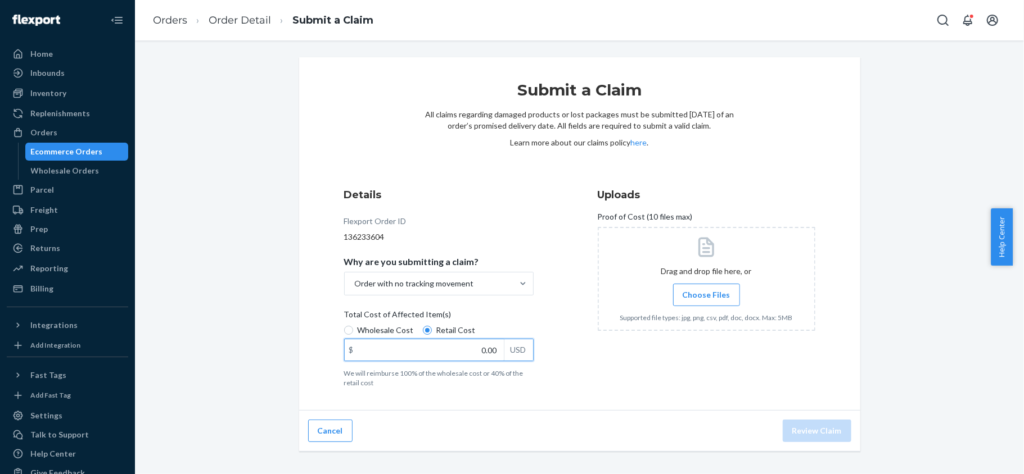
click at [531, 345] on div "Details Flexport Order ID 136233604 Why are you submitting a claim? Order with …" at bounding box center [453, 288] width 218 height 214
paste input "651"
type input "651.00"
click at [721, 296] on span "Choose Files" at bounding box center [706, 294] width 48 height 11
click at [707, 296] on input "Choose Files" at bounding box center [706, 295] width 1 height 12
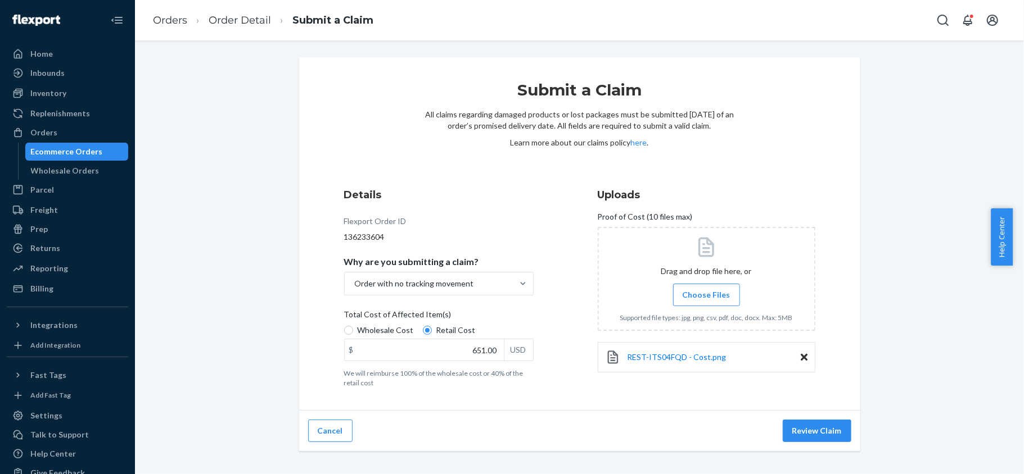
click at [695, 306] on label "Choose Files" at bounding box center [706, 295] width 67 height 22
click at [706, 301] on input "Choose Files" at bounding box center [706, 295] width 1 height 12
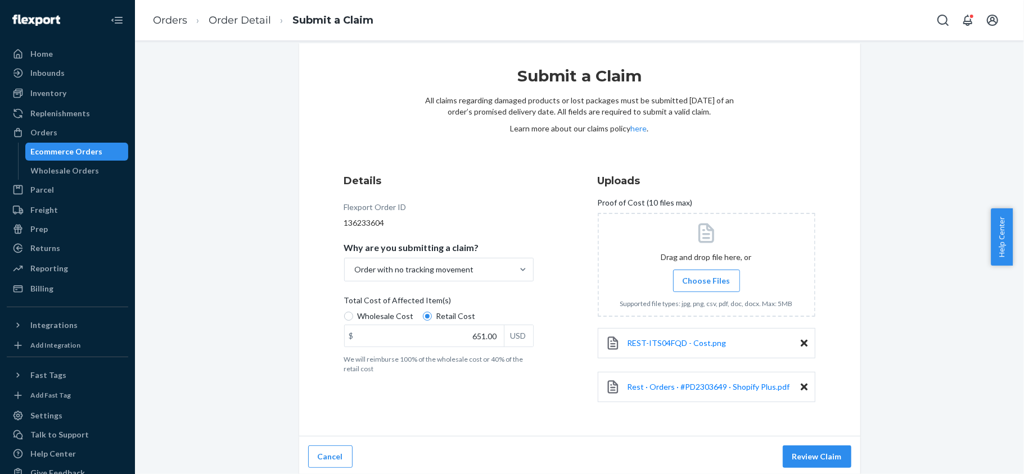
scroll to position [19, 0]
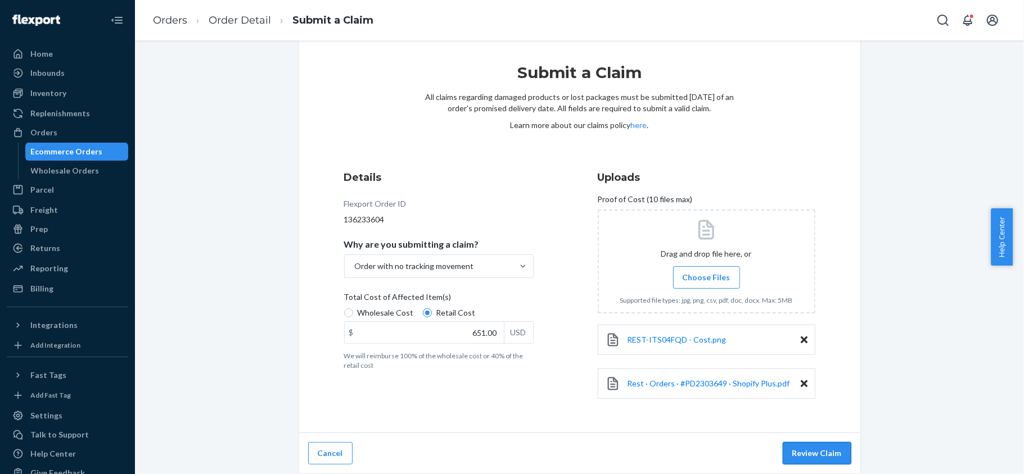
click at [822, 454] on button "Review Claim" at bounding box center [816, 453] width 69 height 22
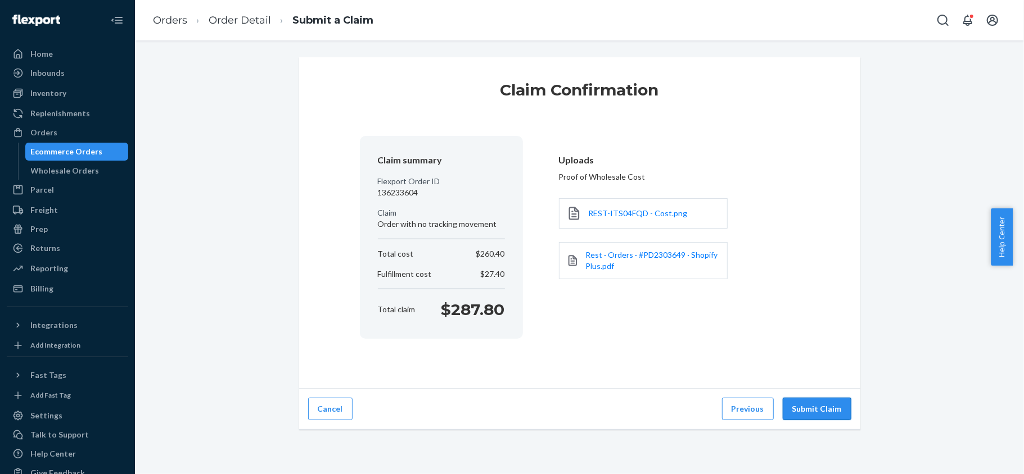
click at [804, 414] on button "Submit Claim" at bounding box center [816, 409] width 69 height 22
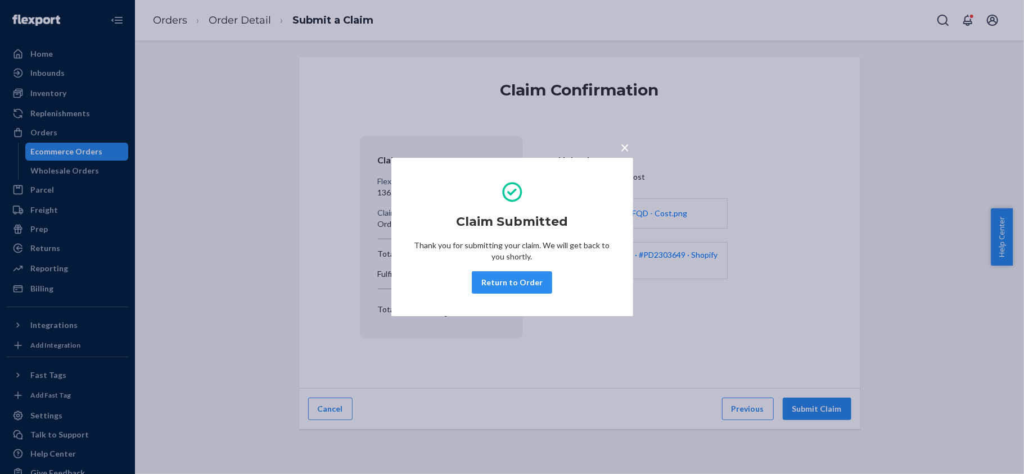
click at [530, 281] on button "Return to Order" at bounding box center [512, 283] width 80 height 22
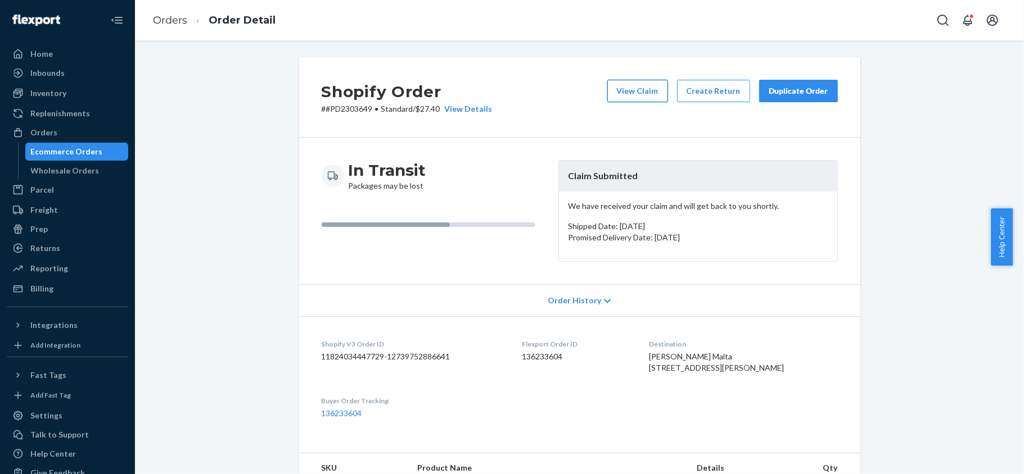
click at [625, 90] on button "View Claim" at bounding box center [637, 91] width 61 height 22
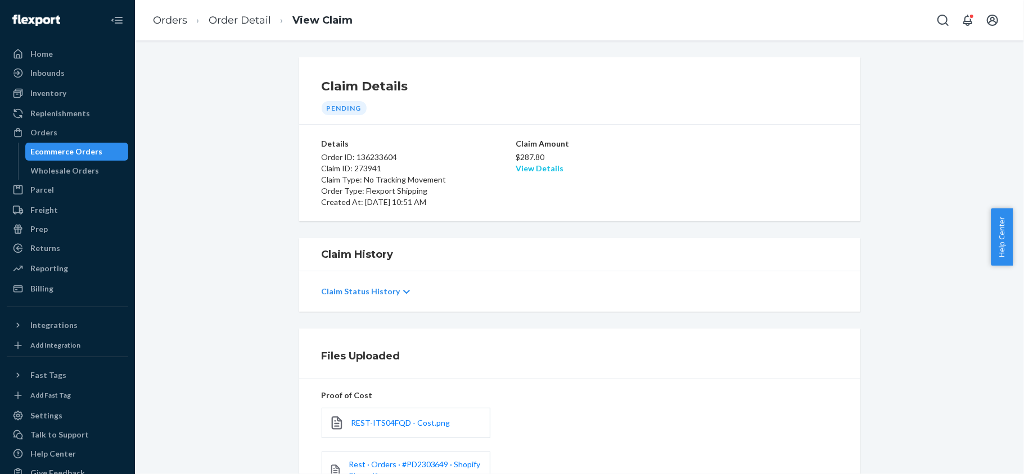
click at [534, 169] on link "View Details" at bounding box center [539, 169] width 48 height 10
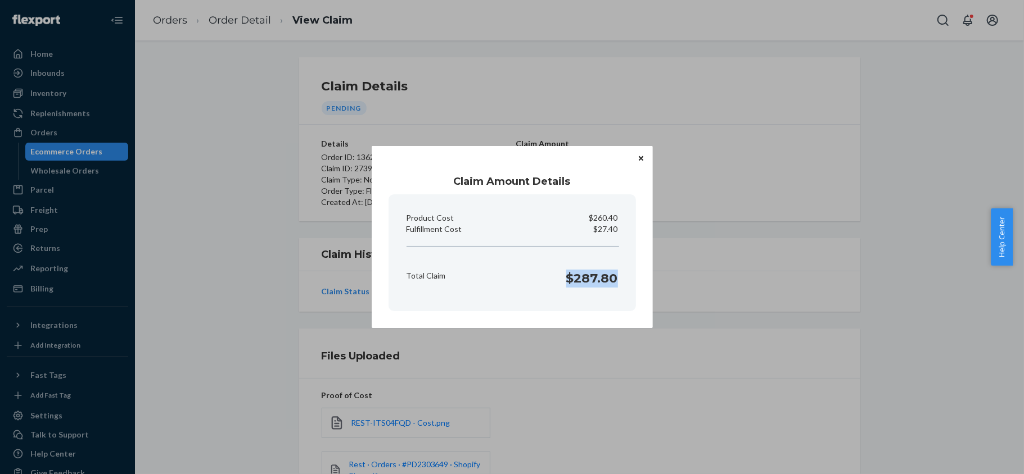
drag, startPoint x: 565, startPoint y: 275, endPoint x: 619, endPoint y: 287, distance: 55.2
click at [619, 287] on div "Total Claim $287.80" at bounding box center [512, 276] width 220 height 35
copy h1 "$287.80"
drag, startPoint x: 597, startPoint y: 233, endPoint x: 619, endPoint y: 233, distance: 22.5
click at [619, 233] on div "Fulfillment Cost $27.40" at bounding box center [512, 229] width 220 height 11
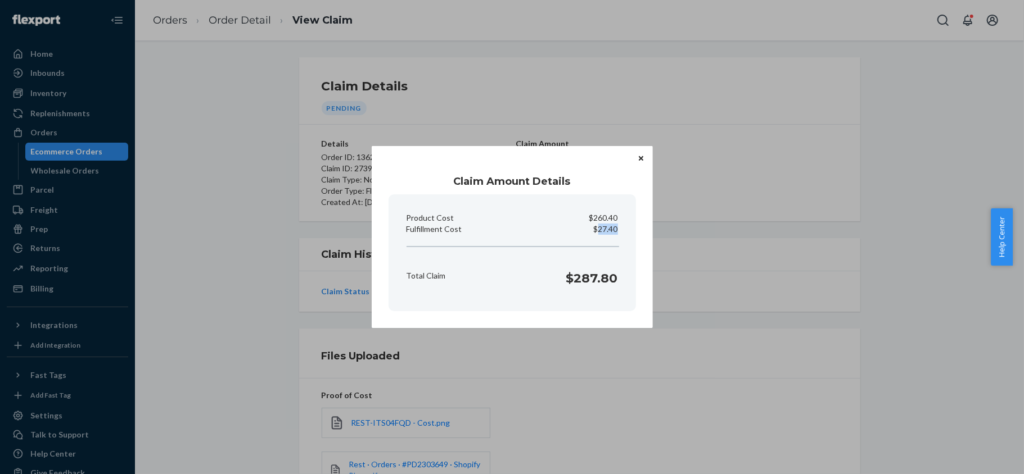
copy p "27.40"
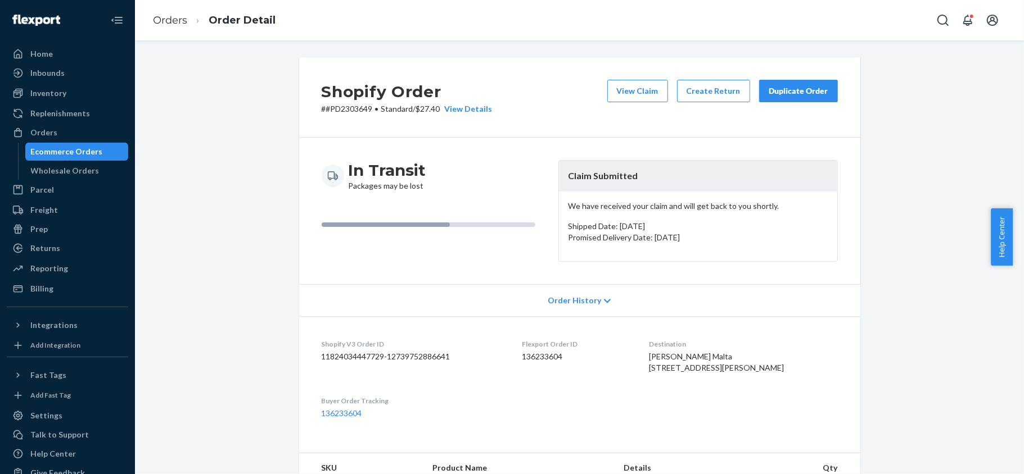
click at [554, 360] on dd "136233604" at bounding box center [576, 356] width 109 height 11
drag, startPoint x: 367, startPoint y: 112, endPoint x: 320, endPoint y: 116, distance: 47.3
click at [320, 116] on div "Shopify Order # #PD2303649 • Standard / $27.40 View Details View Claim Create R…" at bounding box center [579, 97] width 561 height 80
click at [70, 127] on div "Orders" at bounding box center [67, 133] width 119 height 16
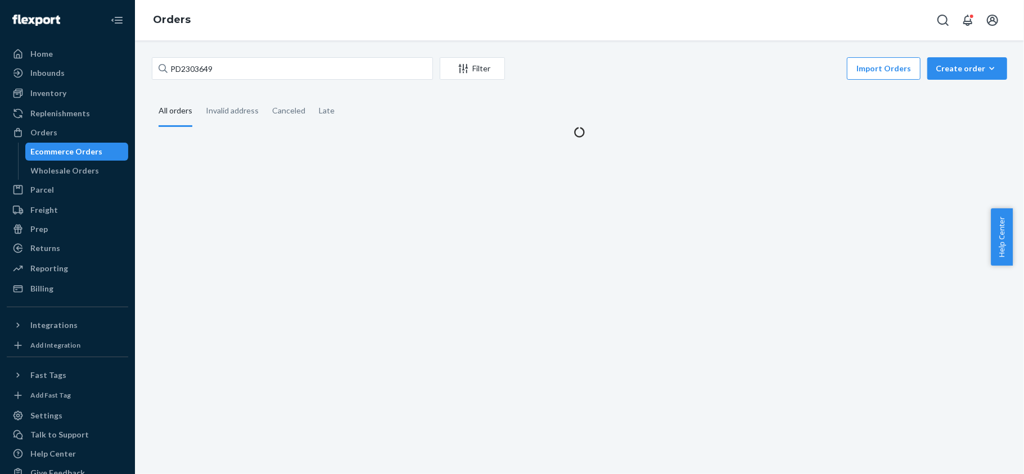
drag, startPoint x: 223, startPoint y: 41, endPoint x: 230, endPoint y: 56, distance: 16.8
click at [223, 42] on div "PD2303649 Filter Import Orders Create order Ecommerce order Removal order All o…" at bounding box center [579, 257] width 889 height 434
click at [234, 65] on input "PD2303649" at bounding box center [292, 68] width 281 height 22
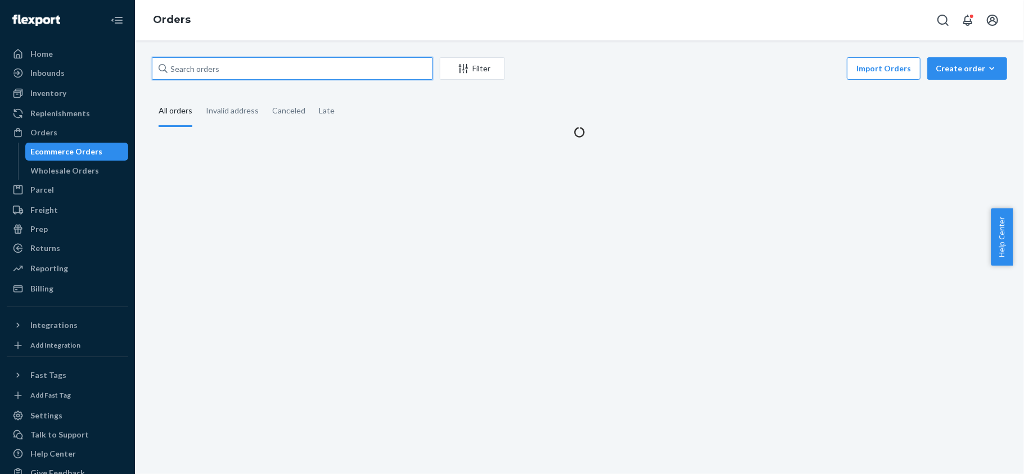
paste input "US25352116"
type input "US25352116"
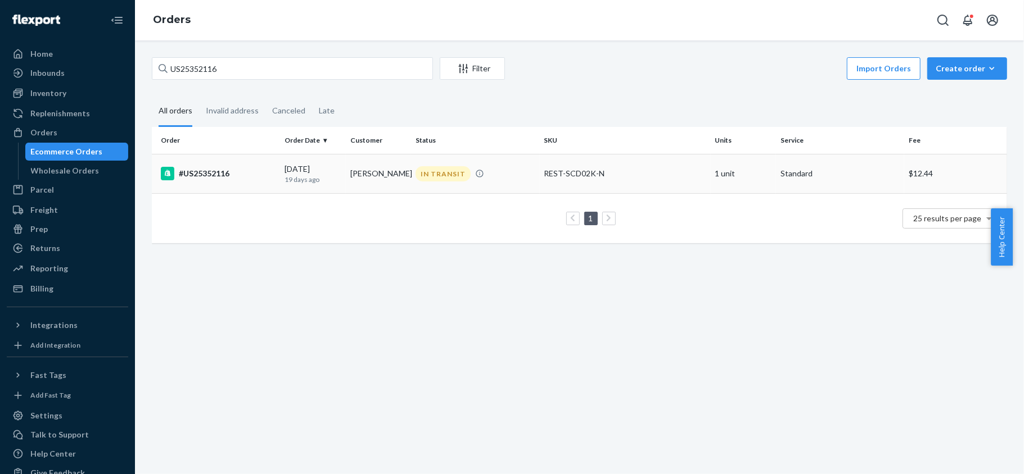
click at [271, 178] on div "#US25352116" at bounding box center [218, 173] width 115 height 13
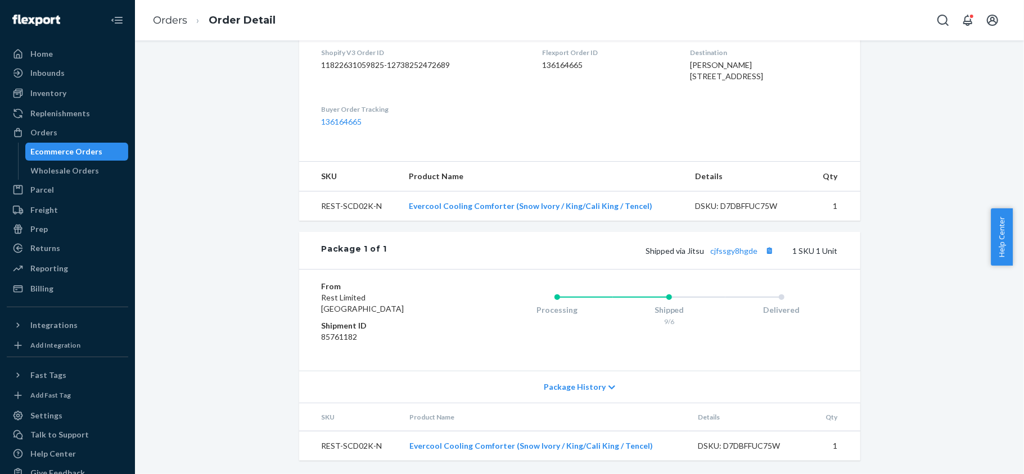
scroll to position [341, 0]
click at [720, 253] on link "cjfssgy8hgde" at bounding box center [734, 251] width 47 height 10
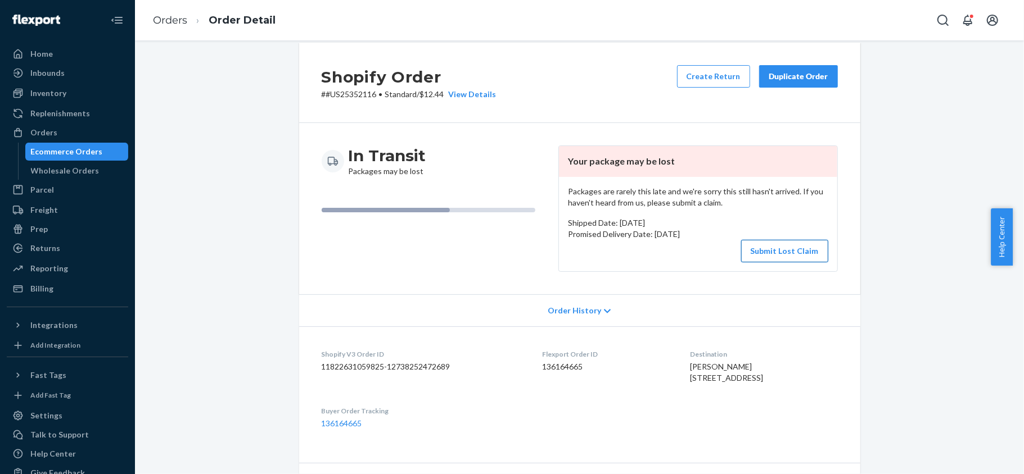
scroll to position [0, 0]
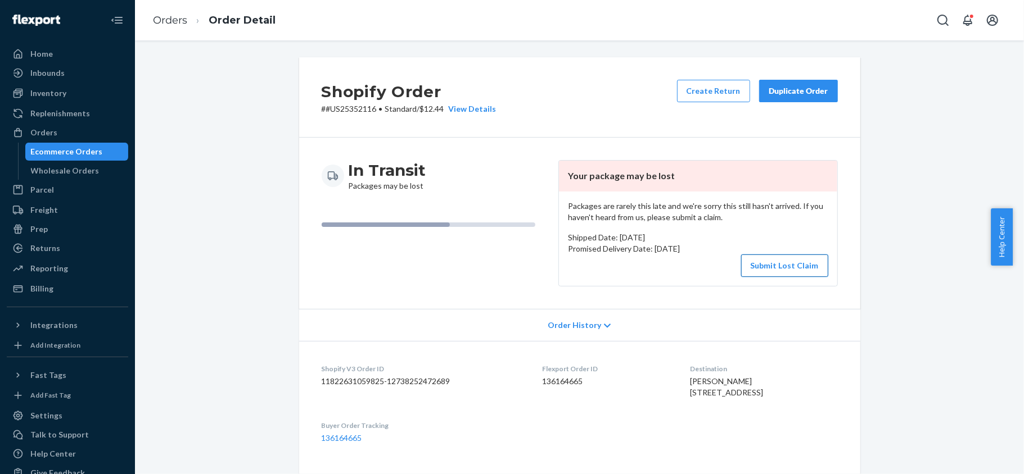
click at [778, 263] on button "Submit Lost Claim" at bounding box center [784, 266] width 87 height 22
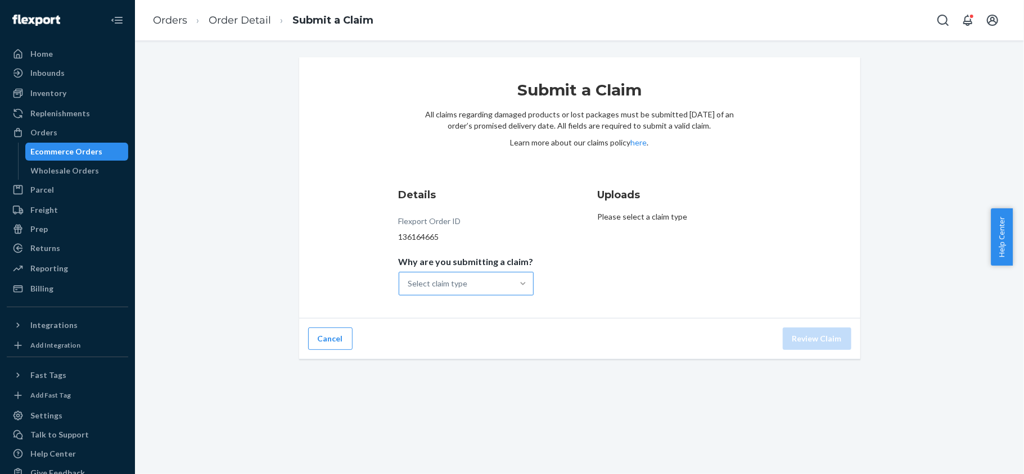
click at [513, 288] on div at bounding box center [523, 283] width 20 height 11
click at [409, 288] on input "Why are you submitting a claim? Select claim type" at bounding box center [408, 283] width 1 height 11
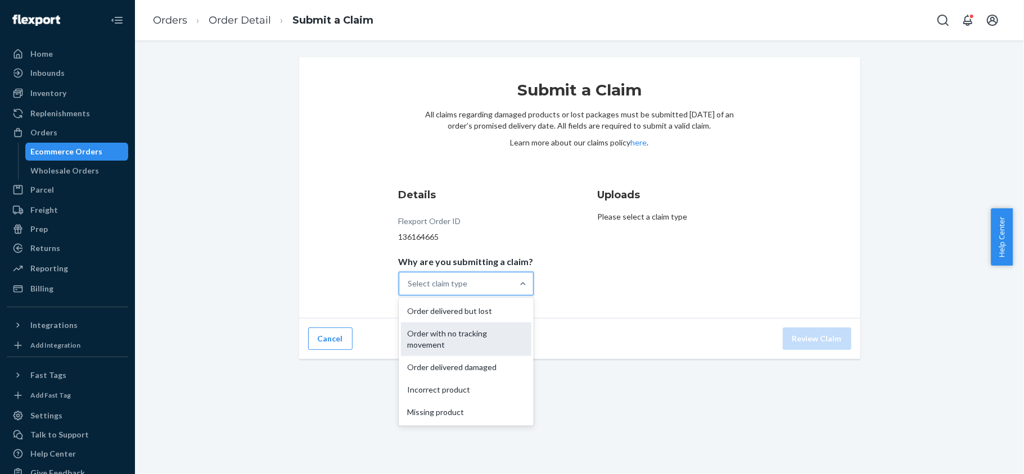
click at [483, 338] on div "Order with no tracking movement" at bounding box center [466, 340] width 130 height 34
click at [409, 289] on input "Why are you submitting a claim? option Order with no tracking movement focused,…" at bounding box center [408, 283] width 1 height 11
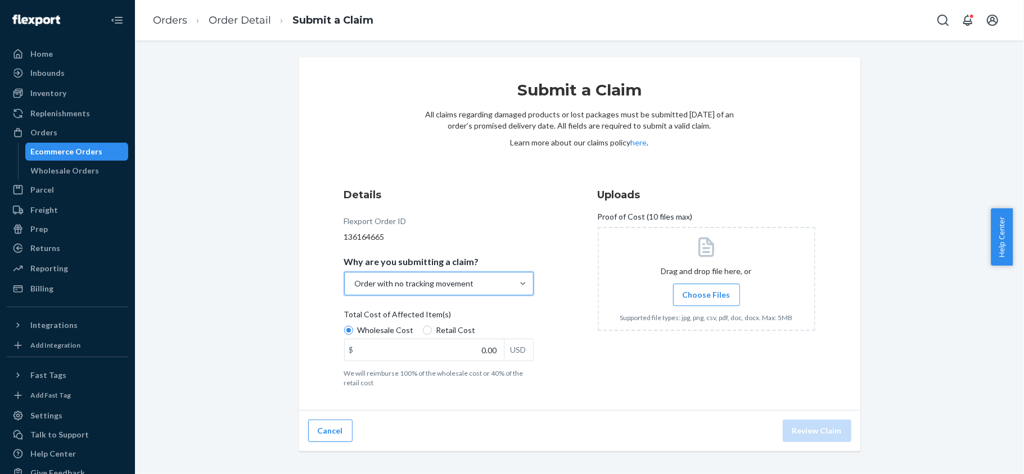
click at [439, 327] on span "Retail Cost" at bounding box center [455, 330] width 39 height 11
click at [432, 327] on input "Retail Cost" at bounding box center [427, 330] width 9 height 9
radio input "true"
radio input "false"
drag, startPoint x: 472, startPoint y: 346, endPoint x: 535, endPoint y: 350, distance: 63.0
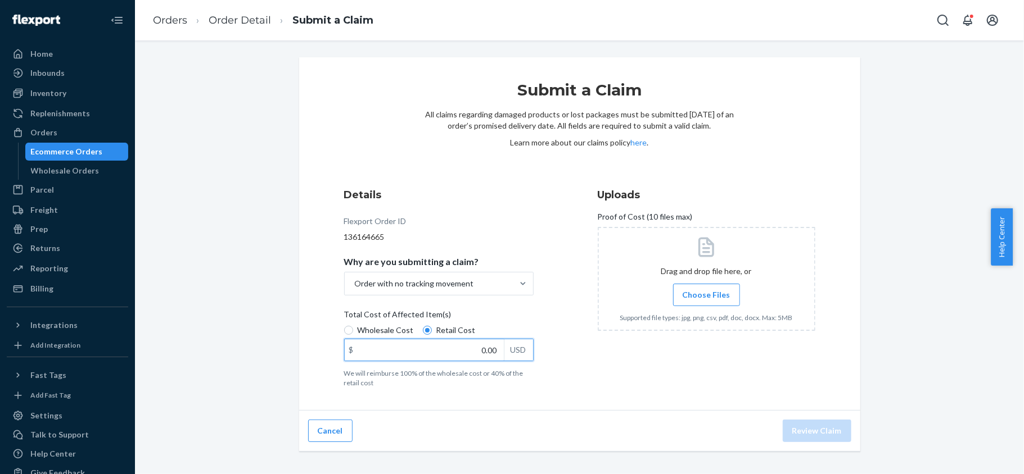
click at [535, 350] on div "Details Flexport Order ID 136164665 Why are you submitting a claim? Order with …" at bounding box center [453, 288] width 218 height 214
paste input "174"
type input "174.00"
click at [673, 286] on label "Choose Files" at bounding box center [706, 295] width 67 height 22
click at [706, 289] on input "Choose Files" at bounding box center [706, 295] width 1 height 12
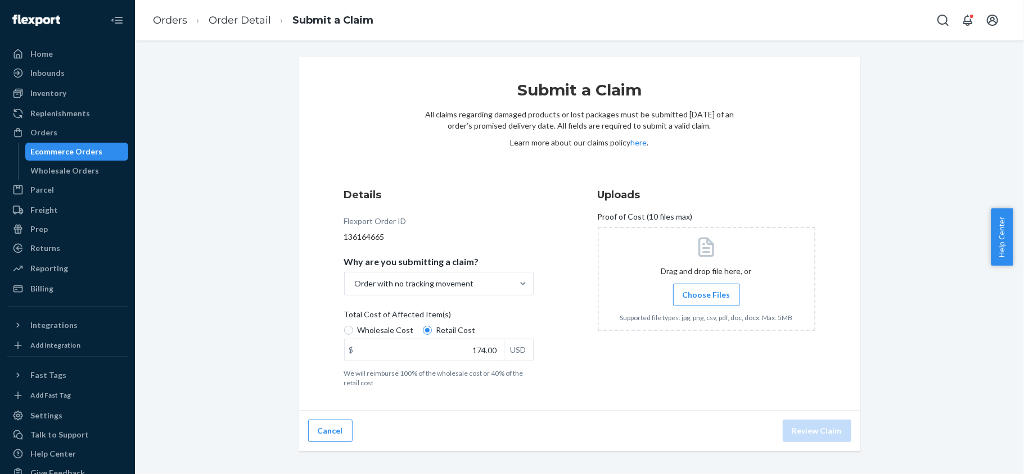
click at [702, 292] on span "Choose Files" at bounding box center [706, 294] width 48 height 11
click at [706, 292] on input "Choose Files" at bounding box center [706, 295] width 1 height 12
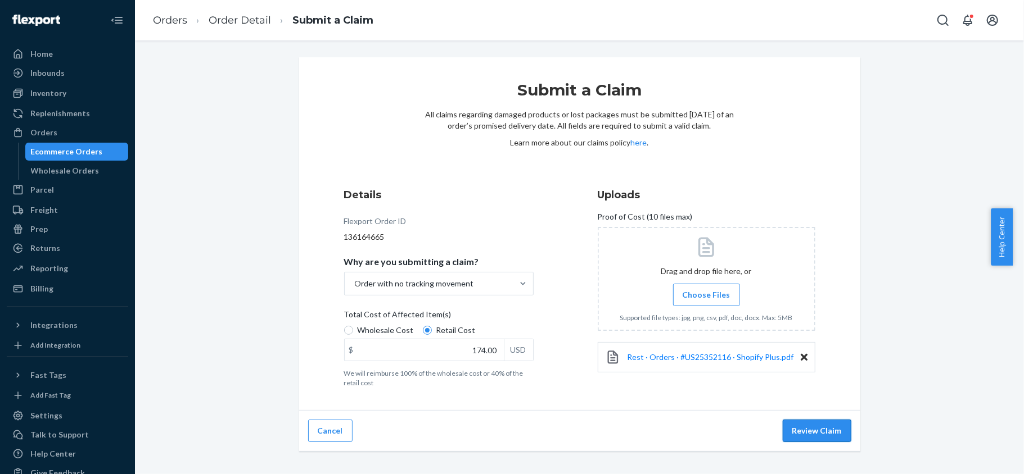
click at [813, 432] on button "Review Claim" at bounding box center [816, 431] width 69 height 22
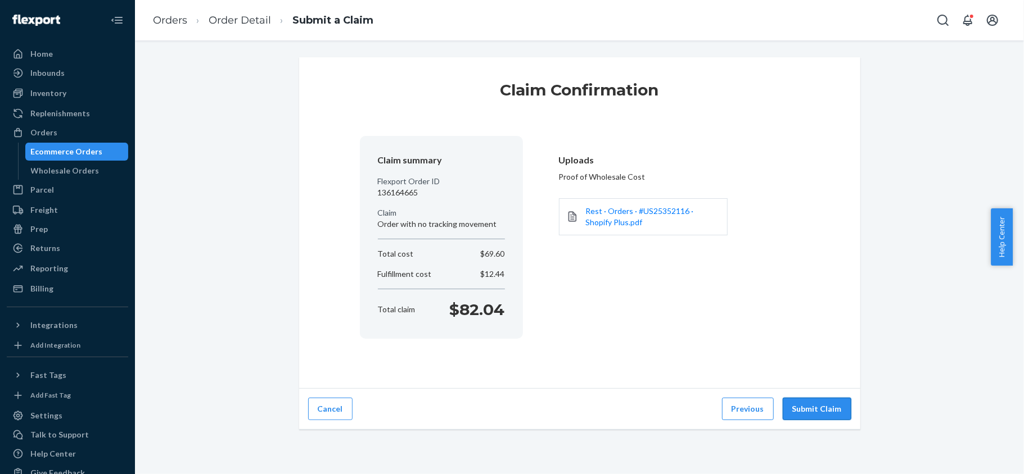
click at [798, 410] on button "Submit Claim" at bounding box center [816, 409] width 69 height 22
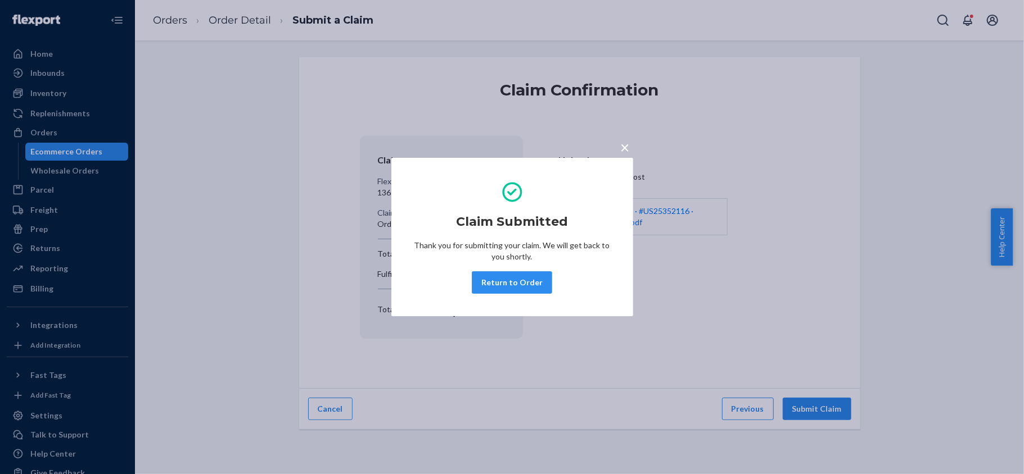
drag, startPoint x: 533, startPoint y: 279, endPoint x: 522, endPoint y: 275, distance: 11.7
click at [533, 279] on button "Return to Order" at bounding box center [512, 283] width 80 height 22
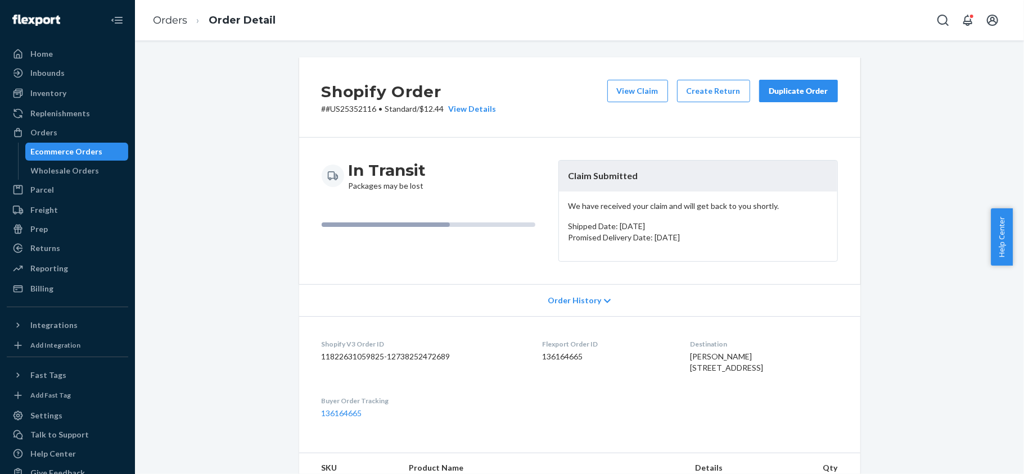
drag, startPoint x: 346, startPoint y: 121, endPoint x: 354, endPoint y: 110, distance: 13.4
click at [347, 121] on div "Shopify Order # #US25352116 • Standard / $12.44 View Details View Claim Create …" at bounding box center [579, 97] width 561 height 80
click at [356, 106] on p "# #US25352116 • Standard / $12.44 View Details" at bounding box center [409, 108] width 175 height 11
click at [607, 90] on button "View Claim" at bounding box center [637, 91] width 61 height 22
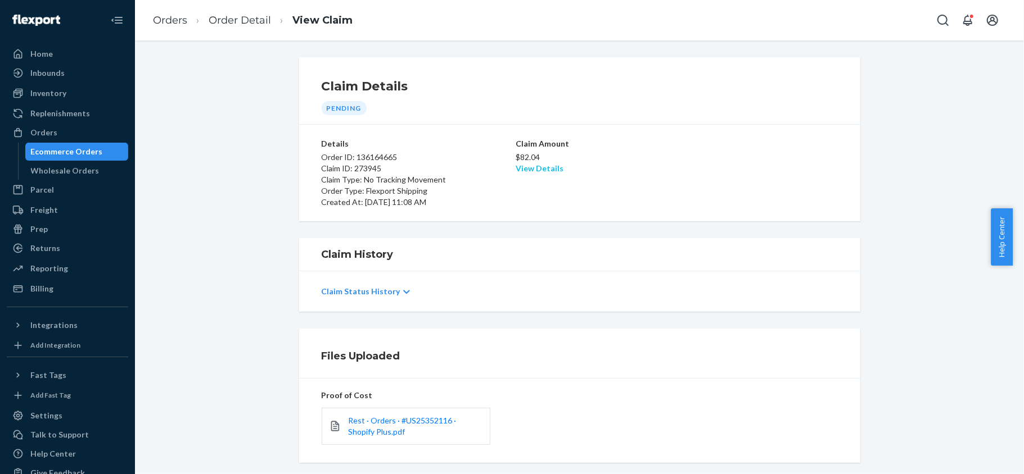
click at [528, 171] on link "View Details" at bounding box center [539, 169] width 48 height 10
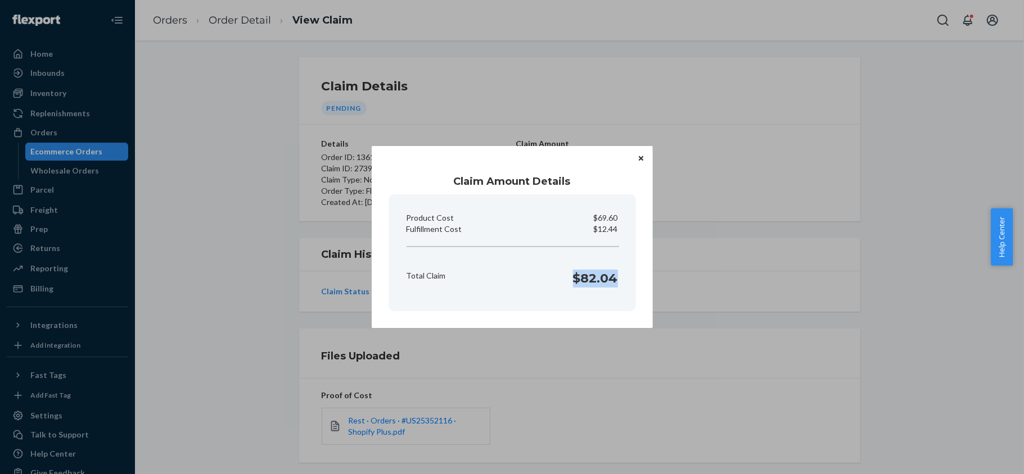
drag, startPoint x: 569, startPoint y: 274, endPoint x: 619, endPoint y: 284, distance: 51.0
click at [619, 284] on div "Total Claim $82.04" at bounding box center [512, 276] width 220 height 35
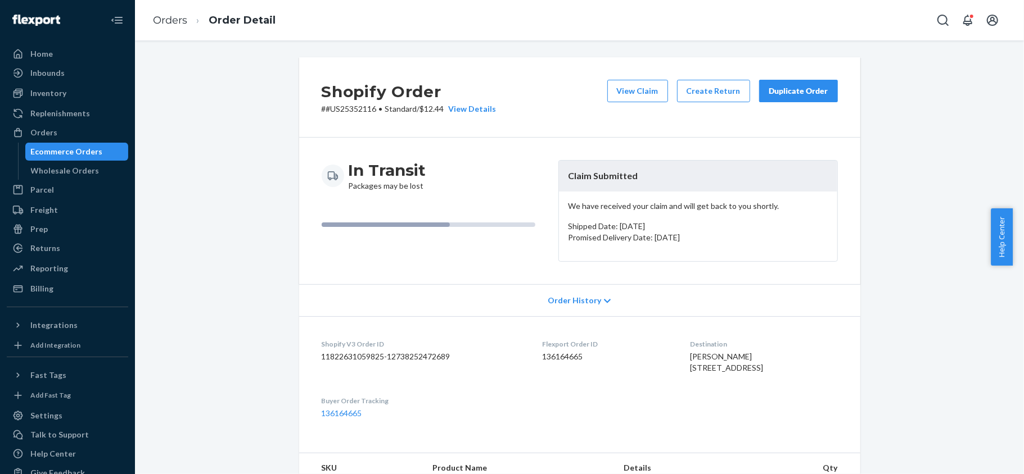
click at [542, 354] on dd "136164665" at bounding box center [607, 356] width 130 height 11
drag, startPoint x: 373, startPoint y: 112, endPoint x: 320, endPoint y: 115, distance: 52.9
click at [320, 115] on div "Shopify Order # #US25352116 • Standard / $12.44 View Details View Claim Create …" at bounding box center [579, 97] width 561 height 80
